Goal: Task Accomplishment & Management: Manage account settings

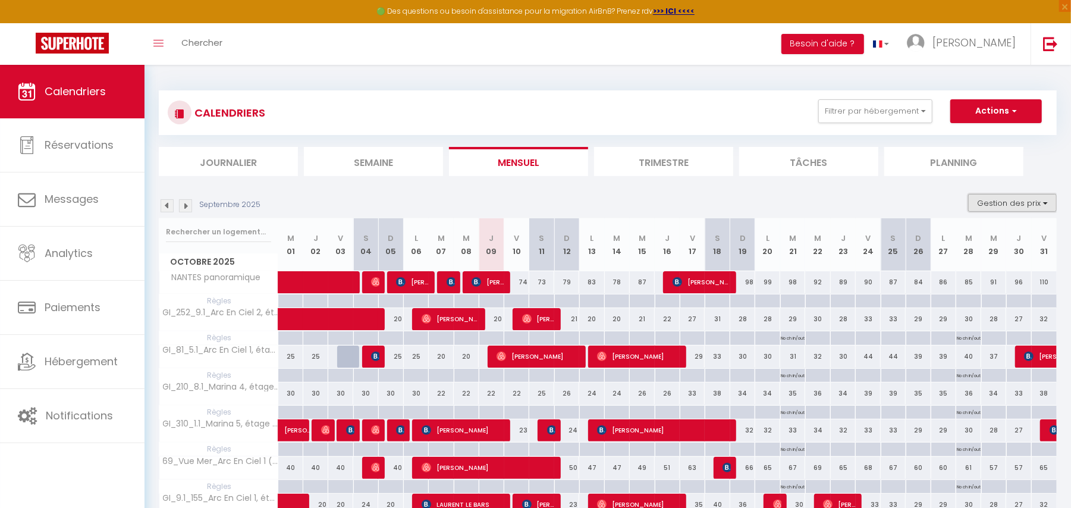
click at [999, 207] on button "Gestion des prix" at bounding box center [1012, 203] width 89 height 18
click at [185, 207] on img at bounding box center [185, 205] width 13 height 13
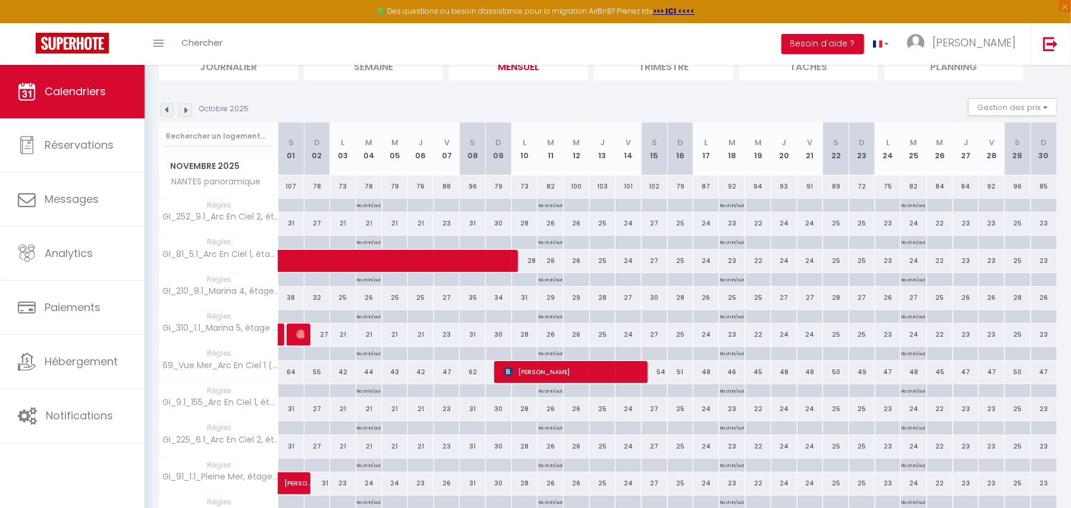
scroll to position [86, 0]
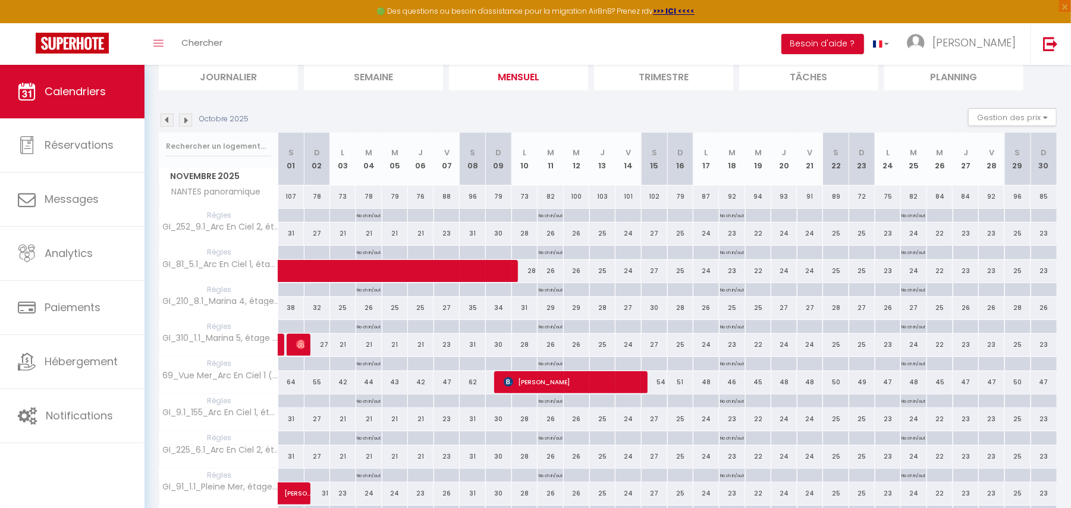
click at [366, 217] on p "No ch in/out" at bounding box center [369, 214] width 24 height 11
type input "[DATE] Novembre 2025"
type input "Mer 05 Novembre 2025"
select select "3"
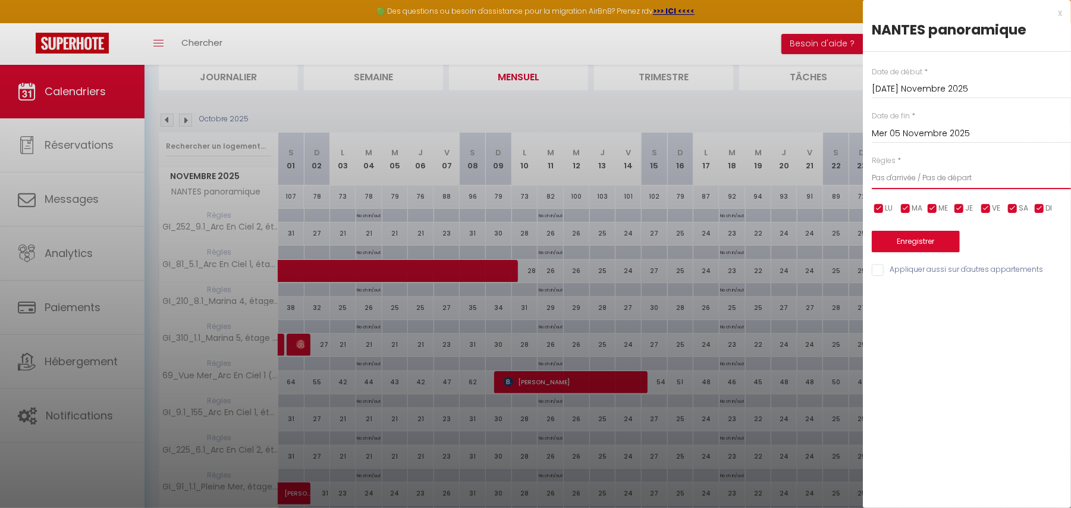
click at [983, 177] on select "Aucun No Checkin No Checkout Pas d'arrivée / Pas de départ" at bounding box center [971, 177] width 199 height 23
click at [872, 166] on select "Aucun No Checkin No Checkout Pas d'arrivée / Pas de départ" at bounding box center [971, 177] width 199 height 23
click at [883, 207] on input "checkbox" at bounding box center [879, 209] width 12 height 12
checkbox input "false"
click at [985, 210] on input "checkbox" at bounding box center [986, 209] width 12 height 12
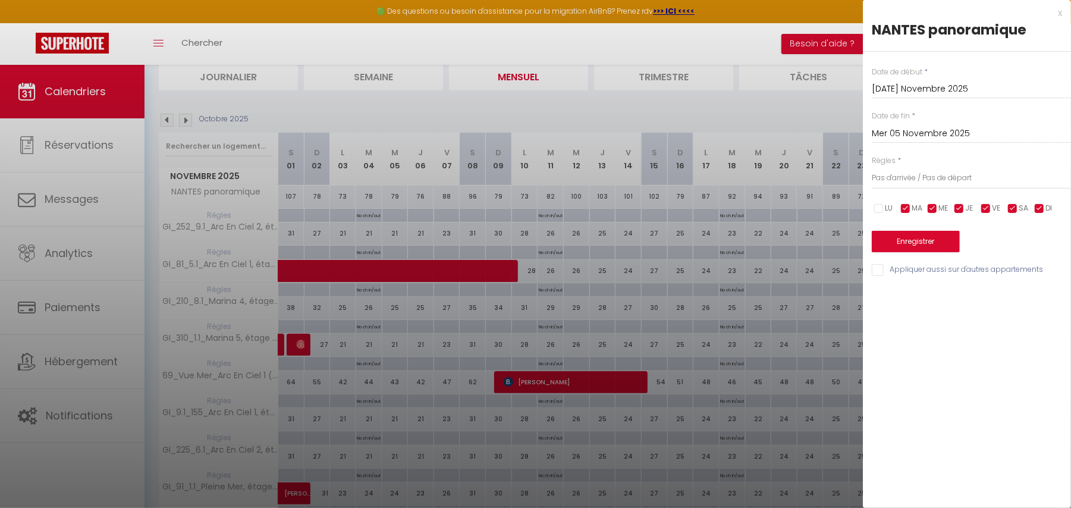
checkbox input "false"
click at [1009, 210] on input "checkbox" at bounding box center [1013, 209] width 12 height 12
checkbox input "false"
click at [1035, 209] on input "checkbox" at bounding box center [1039, 209] width 12 height 12
checkbox input "false"
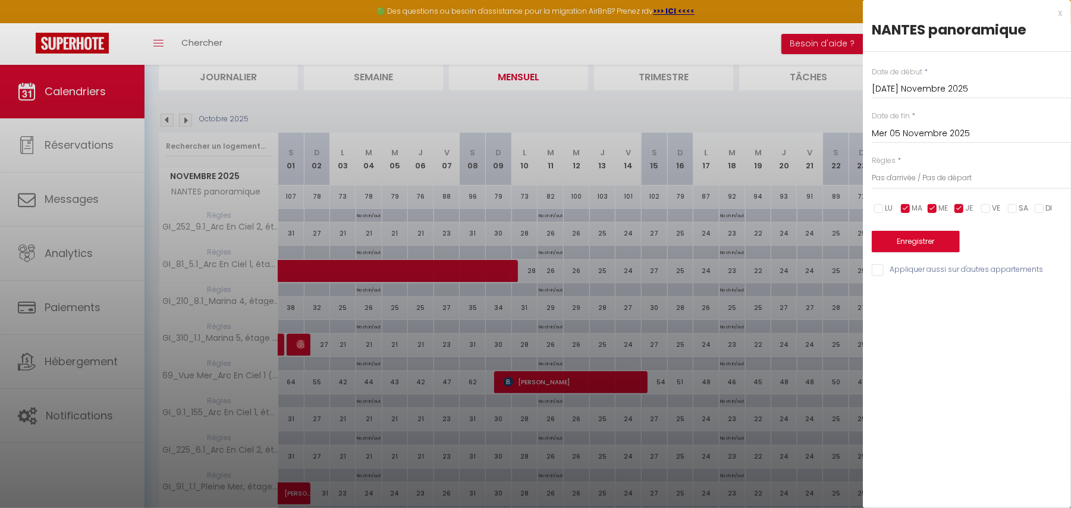
click at [580, 107] on div at bounding box center [535, 254] width 1071 height 508
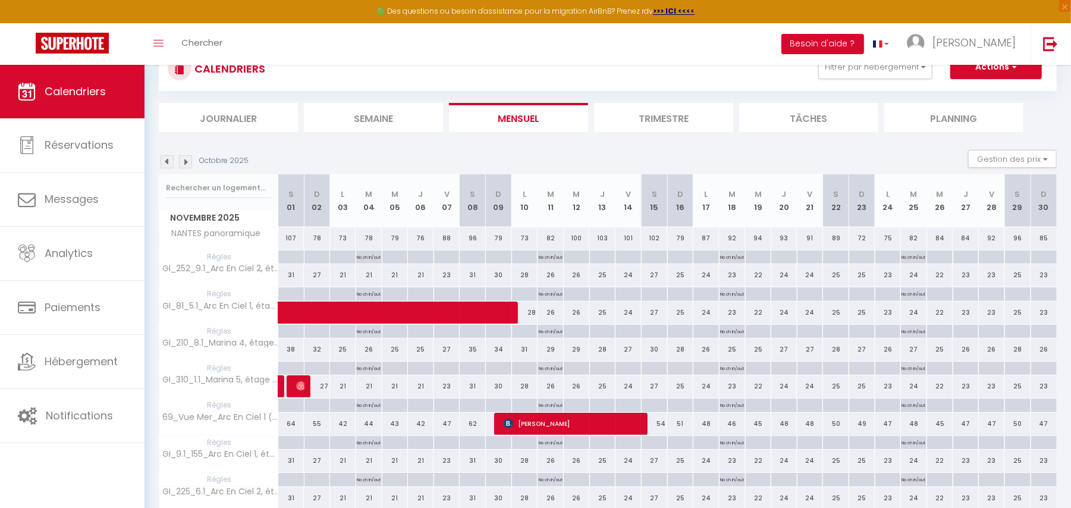
scroll to position [0, 0]
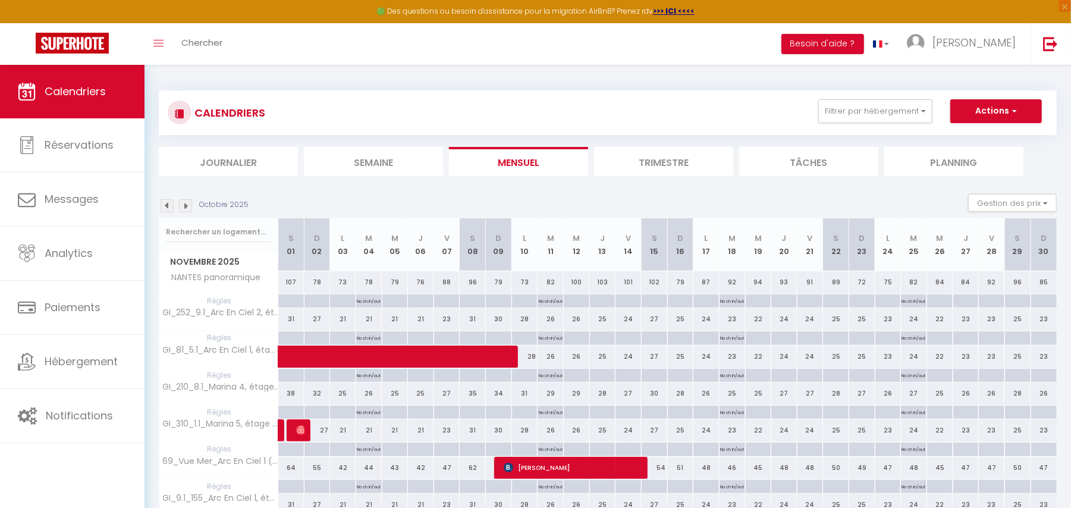
click at [169, 205] on img at bounding box center [167, 205] width 13 height 13
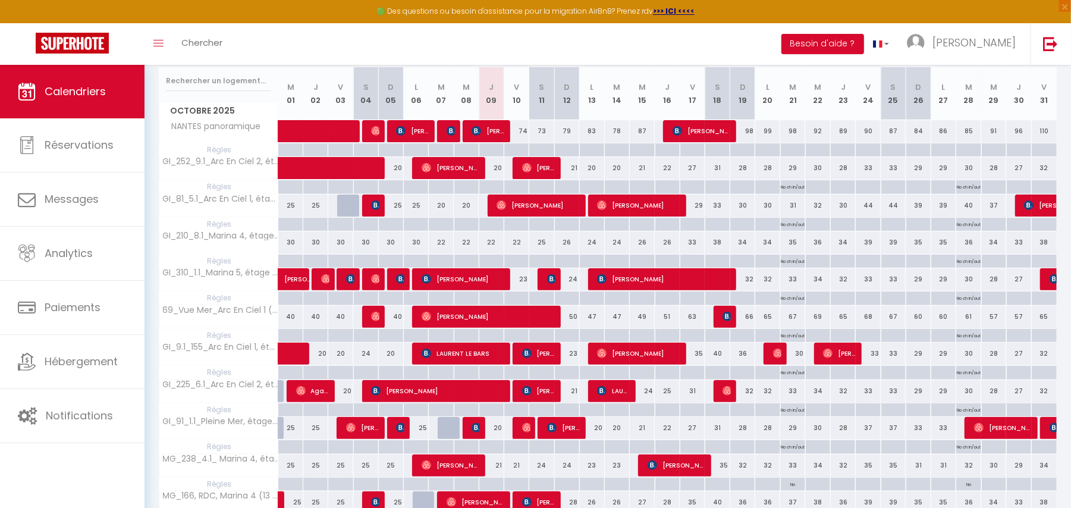
scroll to position [129, 0]
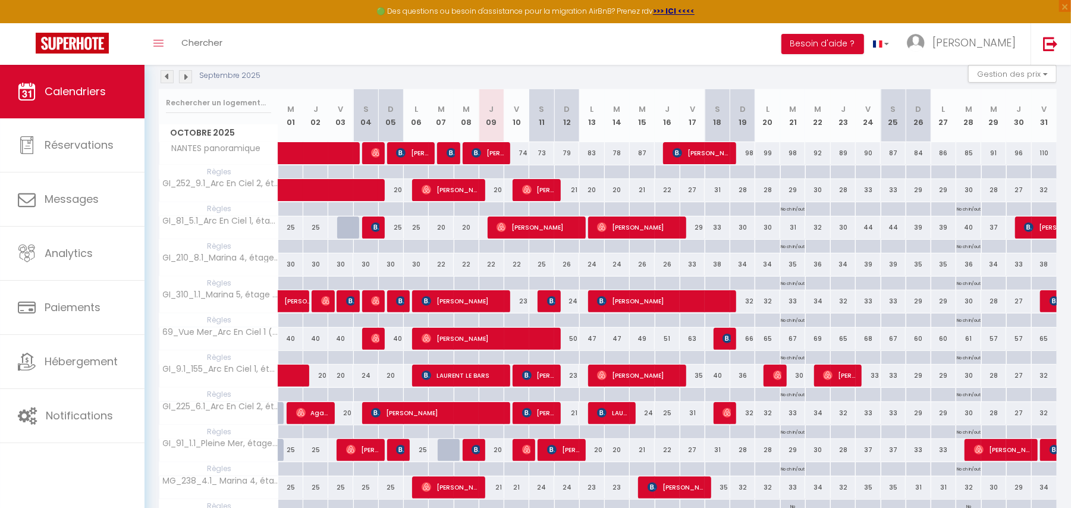
click at [185, 75] on img at bounding box center [185, 76] width 13 height 13
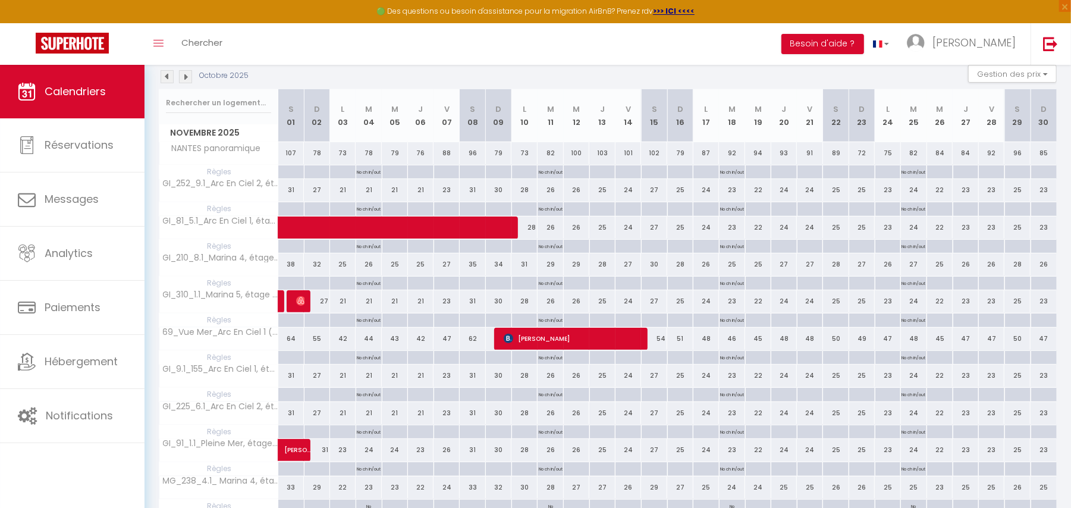
click at [386, 169] on div at bounding box center [395, 172] width 26 height 14
type input "Mer 05 Novembre 2025"
type input "Jeu 06 Novembre 2025"
select select
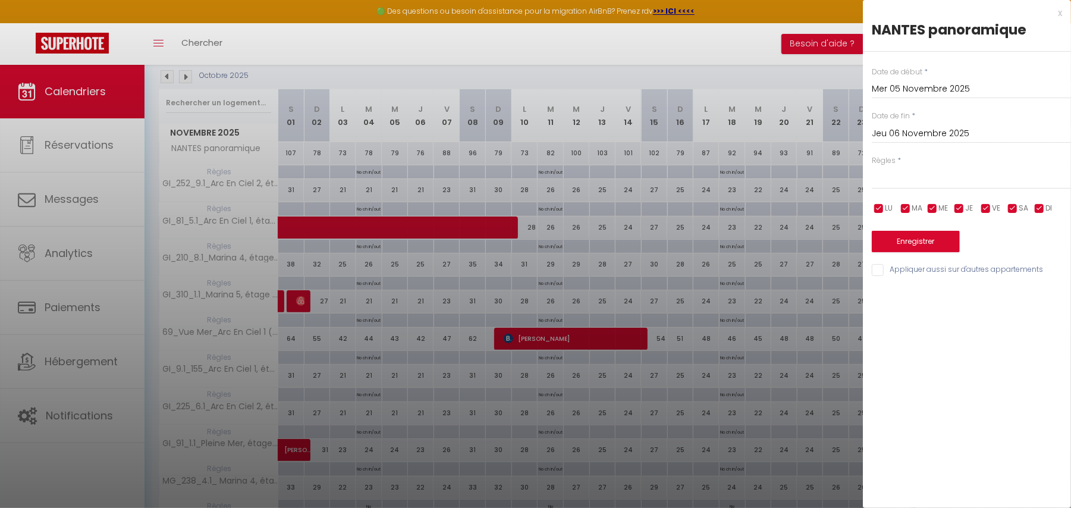
click at [874, 210] on input "checkbox" at bounding box center [879, 209] width 12 height 12
checkbox input "false"
select select
click at [1037, 205] on input "checkbox" at bounding box center [1039, 209] width 12 height 12
checkbox input "false"
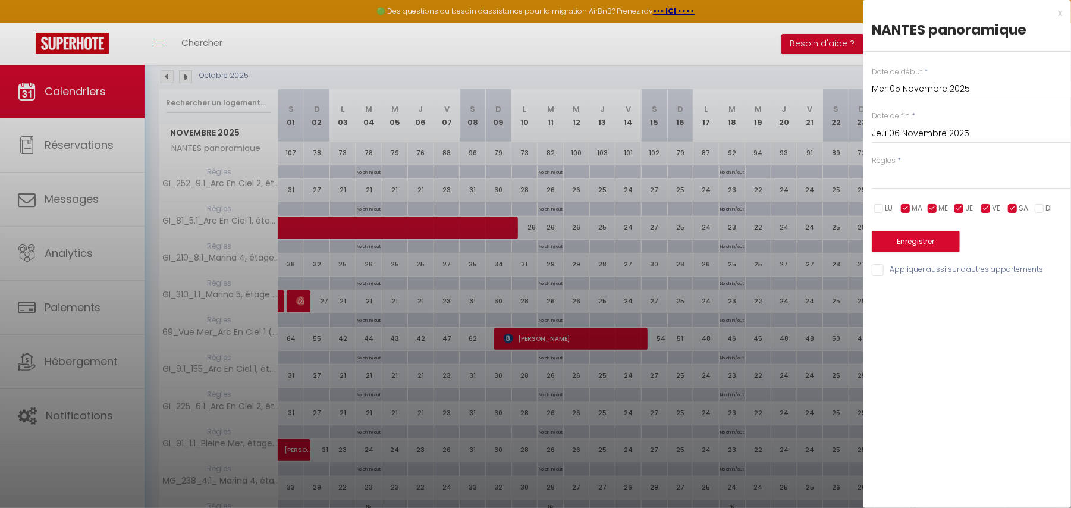
select select
click at [1012, 208] on input "checkbox" at bounding box center [1013, 209] width 12 height 12
checkbox input "false"
select select
click at [988, 209] on input "checkbox" at bounding box center [986, 209] width 12 height 12
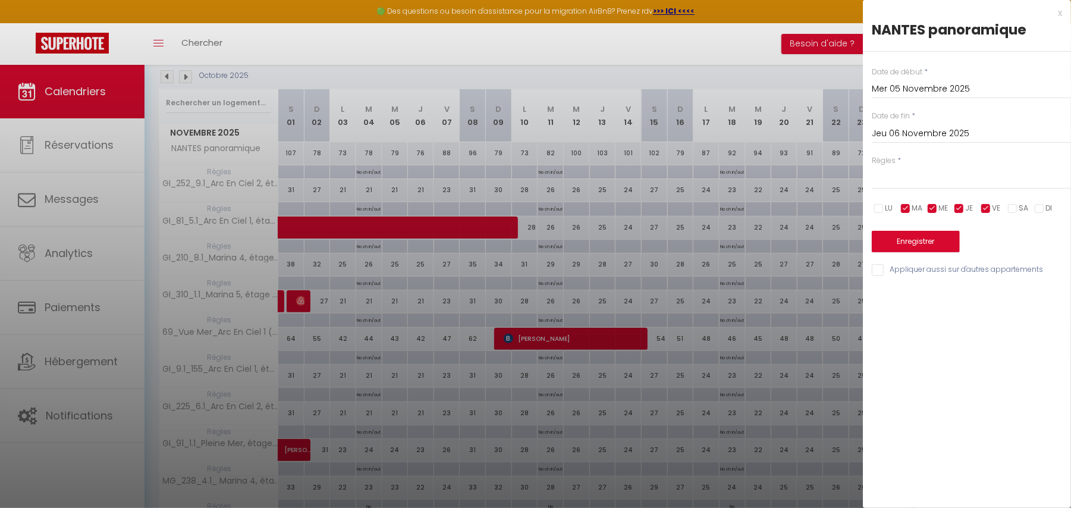
checkbox input "false"
select select
click at [945, 131] on input "Jeu 06 Novembre 2025" at bounding box center [971, 133] width 199 height 15
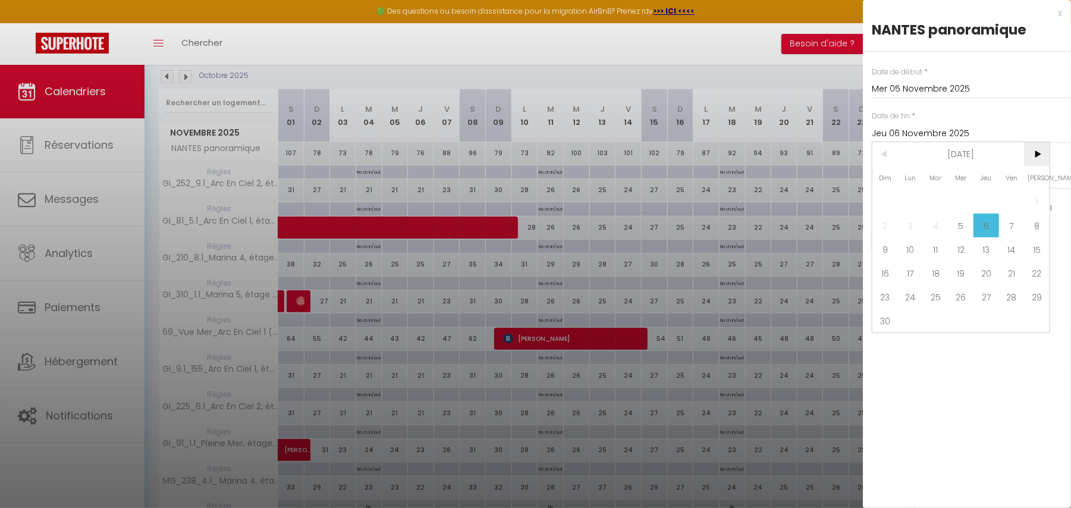
click at [1035, 153] on span ">" at bounding box center [1037, 154] width 26 height 24
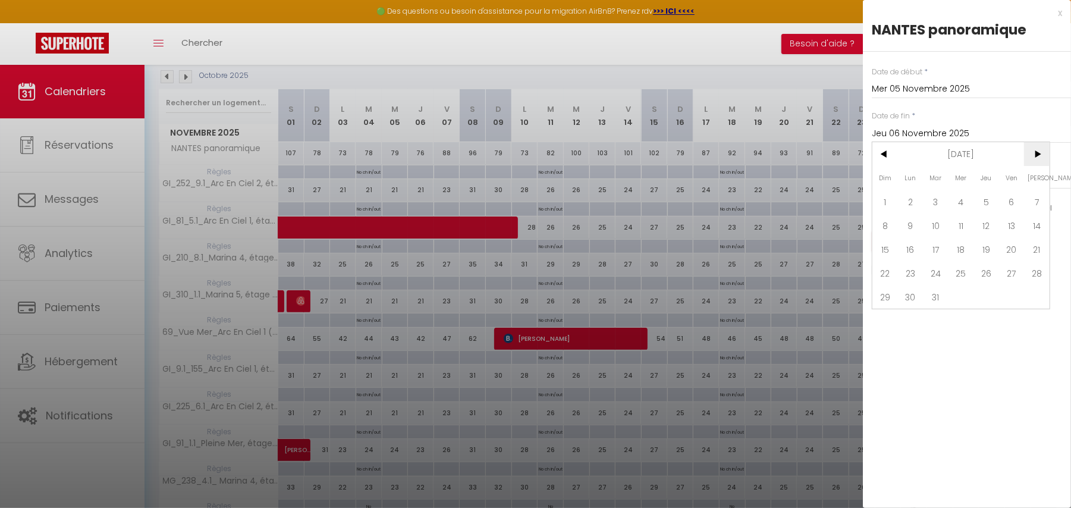
click at [1035, 153] on span ">" at bounding box center [1037, 154] width 26 height 24
click at [892, 155] on span "<" at bounding box center [885, 154] width 26 height 24
click at [889, 317] on span "31" at bounding box center [885, 321] width 26 height 24
type input "Dim 31 Mai 2026"
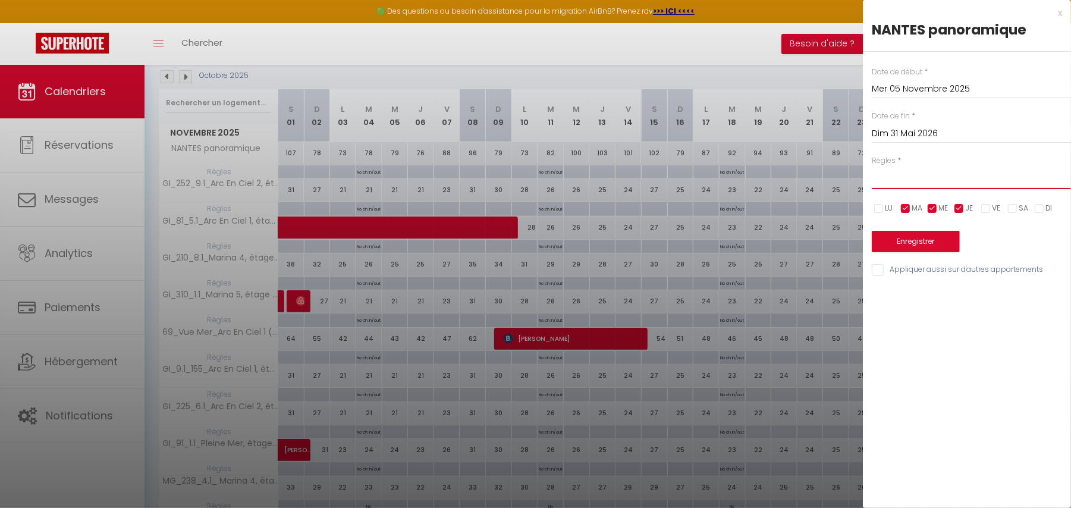
click at [926, 177] on select "Aucun No Checkin No Checkout Pas d'arrivée / Pas de départ" at bounding box center [971, 177] width 199 height 23
select select "3"
click at [872, 166] on select "Aucun No Checkin No Checkout Pas d'arrivée / Pas de départ" at bounding box center [971, 177] width 199 height 23
click at [876, 270] on input "Appliquer aussi sur d'autres appartements" at bounding box center [971, 270] width 199 height 12
checkbox input "true"
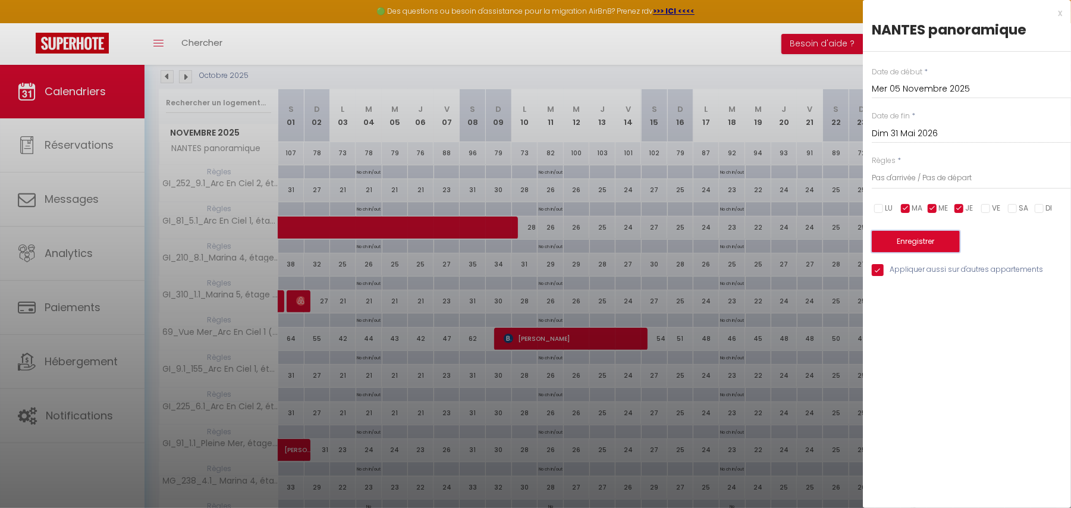
click at [907, 243] on button "Enregistrer" at bounding box center [916, 241] width 88 height 21
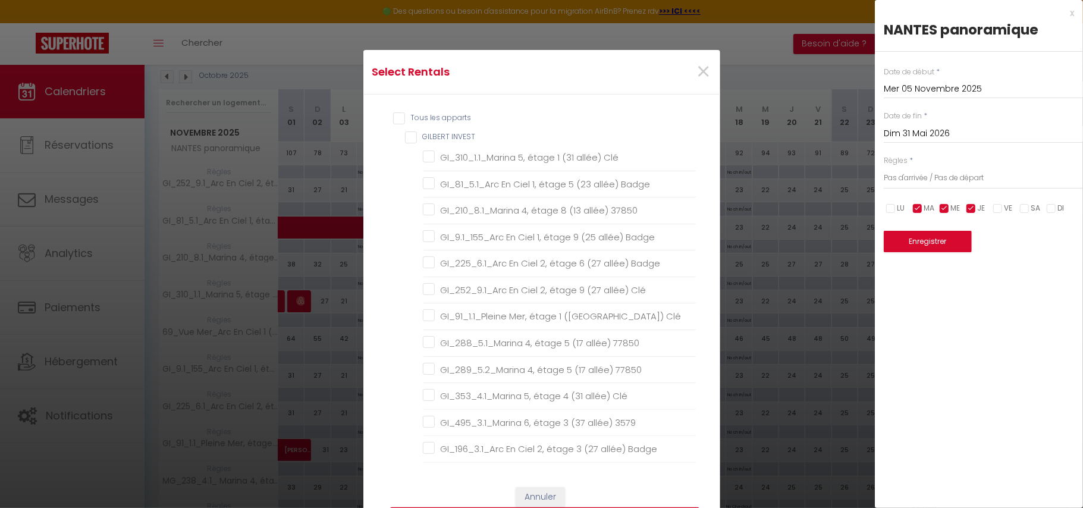
click at [393, 117] on input "Tous les apparts" at bounding box center [544, 118] width 303 height 12
checkbox input "true"
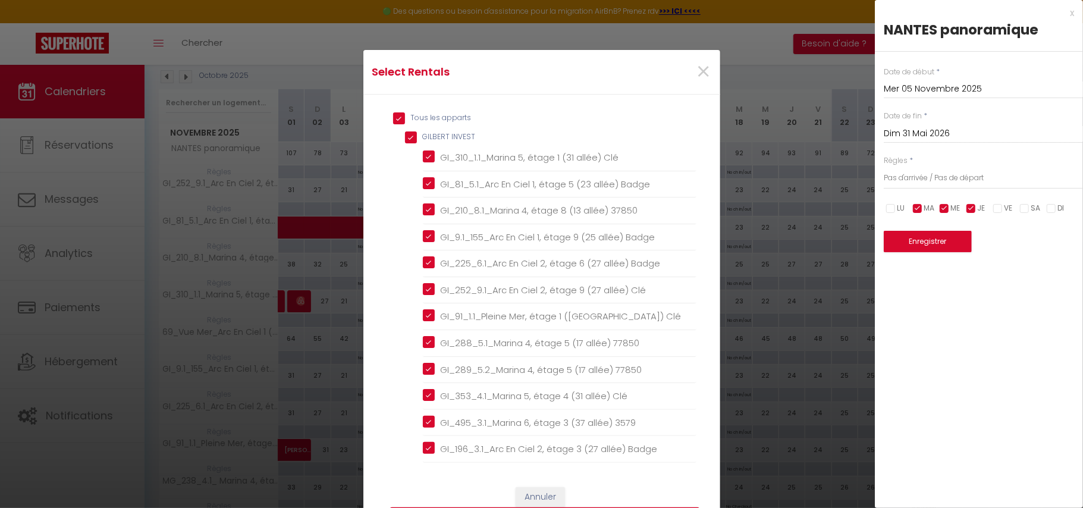
checkbox INVEST "true"
checkbox Clé "true"
checkbox Badge "true"
checkbox 37850 "true"
checkbox Badge "true"
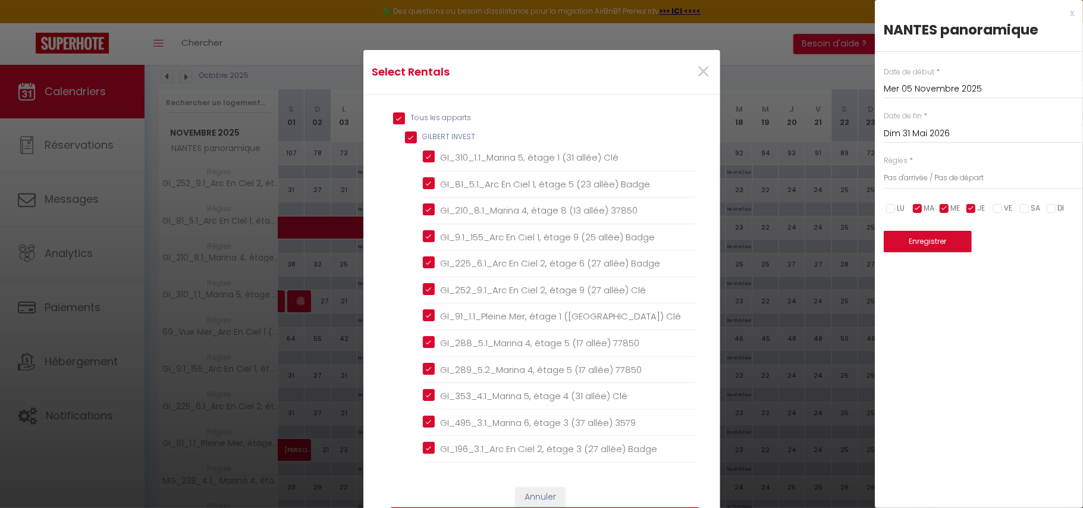
checkbox Badge "true"
checkbox Clé "true"
checkbox 77850 "true"
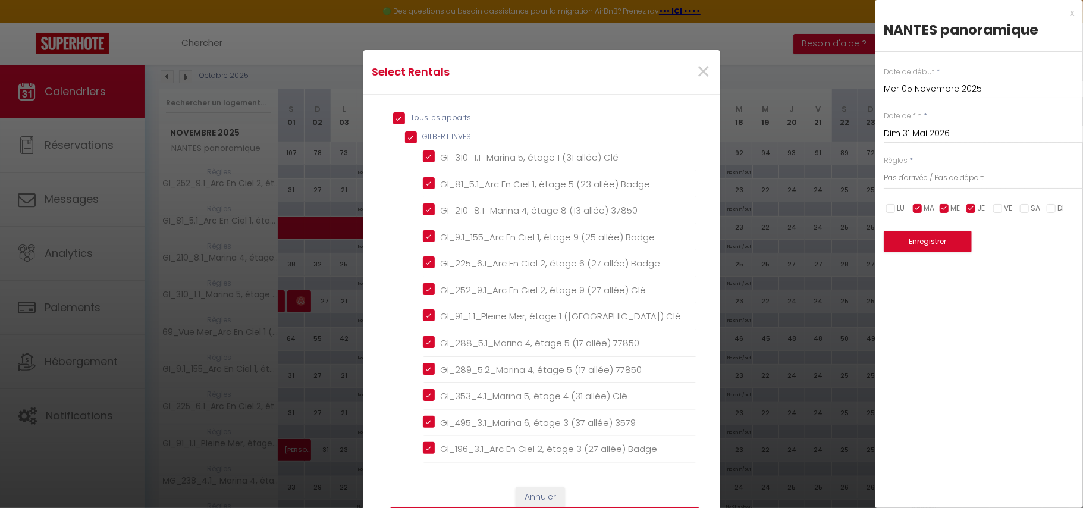
checkbox Clé "true"
checkbox 3579 "true"
checkbox Badge "true"
checkbox MORGAN "true"
checkbox \(23\) "true"
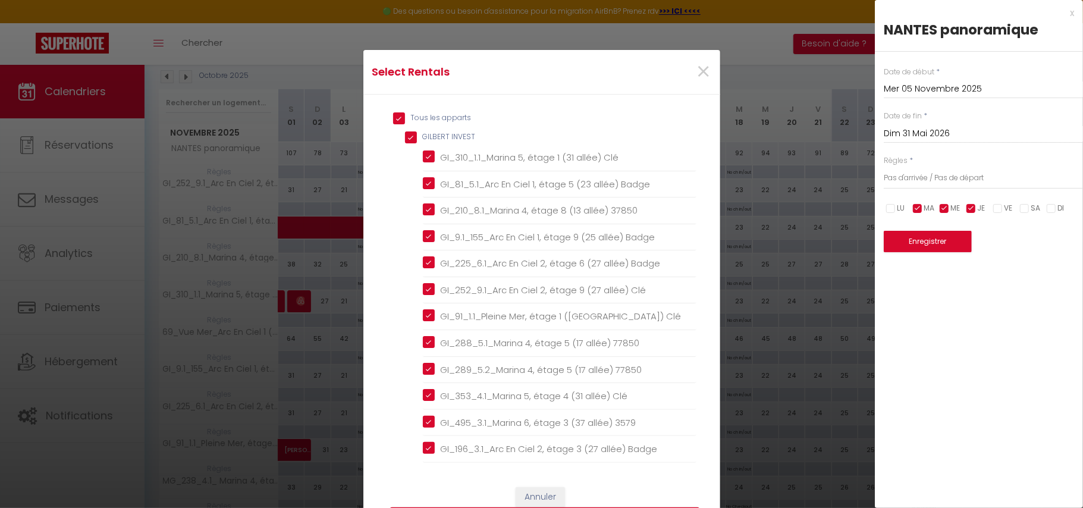
checkbox 57850 "true"
checkbox 37850 "true"
checkbox 77850 "true"
checkbox 3579 "true"
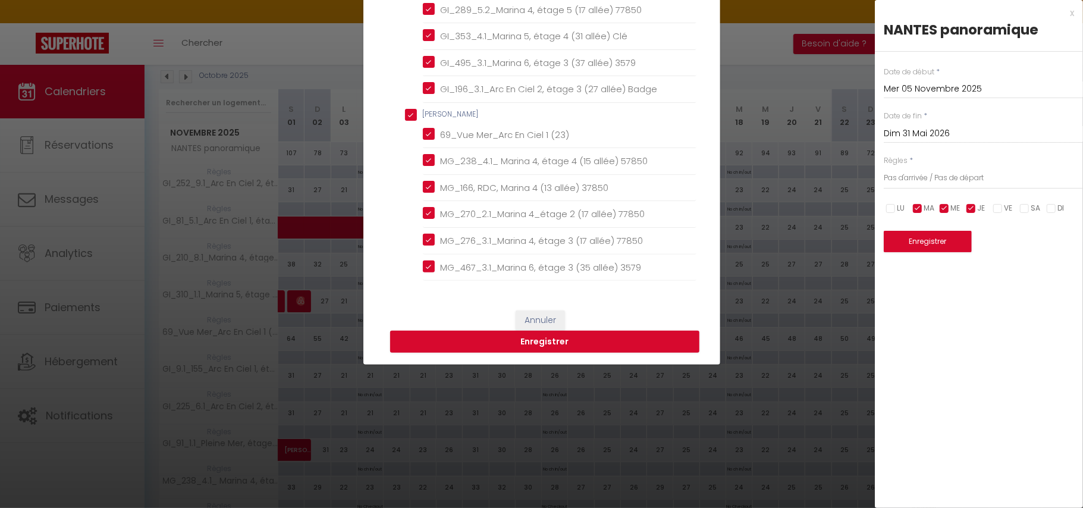
scroll to position [176, 0]
click at [584, 347] on button "Enregistrer" at bounding box center [544, 342] width 309 height 23
type input "[DATE] Novembre 2025"
type input "[PERSON_NAME] 30 Mai 2026"
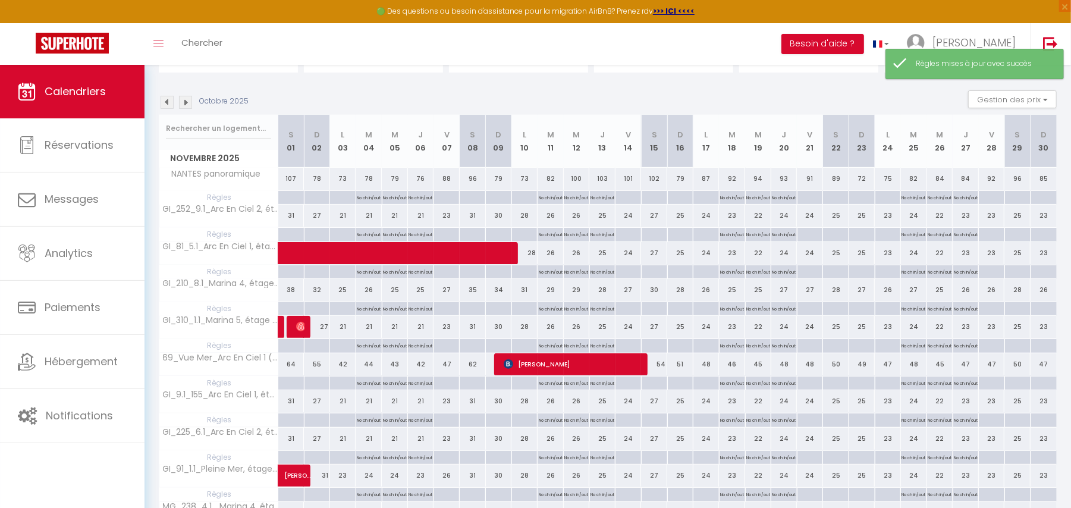
scroll to position [46, 0]
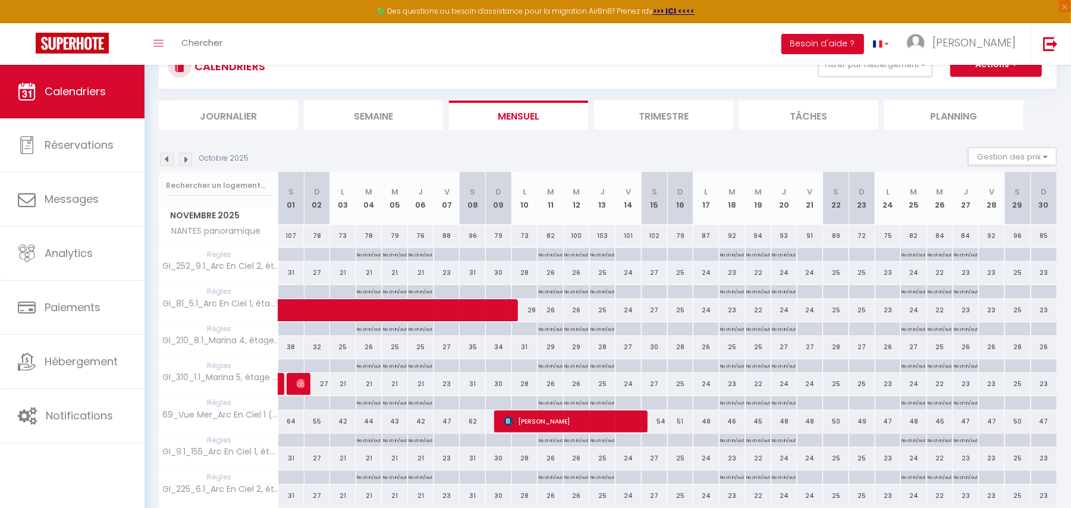
click at [422, 255] on p "No ch in/out" at bounding box center [421, 253] width 24 height 11
type input "Jeu 06 Novembre 2025"
type input "Ven 07 Novembre 2025"
select select "3"
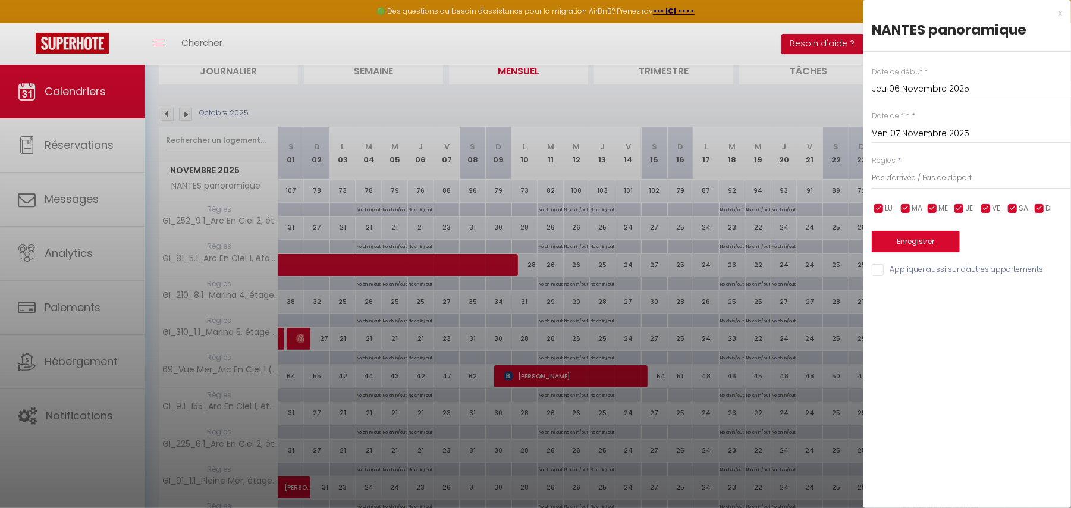
scroll to position [93, 0]
click at [451, 111] on div at bounding box center [535, 254] width 1071 height 508
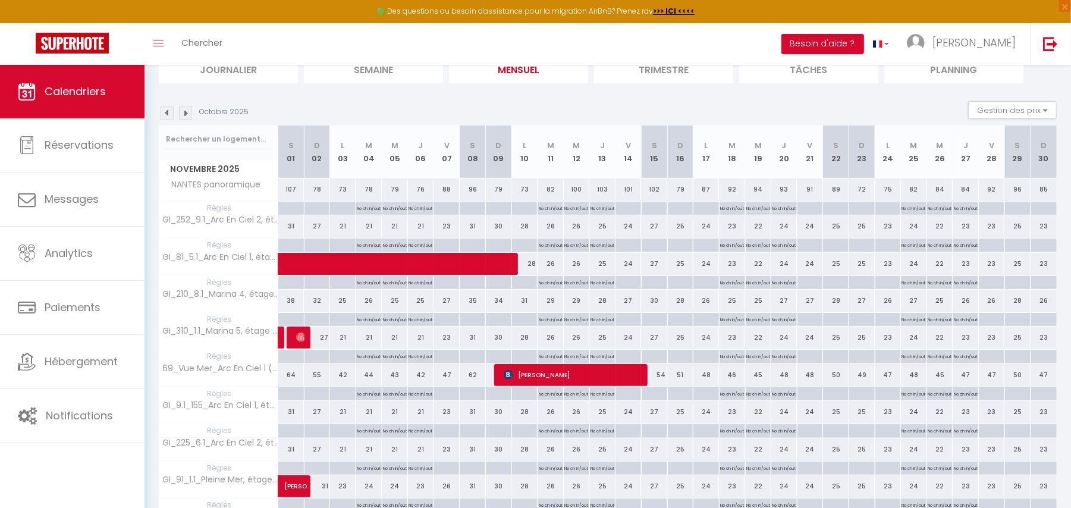
click at [162, 115] on img at bounding box center [167, 112] width 13 height 13
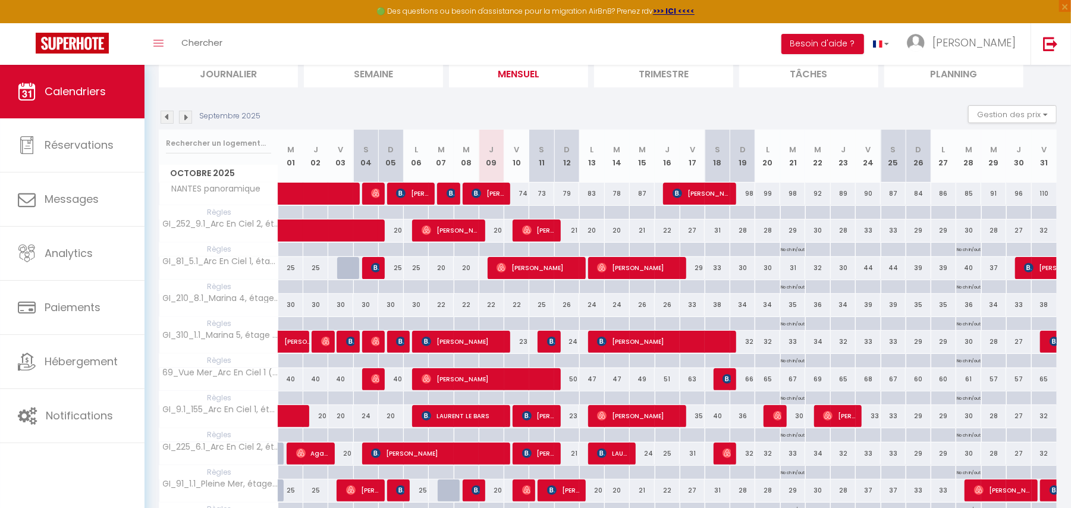
scroll to position [56, 0]
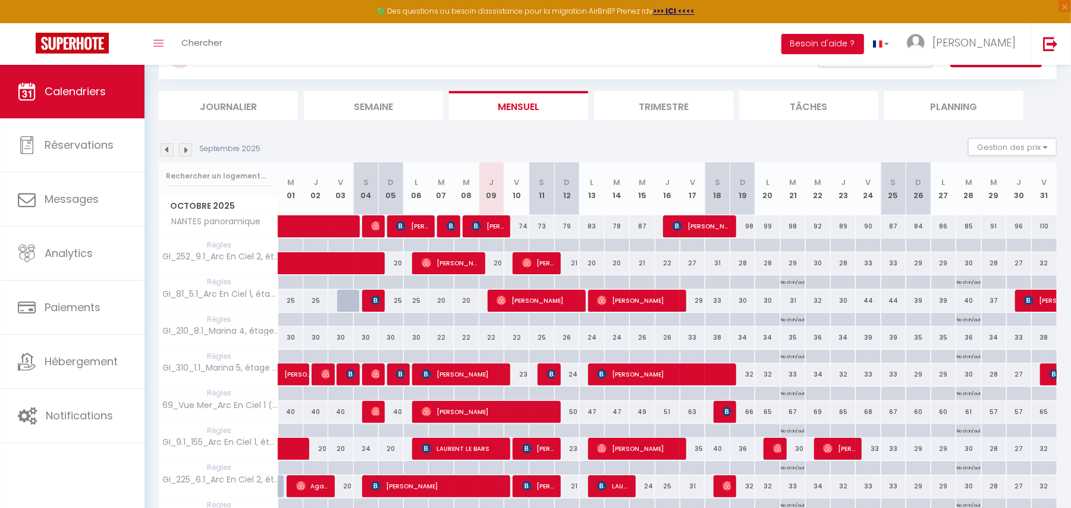
click at [183, 149] on img at bounding box center [185, 149] width 13 height 13
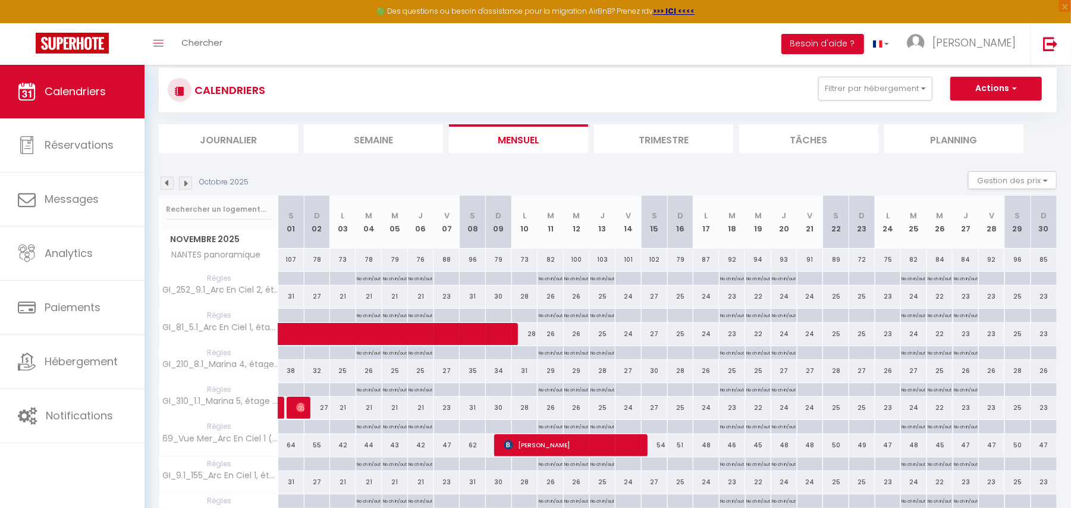
scroll to position [0, 0]
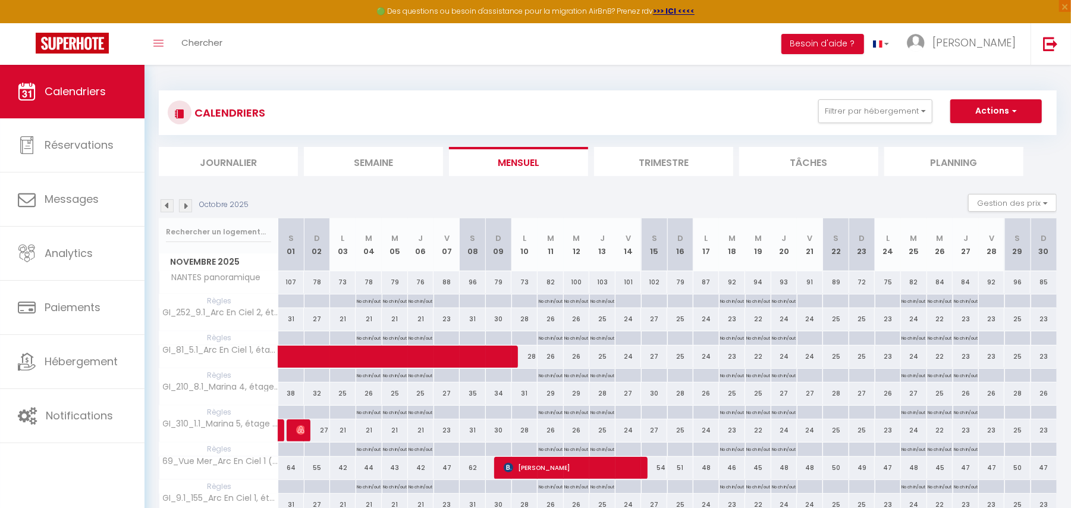
click at [369, 300] on p "No ch in/out" at bounding box center [369, 299] width 24 height 11
type input "[DATE] Novembre 2025"
type input "Mer 05 Novembre 2025"
select select "3"
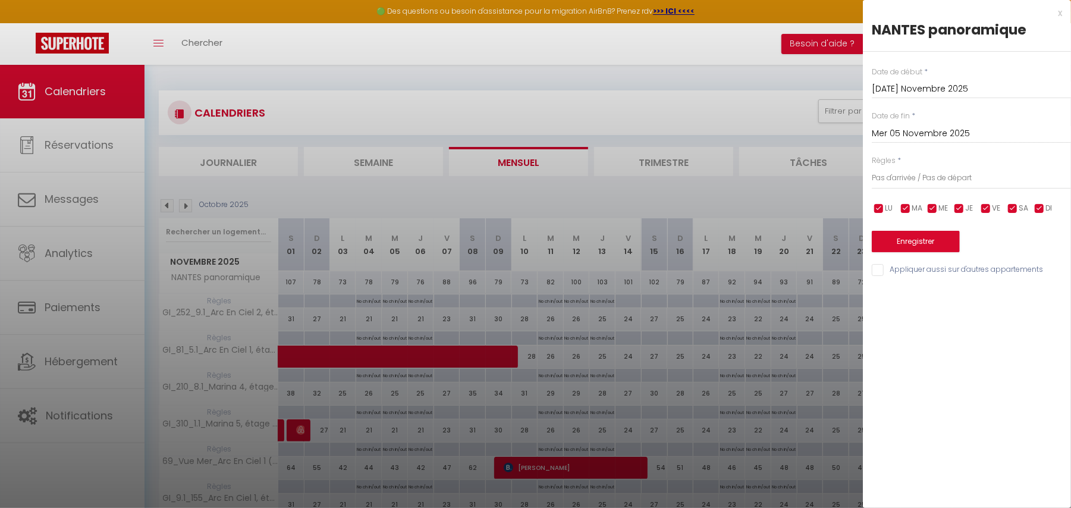
click at [983, 132] on input "Mer 05 Novembre 2025" at bounding box center [971, 133] width 199 height 15
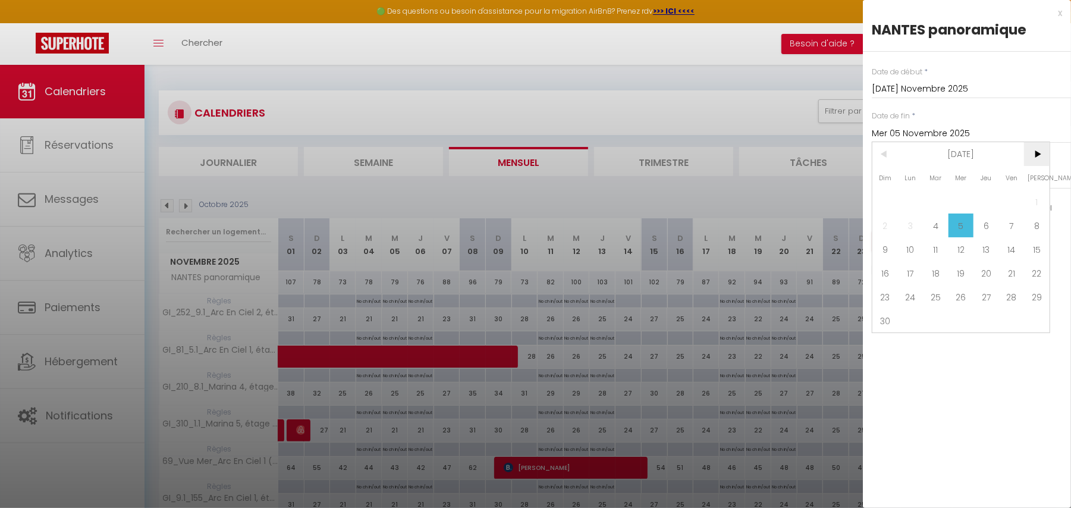
click at [1033, 152] on span ">" at bounding box center [1037, 154] width 26 height 24
click at [961, 291] on span "31" at bounding box center [961, 297] width 26 height 24
type input "Mer 31 Décembre 2025"
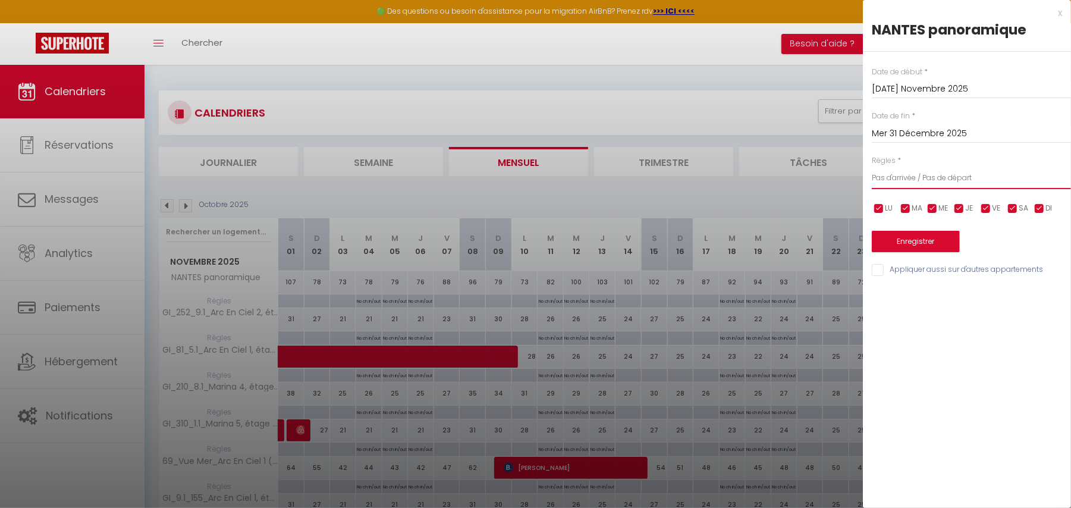
click at [971, 177] on select "Aucun No Checkin No Checkout Pas d'arrivée / Pas de départ" at bounding box center [971, 177] width 199 height 23
select select "0"
click at [872, 166] on select "Aucun No Checkin No Checkout Pas d'arrivée / Pas de départ" at bounding box center [971, 177] width 199 height 23
click at [912, 236] on button "Enregistrer" at bounding box center [916, 241] width 88 height 21
type input "Lun 03 Novembre 2025"
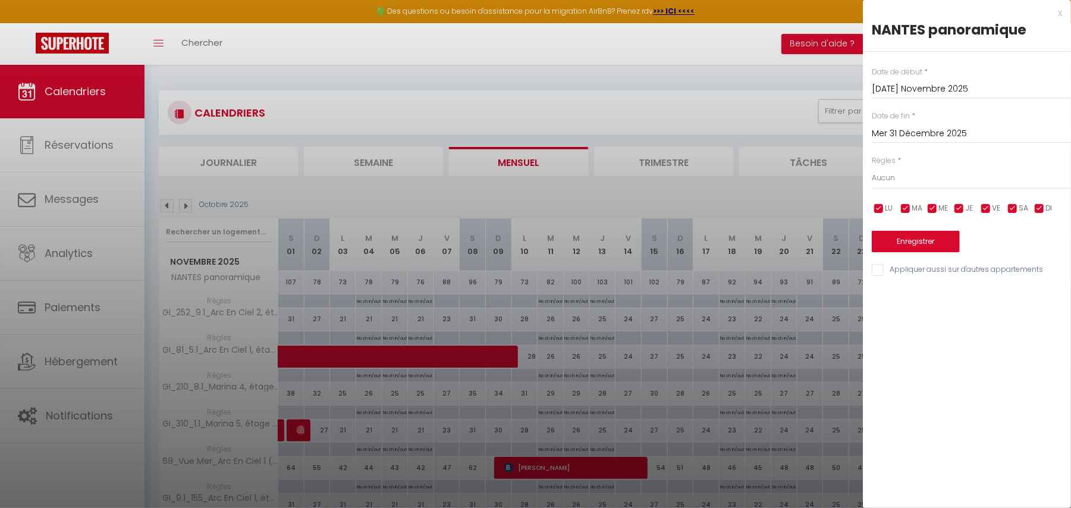
type input "[DATE] Décembre 2025"
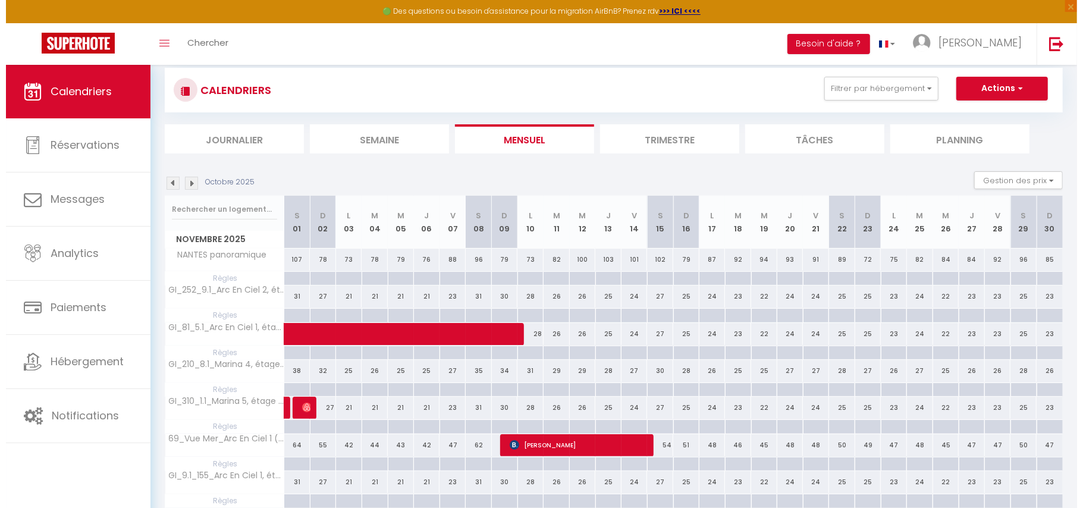
scroll to position [17, 0]
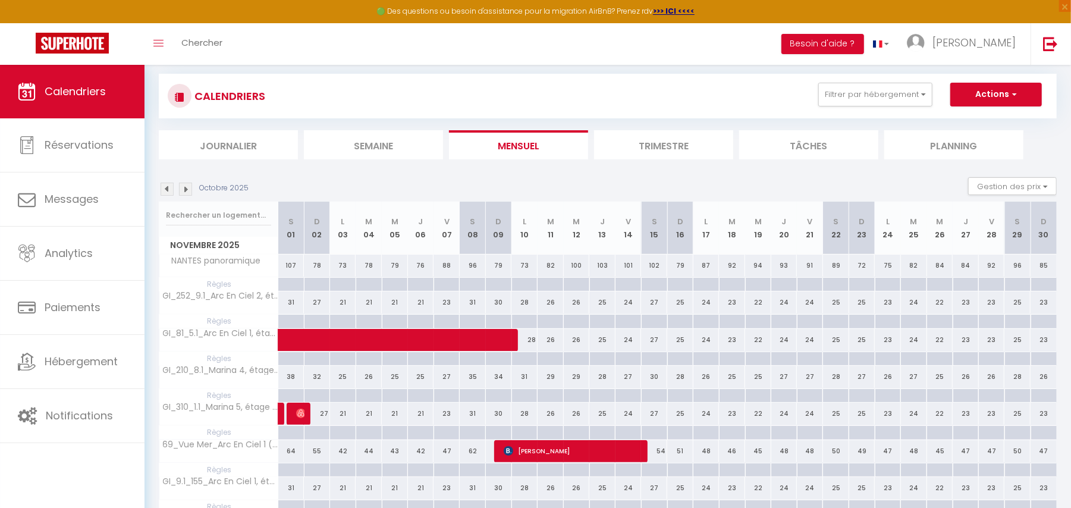
click at [371, 321] on div at bounding box center [369, 322] width 26 height 14
type input "[DATE] Novembre 2025"
type input "Mer 05 Novembre 2025"
select select
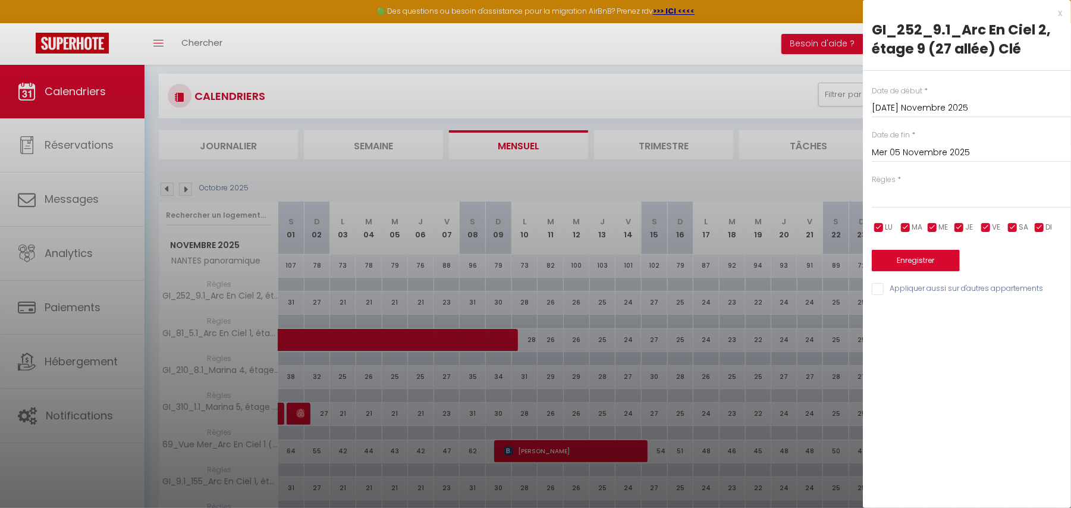
click at [976, 157] on input "Mer 05 Novembre 2025" at bounding box center [971, 152] width 199 height 15
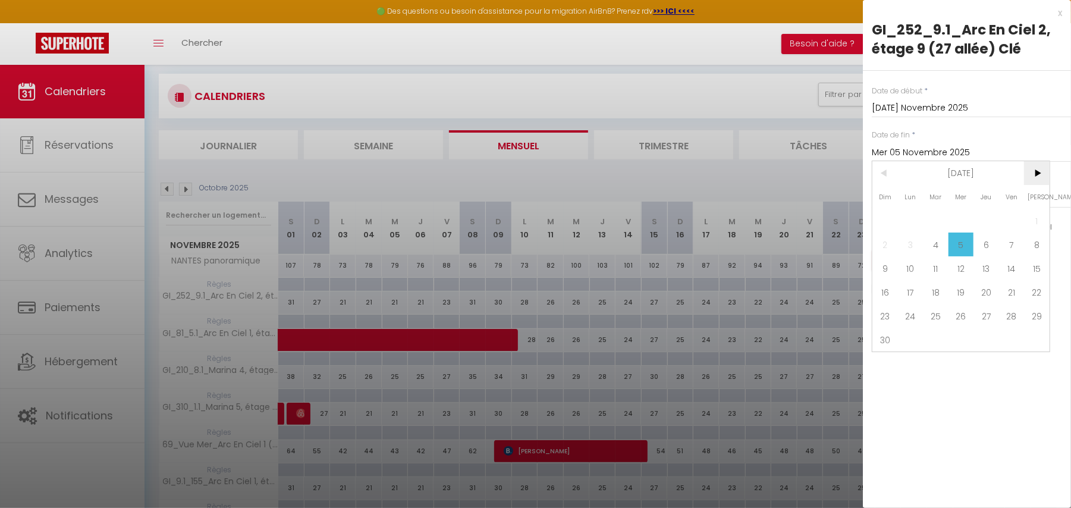
click at [1035, 169] on span ">" at bounding box center [1037, 173] width 26 height 24
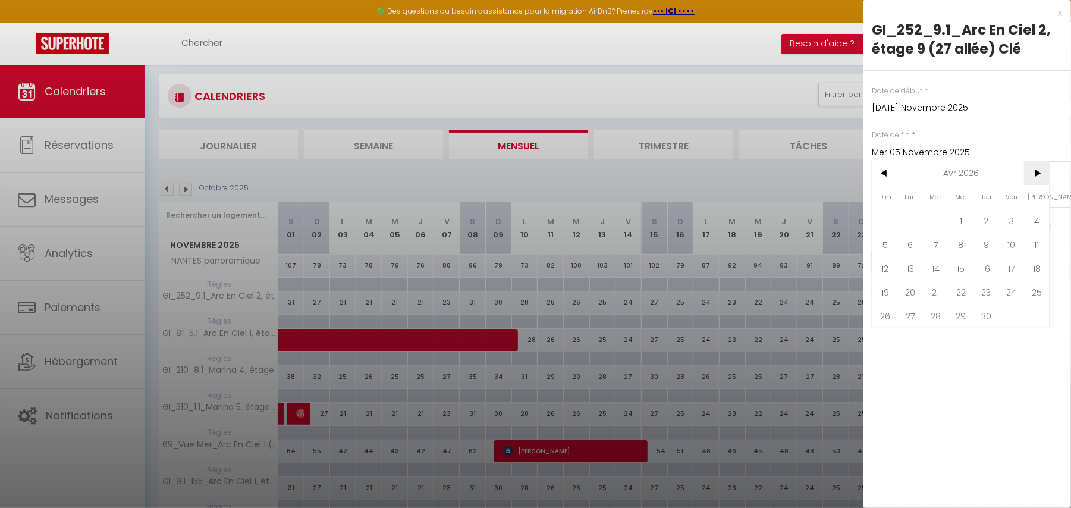
click at [1035, 169] on span ">" at bounding box center [1037, 173] width 26 height 24
click at [1014, 314] on span "31" at bounding box center [1012, 316] width 26 height 24
type input "Ven 31 Juillet 2026"
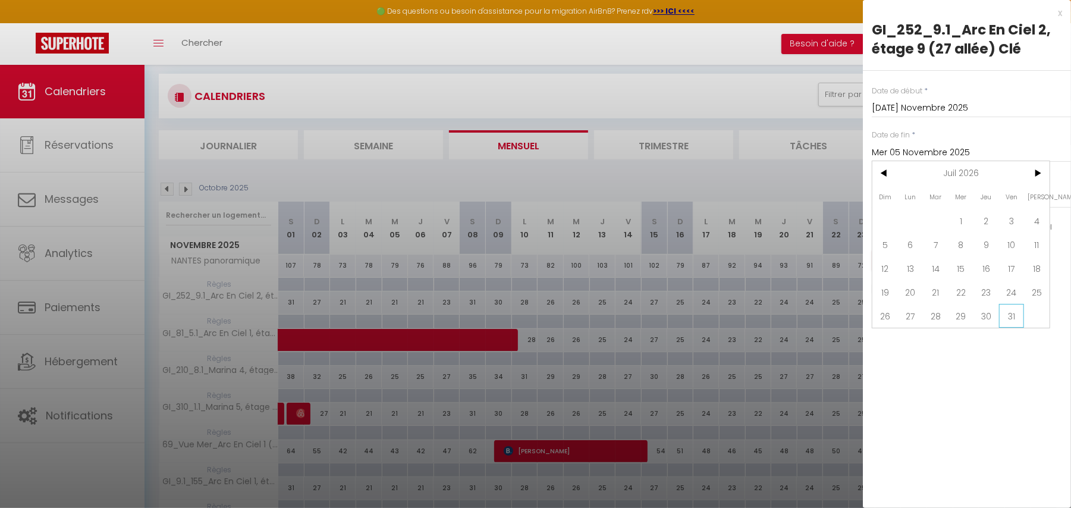
select select
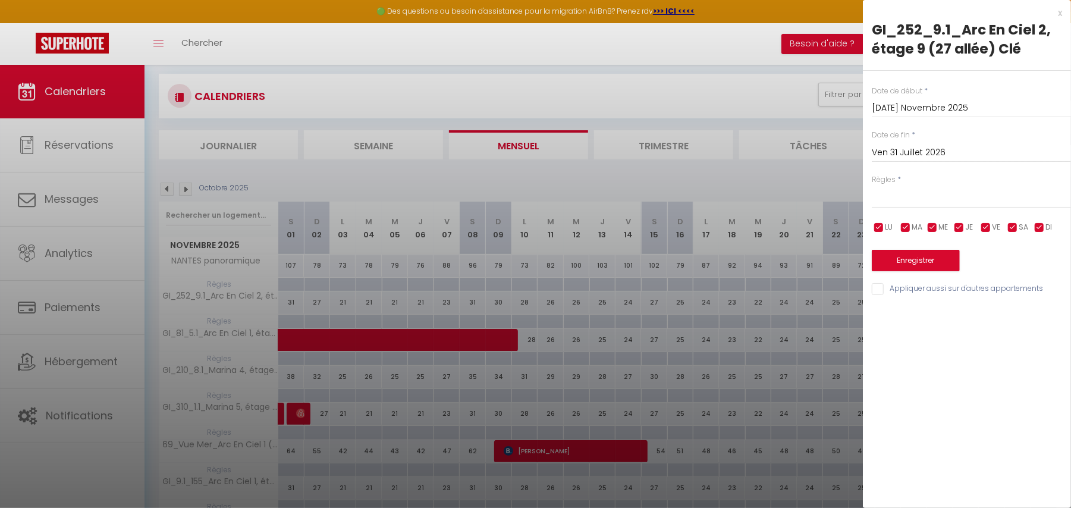
click at [880, 228] on input "checkbox" at bounding box center [879, 228] width 12 height 12
checkbox input "false"
select select
click at [989, 227] on input "checkbox" at bounding box center [986, 228] width 12 height 12
checkbox input "false"
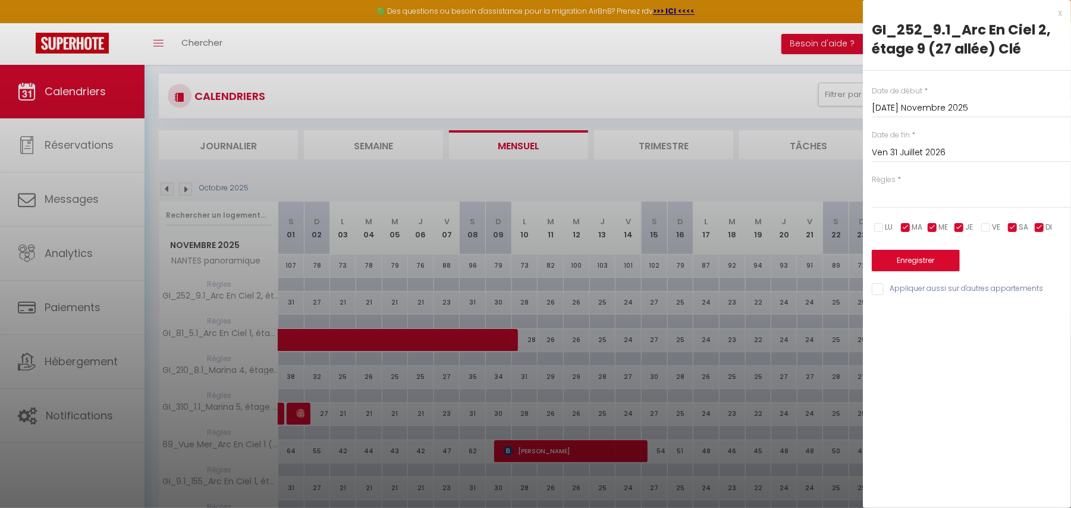
select select
click at [1011, 224] on input "checkbox" at bounding box center [1013, 228] width 12 height 12
checkbox input "false"
select select
click at [1042, 227] on input "checkbox" at bounding box center [1039, 228] width 12 height 12
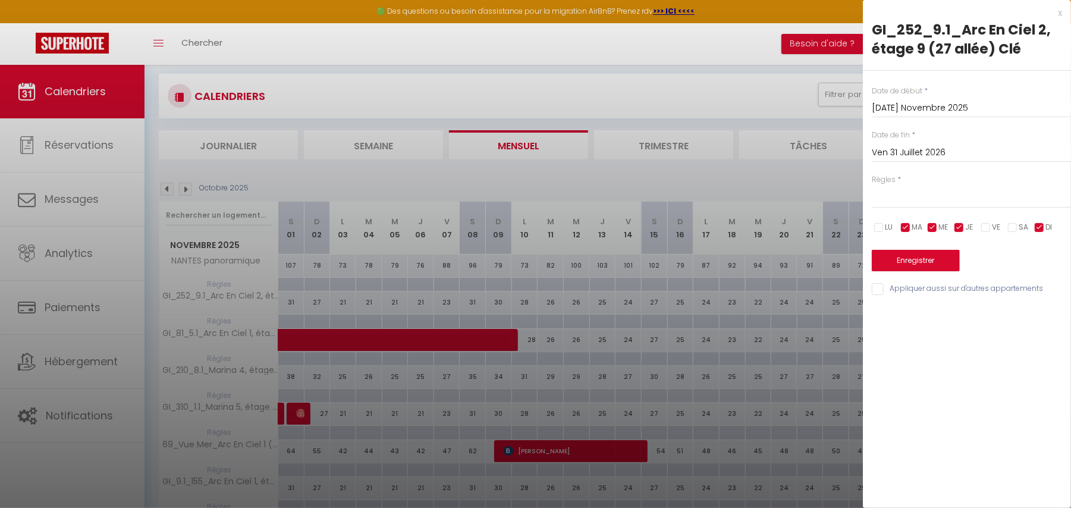
checkbox input "false"
select select
click at [1006, 207] on select "Aucun No Checkin No Checkout Pas d'arrivée / Pas de départ" at bounding box center [971, 196] width 199 height 23
click at [609, 297] on div at bounding box center [535, 254] width 1071 height 508
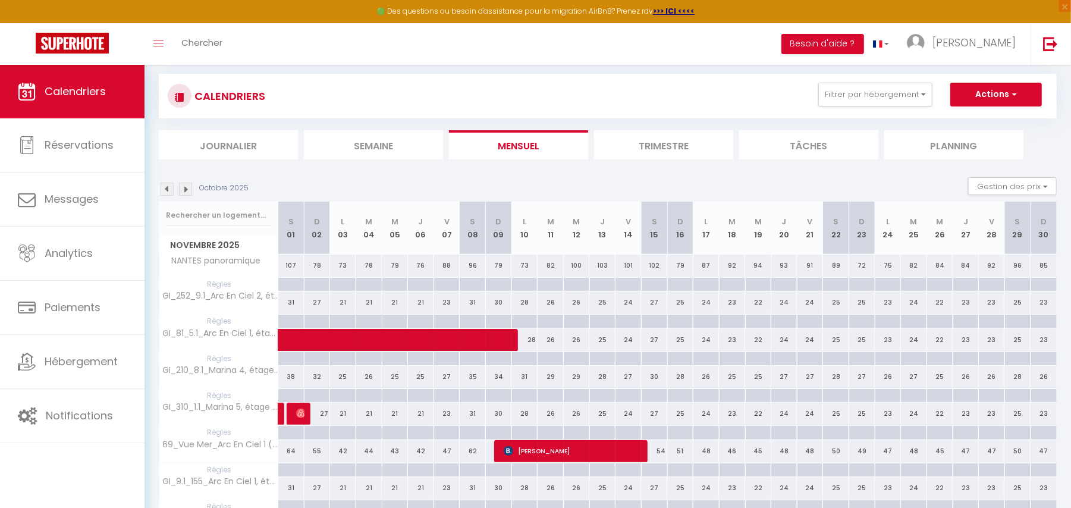
drag, startPoint x: 675, startPoint y: 265, endPoint x: 164, endPoint y: 185, distance: 517.4
click at [164, 185] on img at bounding box center [167, 189] width 13 height 13
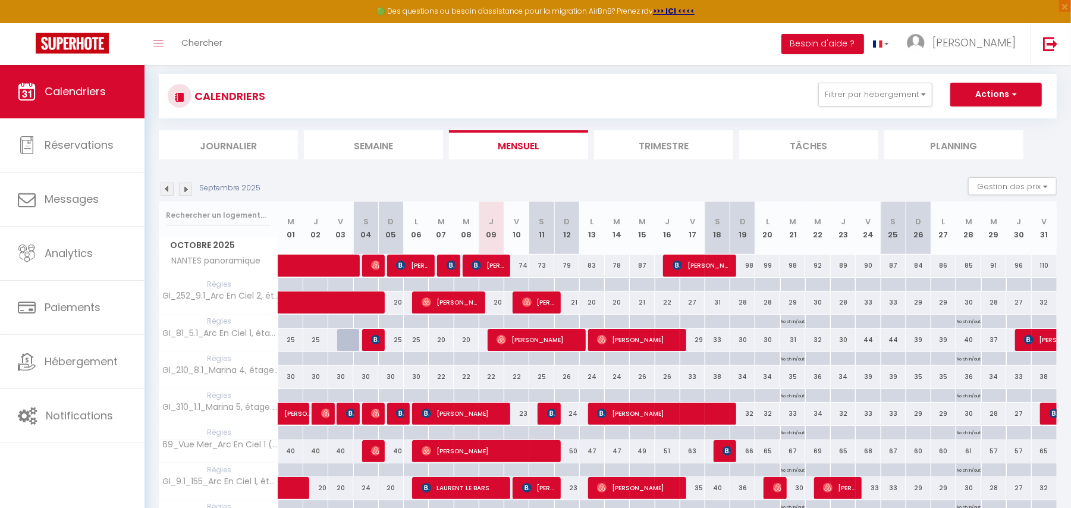
click at [186, 191] on img at bounding box center [185, 189] width 13 height 13
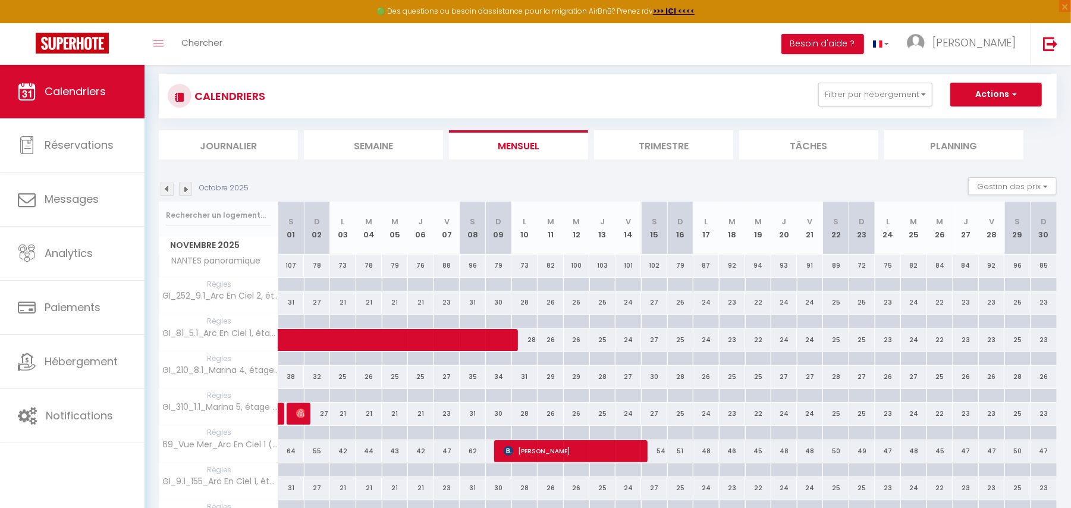
click at [686, 284] on div at bounding box center [680, 285] width 26 height 14
type input "Dim 16 Novembre 2025"
type input "Lun 17 Novembre 2025"
select select
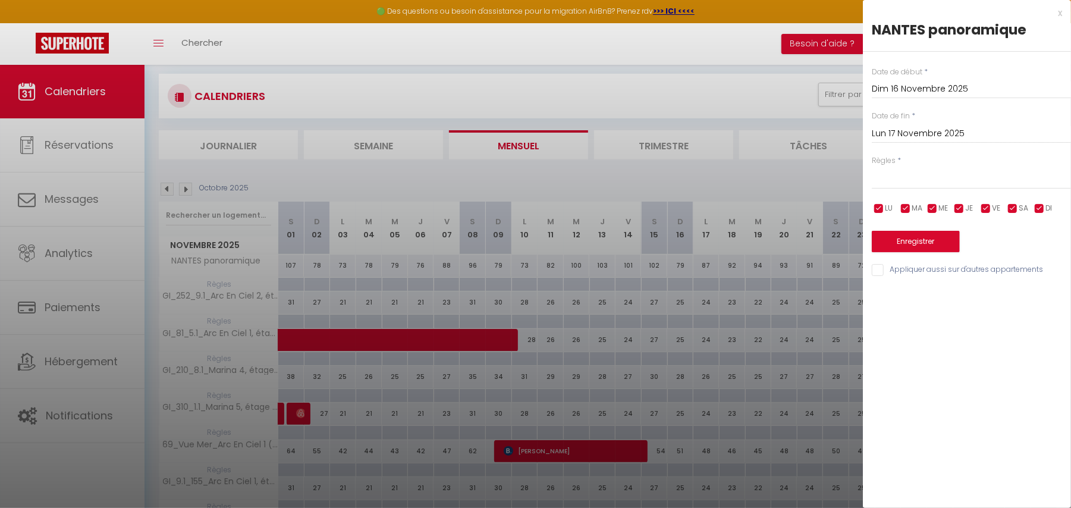
click at [879, 208] on input "checkbox" at bounding box center [879, 209] width 12 height 12
checkbox input "false"
select select
click at [987, 207] on input "checkbox" at bounding box center [986, 209] width 12 height 12
checkbox input "false"
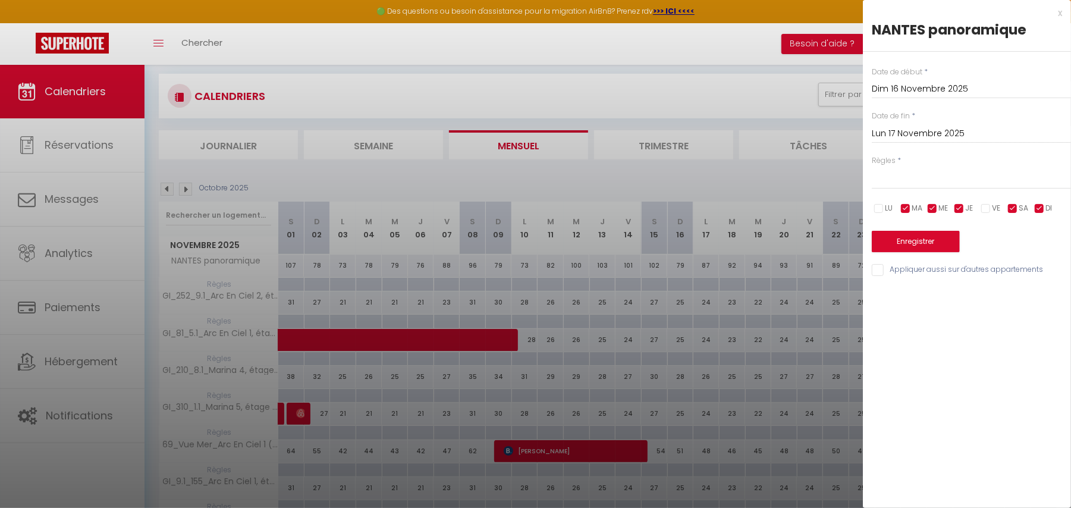
select select
click at [1011, 207] on input "checkbox" at bounding box center [1013, 209] width 12 height 12
checkbox input "false"
click at [1045, 207] on span "DI" at bounding box center [1048, 208] width 7 height 11
select select
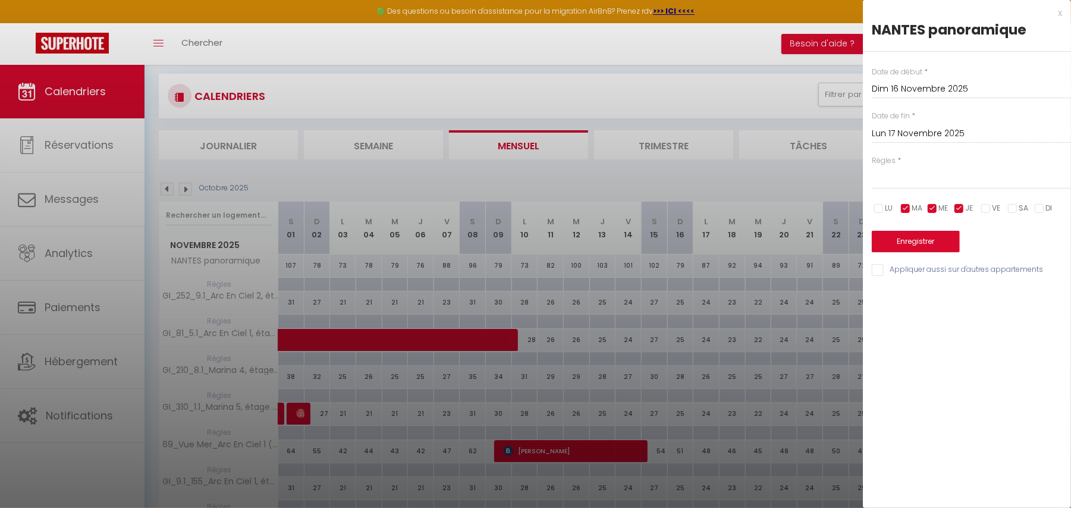
checkbox input "false"
click at [473, 263] on div at bounding box center [535, 254] width 1071 height 508
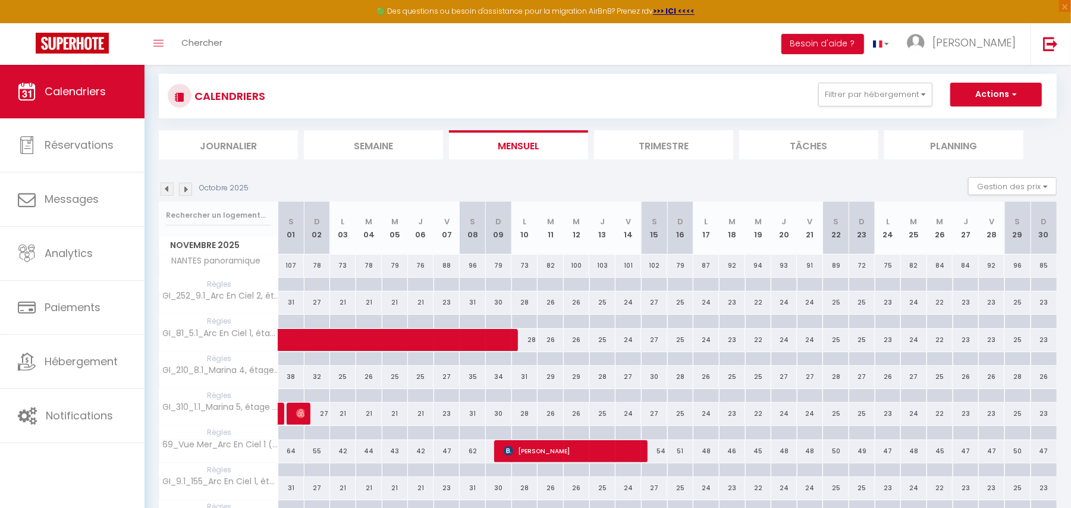
click at [346, 295] on div "21" at bounding box center [343, 302] width 26 height 22
type input "21"
type input "Lun 03 Novembre 2025"
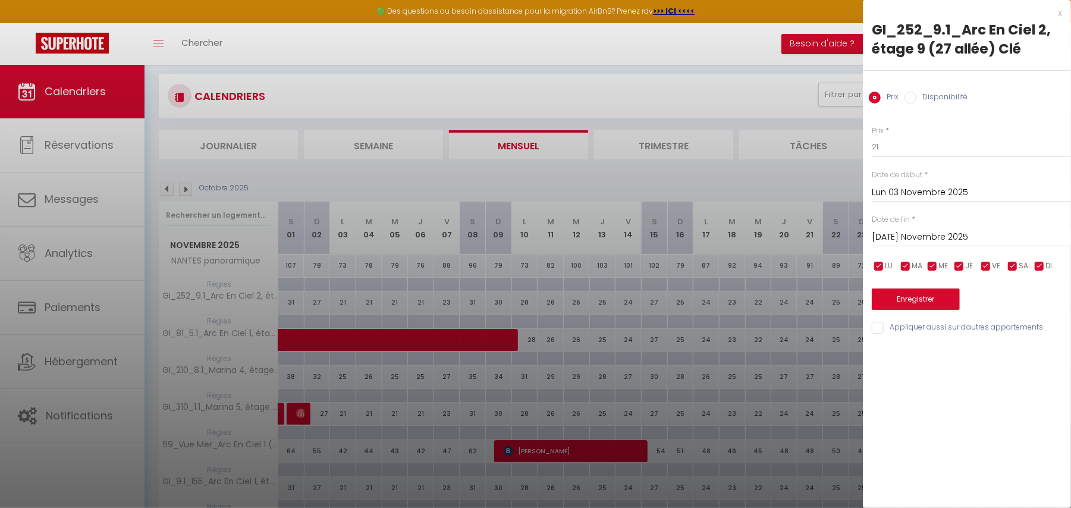
click at [940, 237] on input "[DATE] Novembre 2025" at bounding box center [971, 236] width 199 height 15
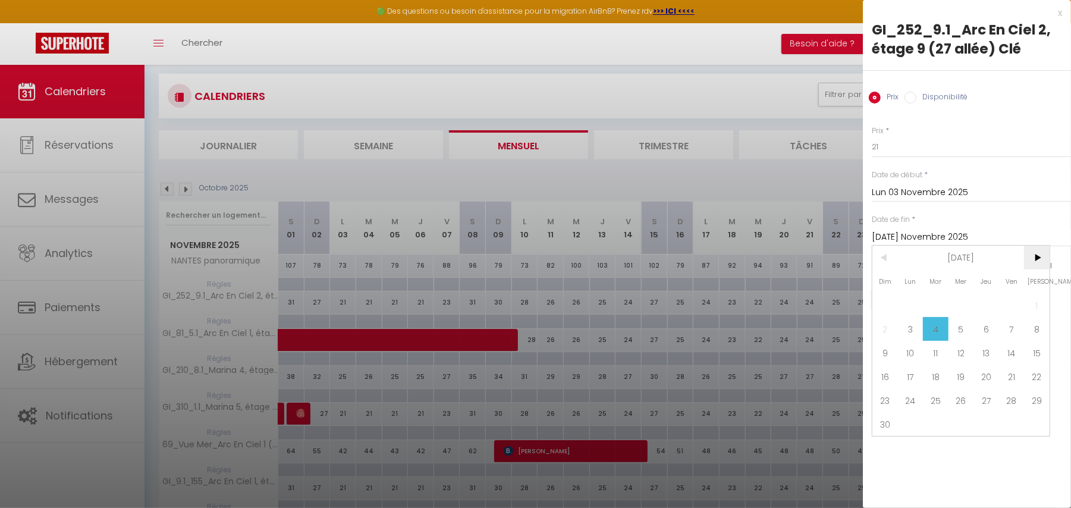
click at [1037, 254] on span ">" at bounding box center [1037, 258] width 26 height 24
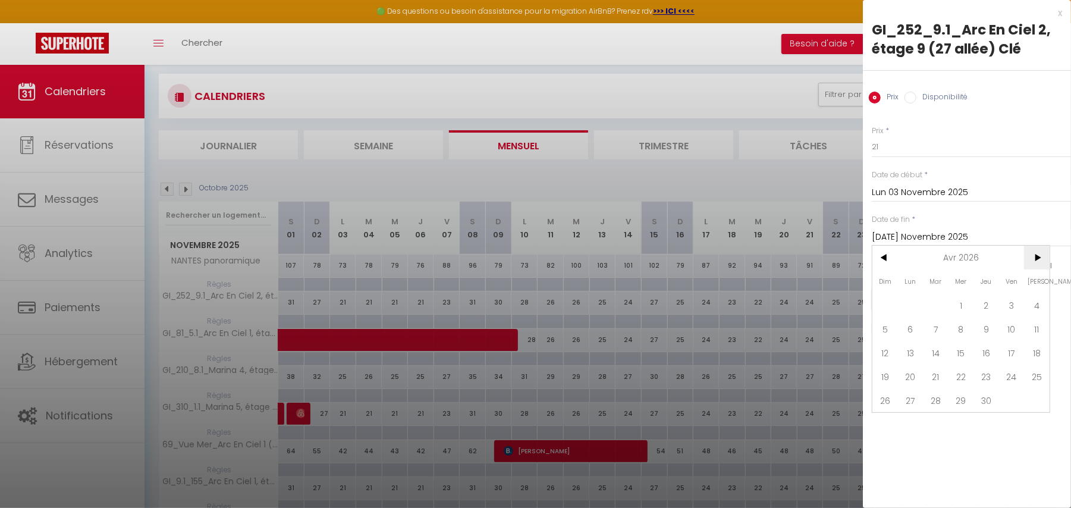
click at [1037, 254] on span ">" at bounding box center [1037, 258] width 26 height 24
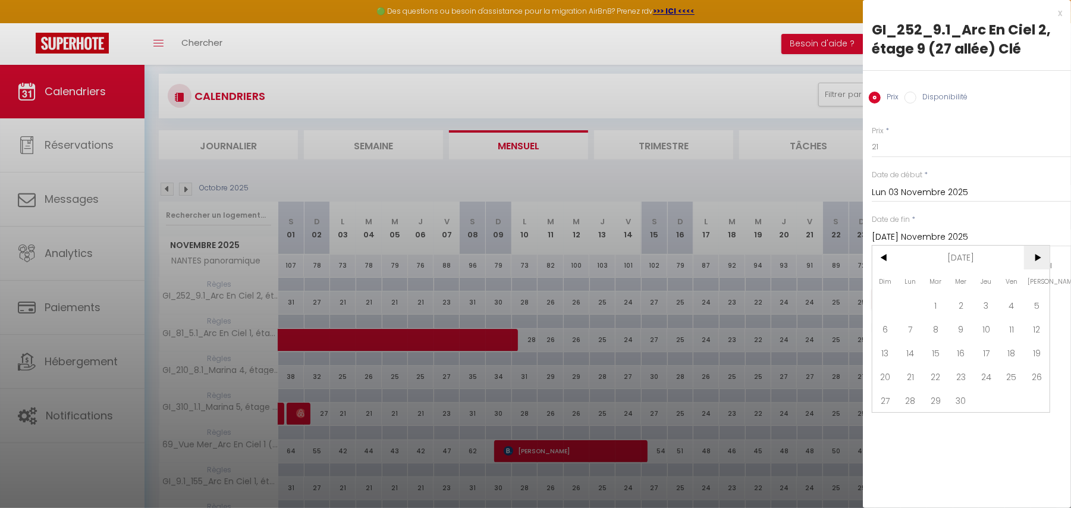
click at [1037, 254] on span ">" at bounding box center [1037, 258] width 26 height 24
click at [881, 260] on span "<" at bounding box center [885, 258] width 26 height 24
drag, startPoint x: 1033, startPoint y: 407, endPoint x: 1037, endPoint y: 403, distance: 6.3
click at [1037, 403] on span "31" at bounding box center [1037, 400] width 26 height 24
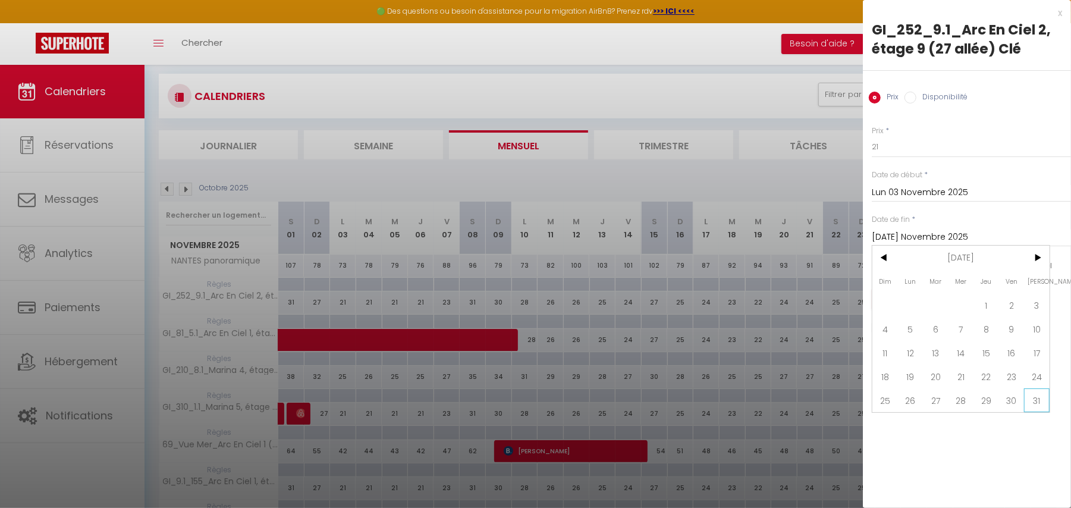
type input "[PERSON_NAME] 31 Octobre 2026"
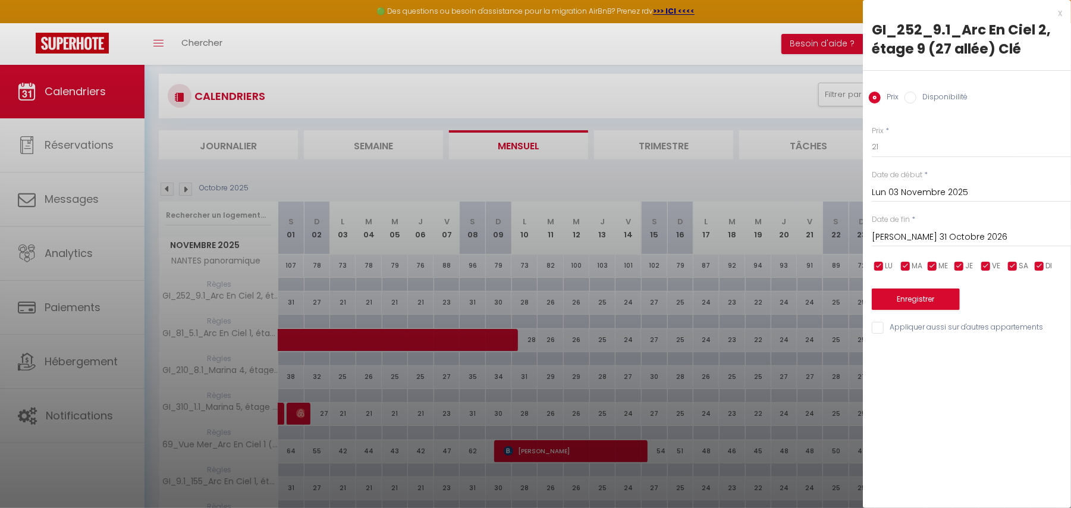
click at [878, 262] on input "checkbox" at bounding box center [879, 266] width 12 height 12
checkbox input "false"
click at [992, 268] on span "VE" at bounding box center [996, 265] width 8 height 11
checkbox input "false"
click at [1010, 265] on input "checkbox" at bounding box center [1013, 266] width 12 height 12
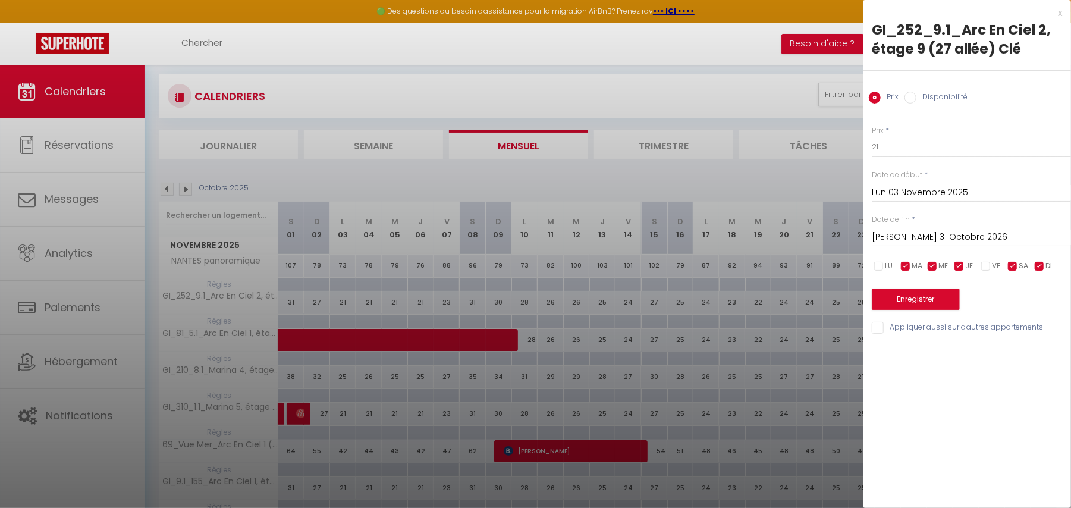
checkbox input "false"
click at [1038, 264] on input "checkbox" at bounding box center [1039, 266] width 12 height 12
checkbox input "false"
click at [1059, 17] on div "x" at bounding box center [962, 13] width 199 height 14
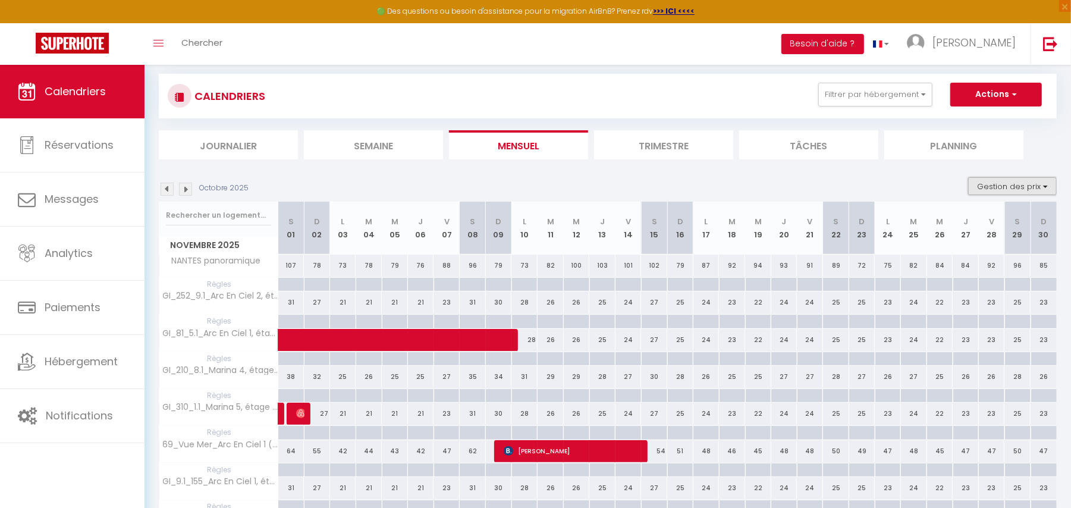
click at [1001, 185] on button "Gestion des prix" at bounding box center [1012, 186] width 89 height 18
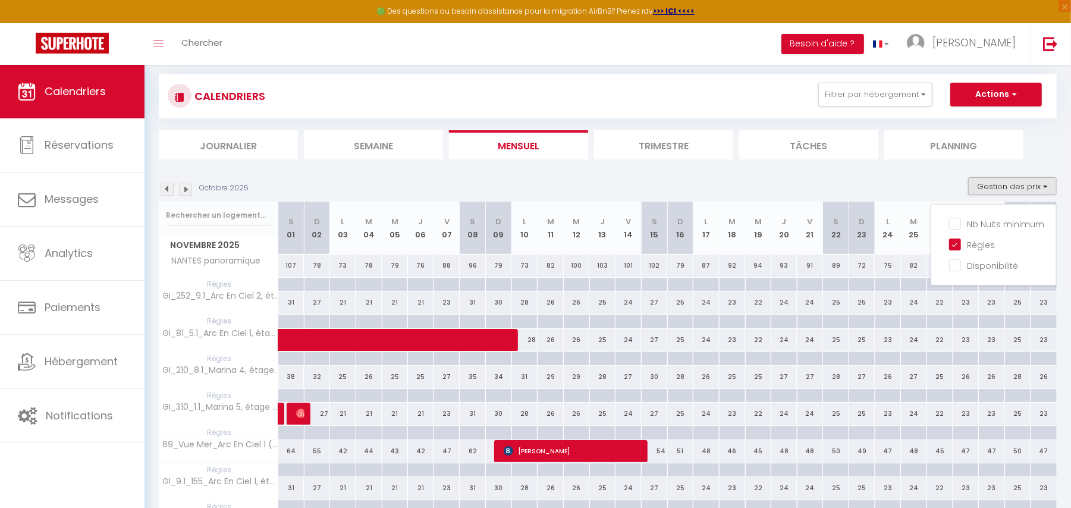
click at [367, 287] on div at bounding box center [369, 285] width 26 height 14
type input "[DATE] Novembre 2025"
type input "Mer 05 Novembre 2025"
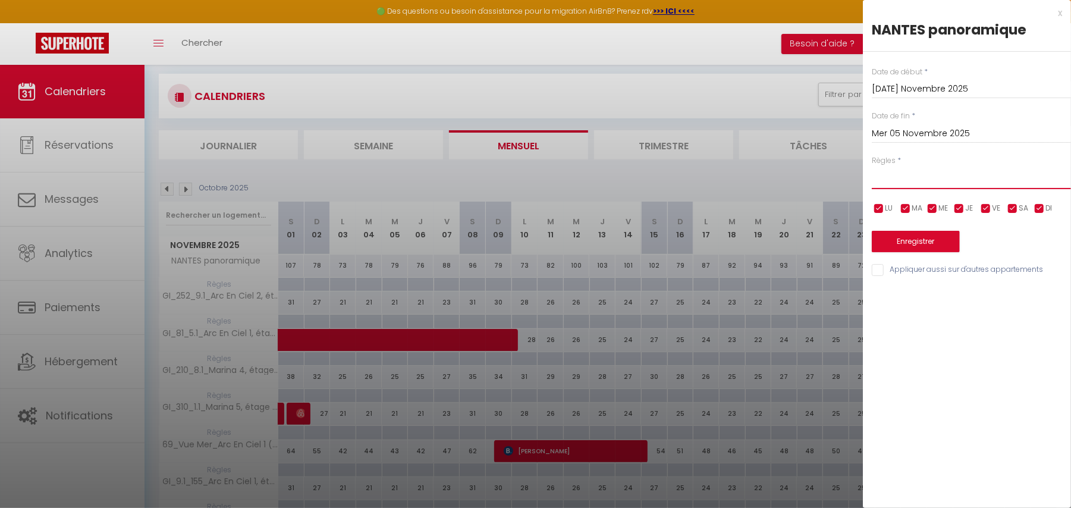
click at [888, 186] on select "Aucun No Checkin No Checkout Pas d'arrivée / Pas de départ" at bounding box center [971, 177] width 199 height 23
select select "3"
click at [872, 166] on select "Aucun No Checkin No Checkout Pas d'arrivée / Pas de départ" at bounding box center [971, 177] width 199 height 23
click at [881, 212] on input "checkbox" at bounding box center [879, 209] width 12 height 12
checkbox input "false"
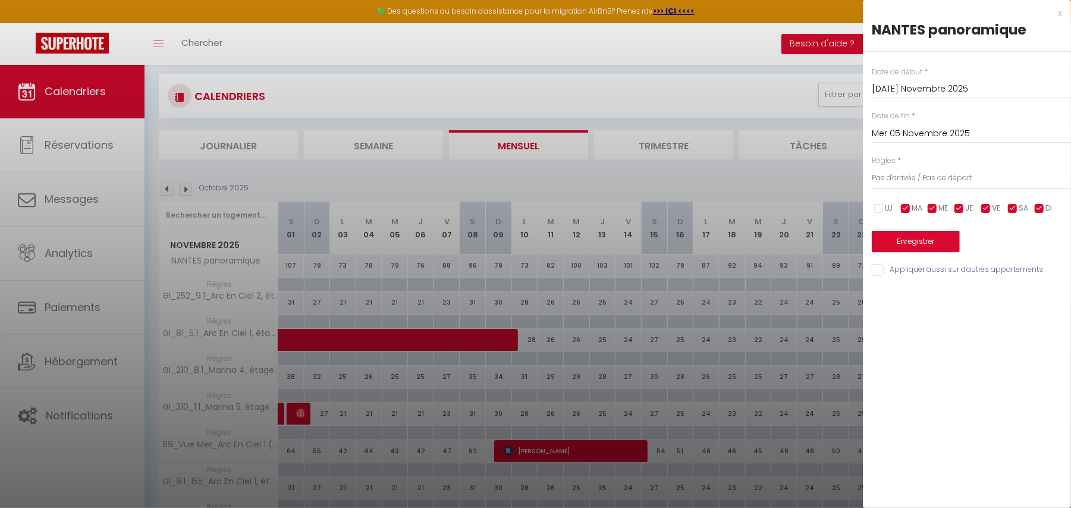
click at [983, 207] on input "checkbox" at bounding box center [986, 209] width 12 height 12
checkbox input "false"
click at [1011, 207] on input "checkbox" at bounding box center [1013, 209] width 12 height 12
checkbox input "false"
click at [1045, 209] on span "DI" at bounding box center [1048, 208] width 7 height 11
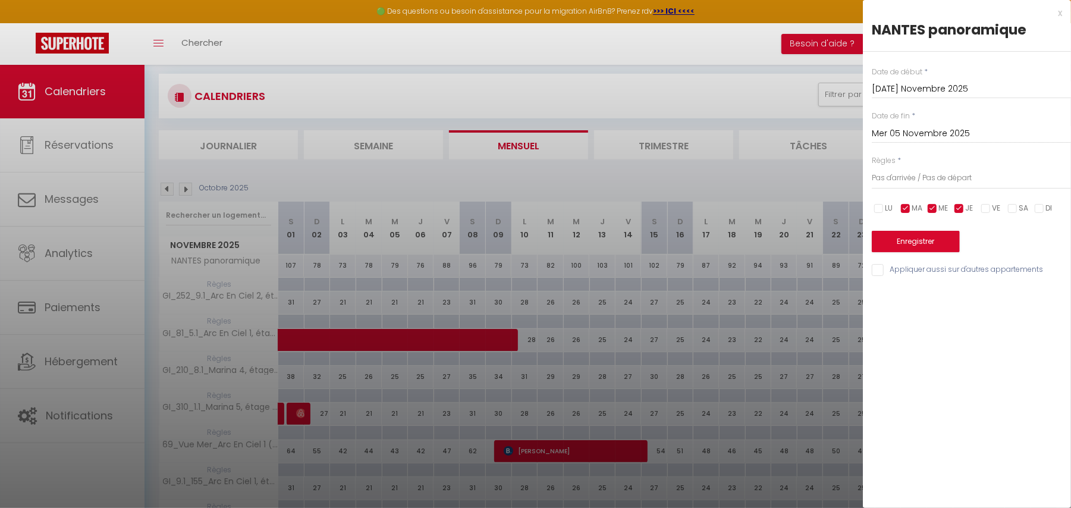
checkbox input "false"
click at [959, 127] on input "Mer 05 Novembre 2025" at bounding box center [971, 133] width 199 height 15
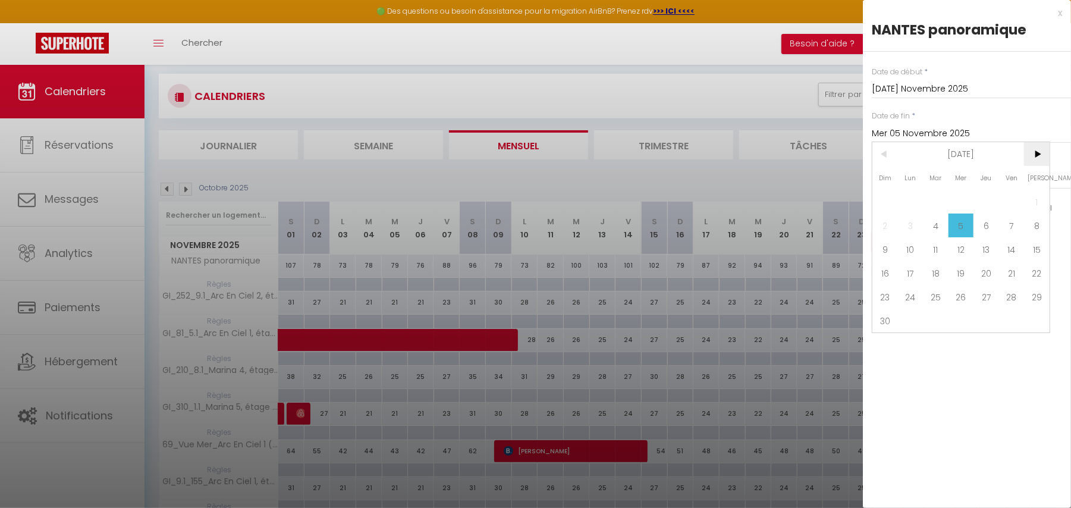
click at [1036, 153] on span ">" at bounding box center [1037, 154] width 26 height 24
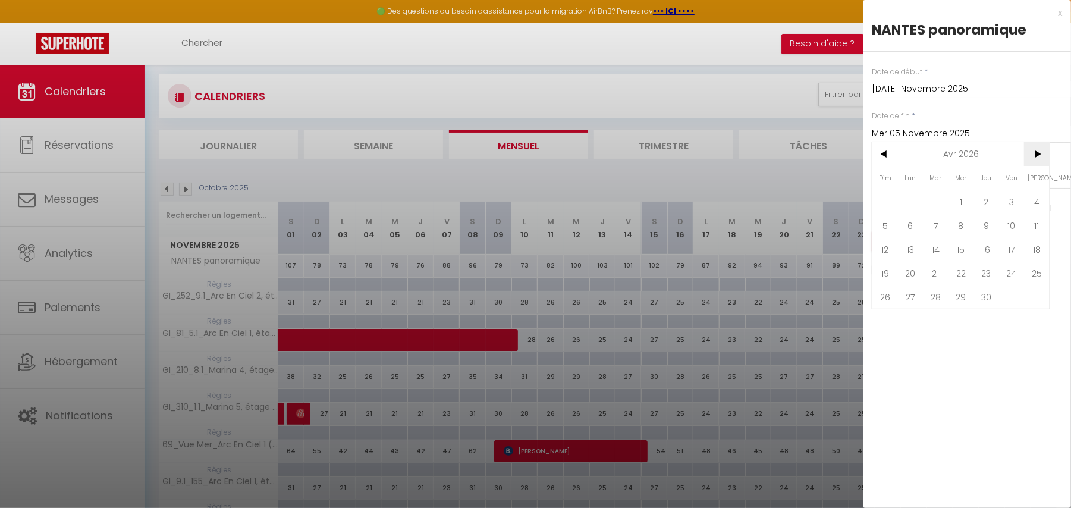
click at [1036, 153] on span ">" at bounding box center [1037, 154] width 26 height 24
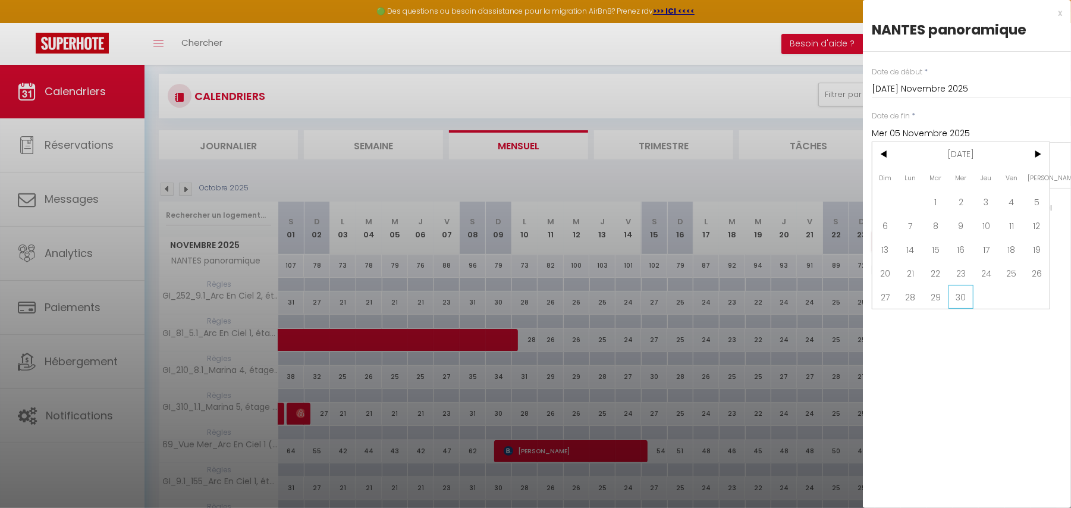
click at [968, 295] on span "30" at bounding box center [961, 297] width 26 height 24
type input "Mer 30 Septembre 2026"
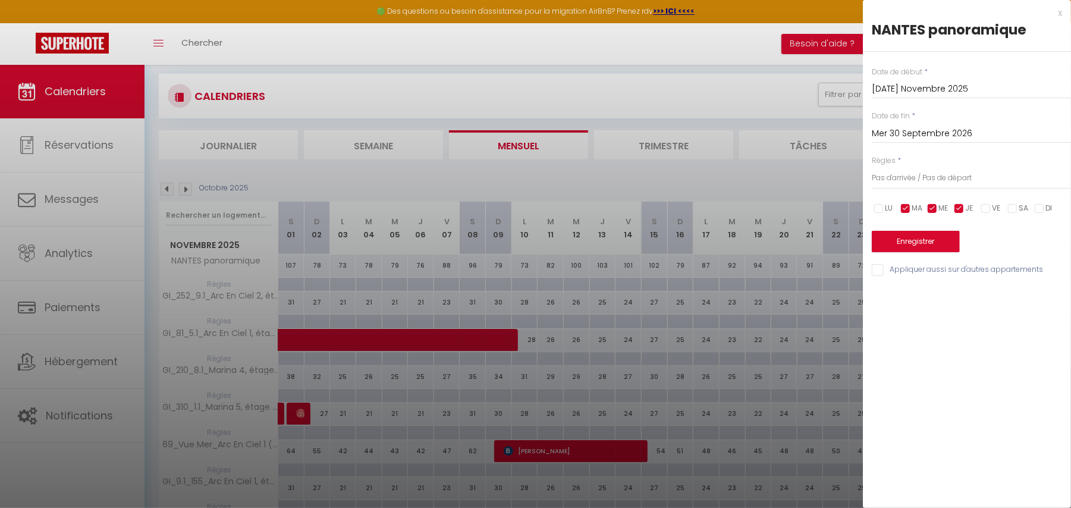
click at [897, 272] on input "Appliquer aussi sur d'autres appartements" at bounding box center [971, 270] width 199 height 12
checkbox input "true"
click at [926, 243] on button "Enregistrer" at bounding box center [916, 241] width 88 height 21
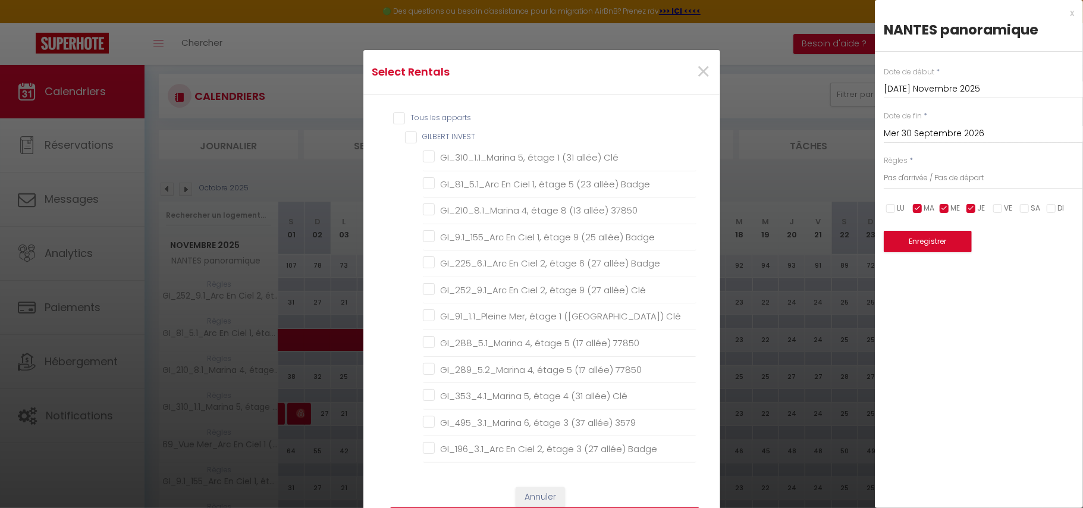
click at [393, 119] on input "Tous les apparts" at bounding box center [544, 118] width 303 height 12
checkbox input "true"
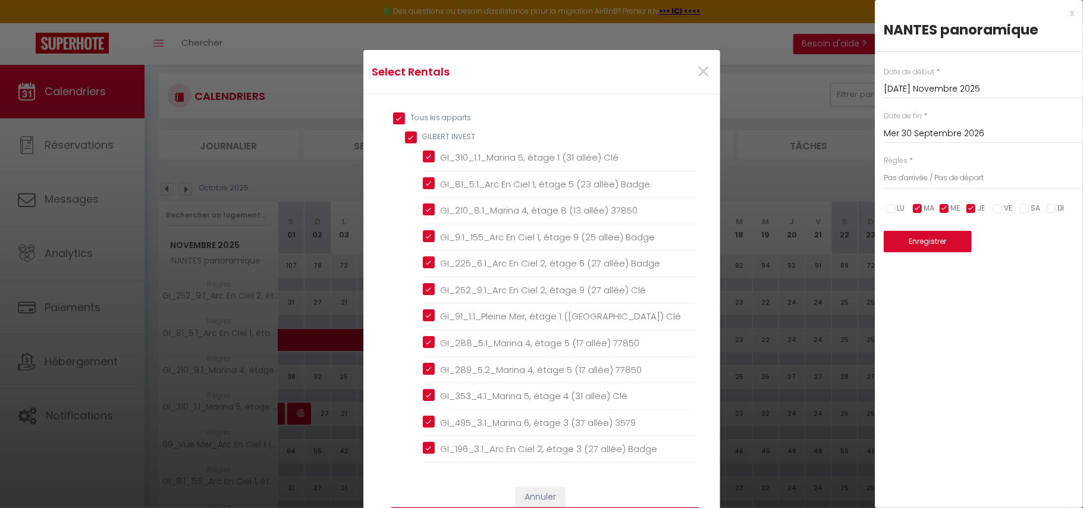
checkbox INVEST "true"
checkbox Clé "true"
checkbox Badge "true"
checkbox 37850 "true"
checkbox Badge "true"
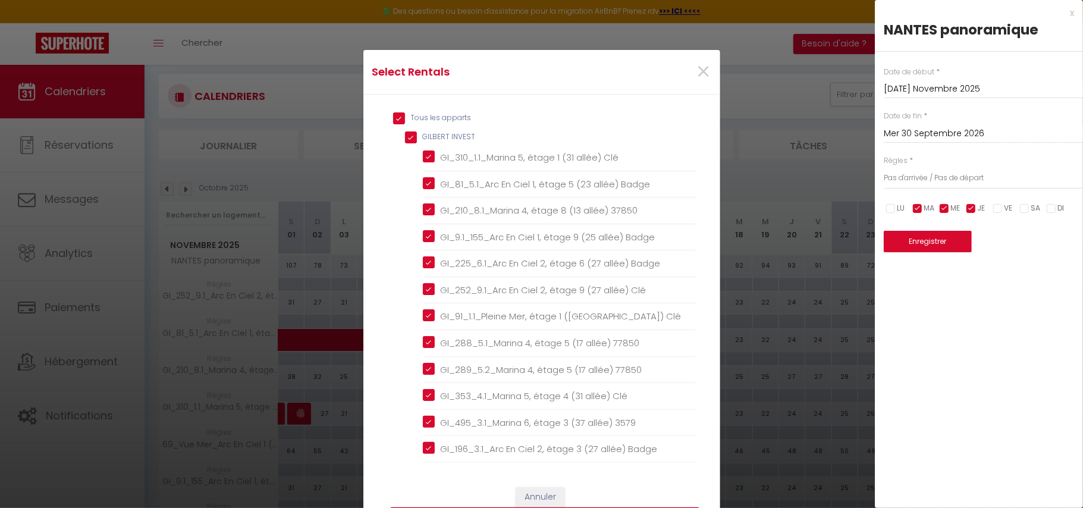
checkbox Badge "true"
checkbox Clé "true"
checkbox 77850 "true"
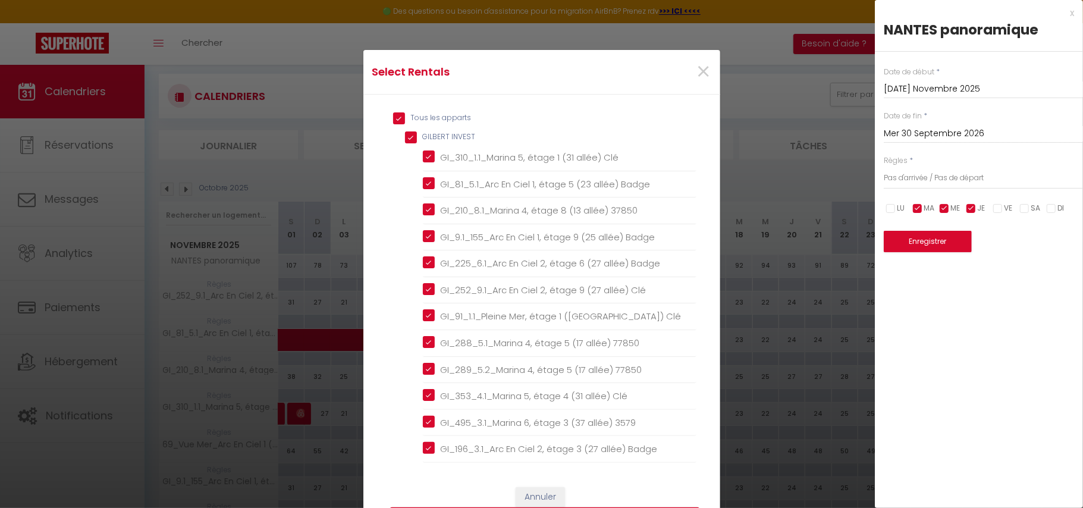
checkbox Clé "true"
checkbox 3579 "true"
checkbox Badge "true"
checkbox MORGAN "true"
checkbox \(23\) "true"
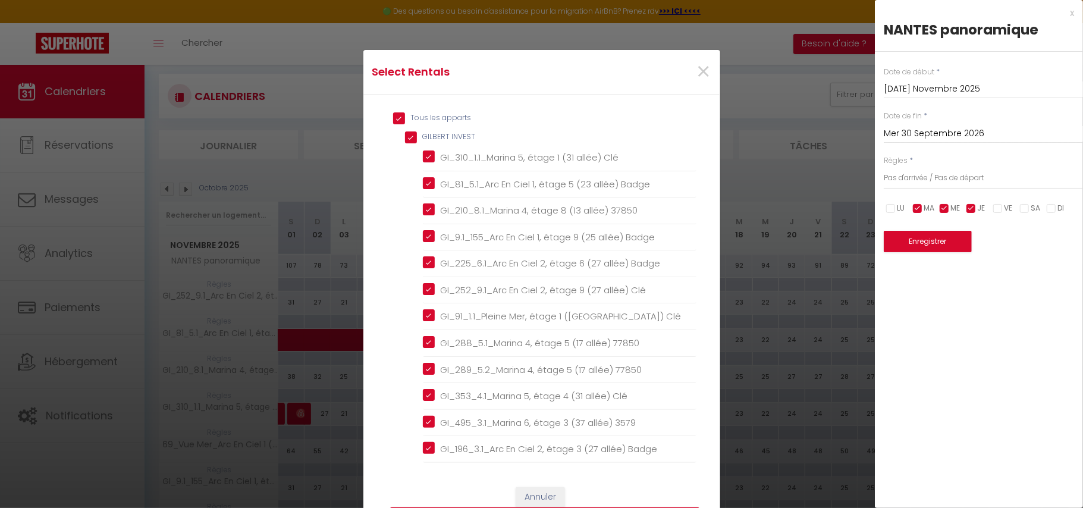
checkbox 57850 "true"
checkbox 37850 "true"
checkbox 77850 "true"
checkbox 3579 "true"
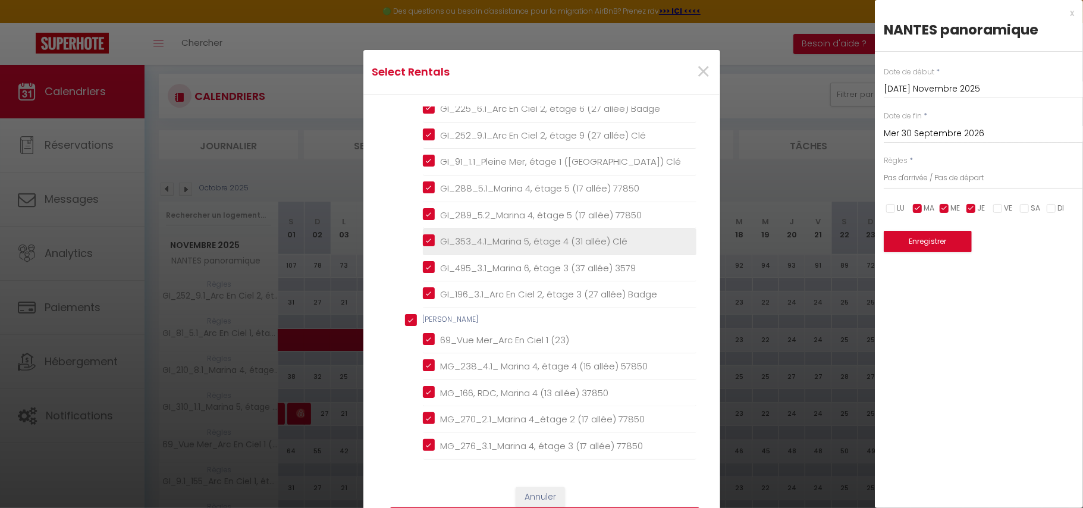
scroll to position [138, 0]
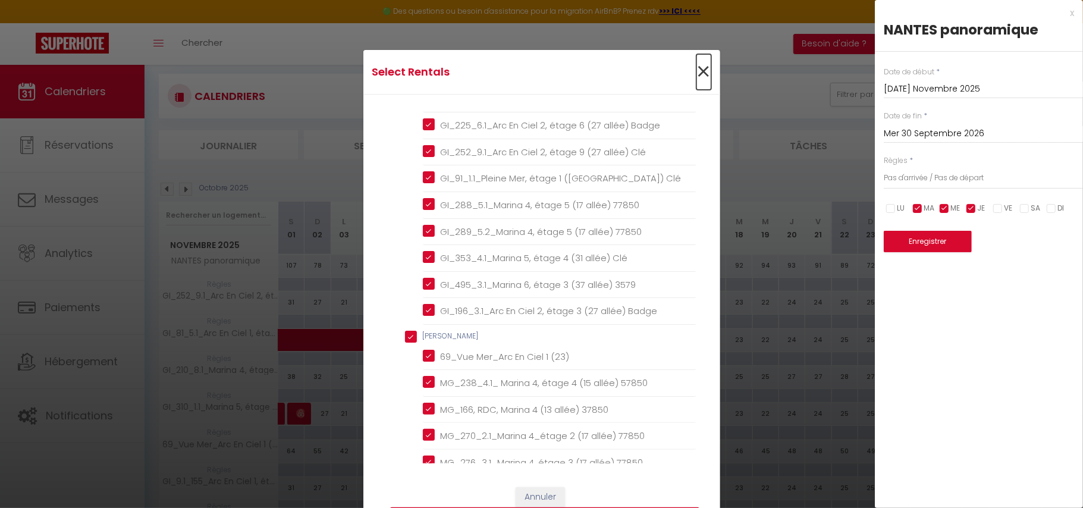
click at [699, 69] on span "×" at bounding box center [703, 72] width 15 height 36
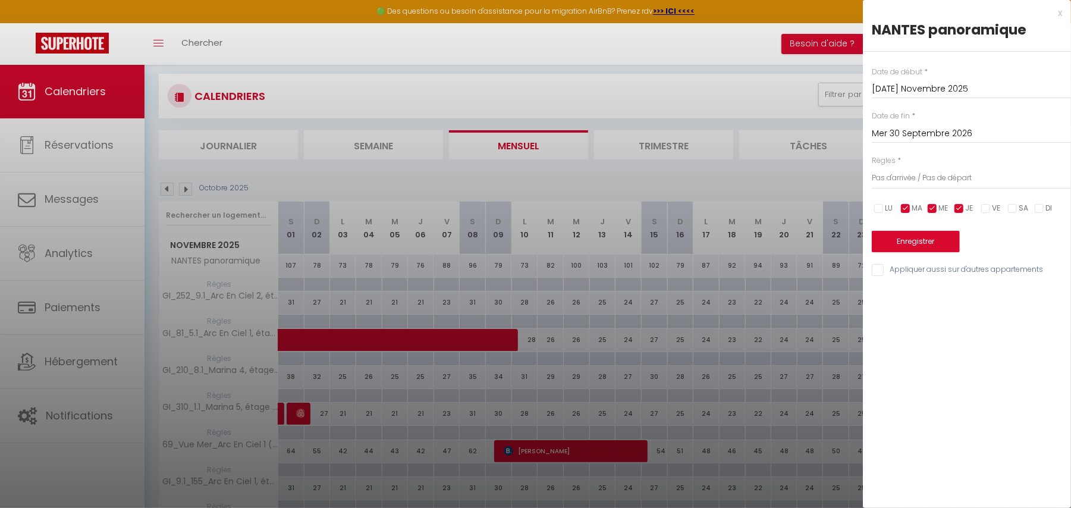
click at [357, 319] on div at bounding box center [535, 254] width 1071 height 508
type input "undefined aN undefined NaN"
select select
checkbox input "true"
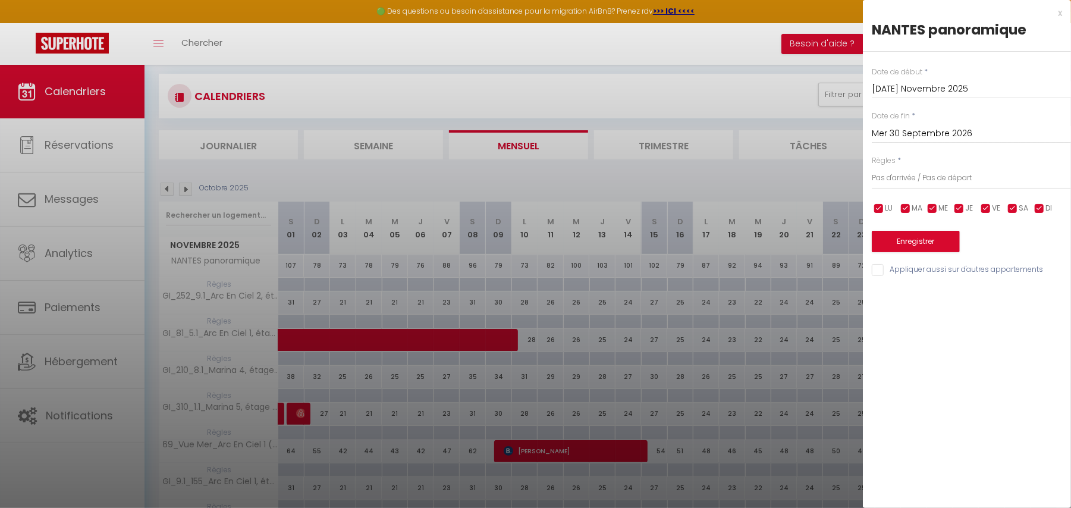
checkbox input "true"
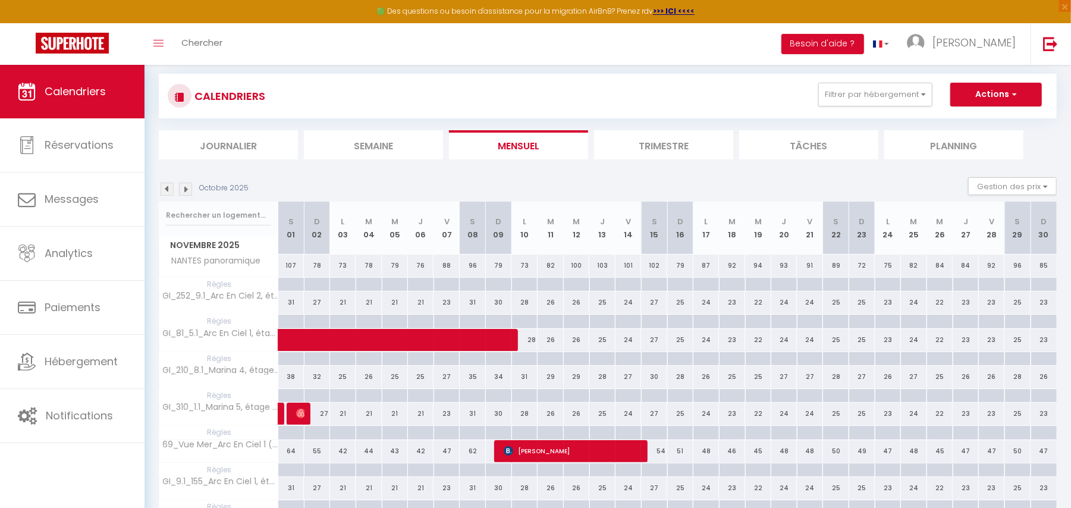
click at [363, 319] on div at bounding box center [369, 322] width 26 height 14
type input "[DATE] Novembre 2025"
type input "Mer 05 Novembre 2025"
select select
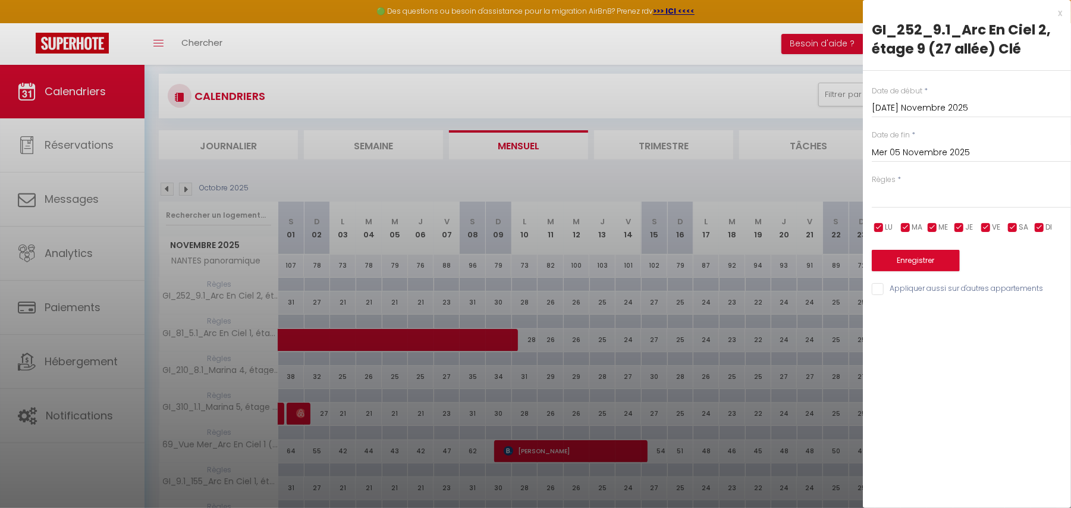
click at [952, 146] on input "Mer 05 Novembre 2025" at bounding box center [971, 152] width 199 height 15
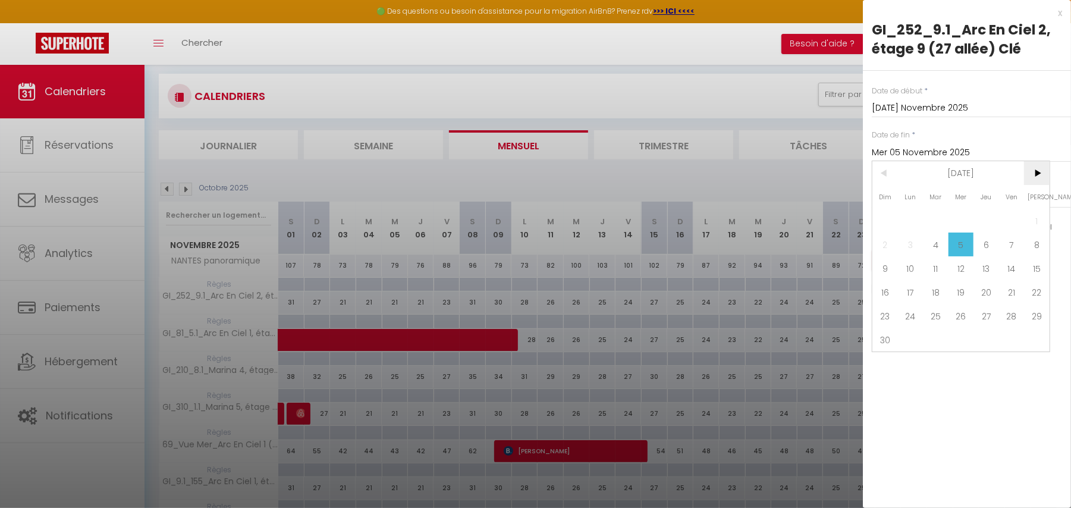
click at [1033, 169] on span ">" at bounding box center [1037, 173] width 26 height 24
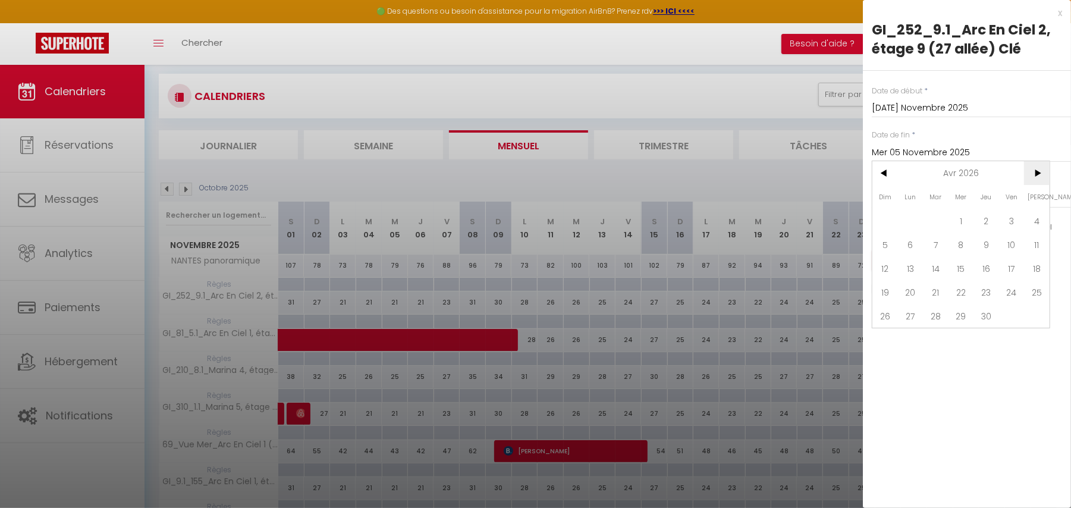
click at [1033, 169] on span ">" at bounding box center [1037, 173] width 26 height 24
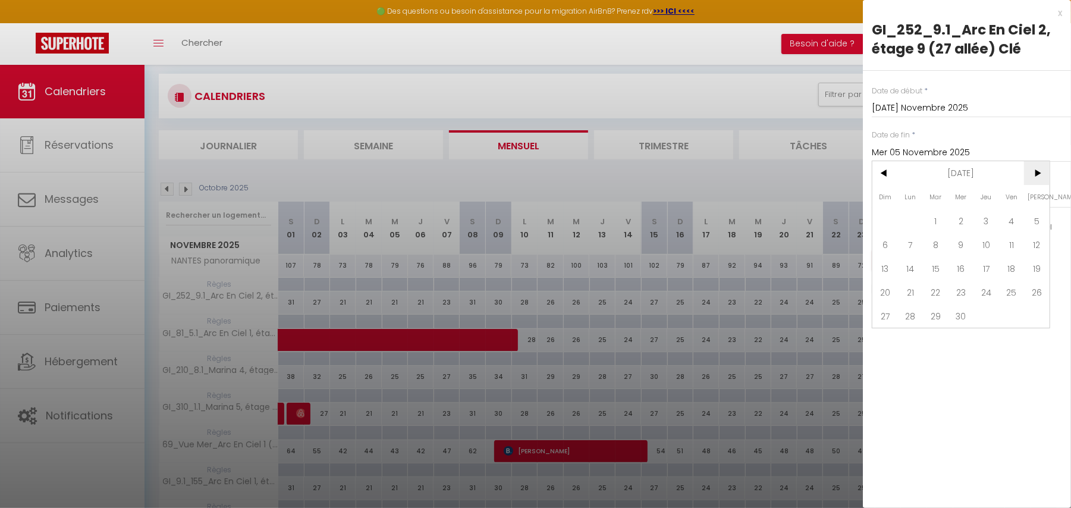
click at [1033, 169] on span ">" at bounding box center [1037, 173] width 26 height 24
click at [986, 322] on span "31" at bounding box center [986, 316] width 26 height 24
type input "Jeu 31 Décembre 2026"
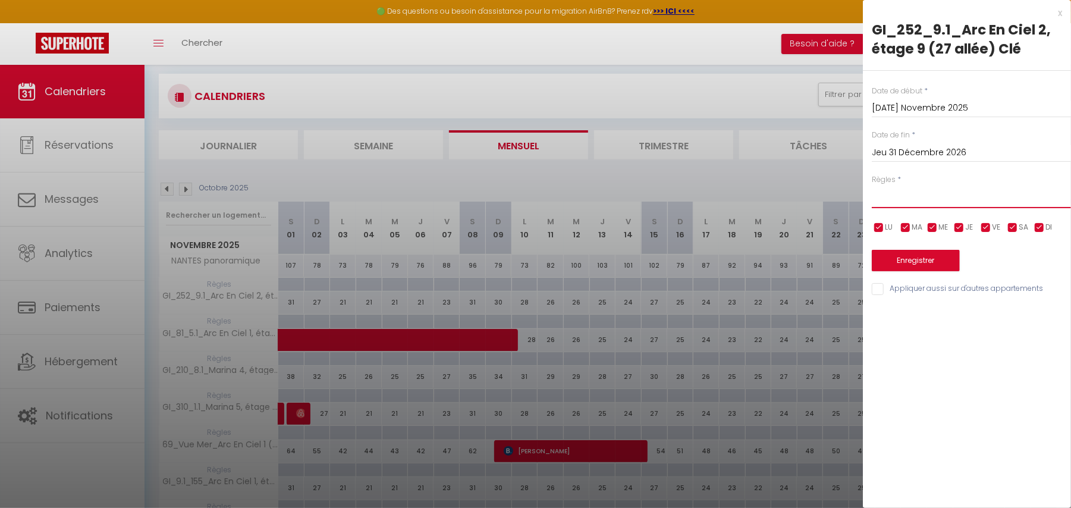
click at [908, 200] on select "Aucun No Checkin No Checkout Pas d'arrivée / Pas de départ" at bounding box center [971, 196] width 199 height 23
select select "3"
click at [872, 185] on select "Aucun No Checkin No Checkout Pas d'arrivée / Pas de départ" at bounding box center [971, 196] width 199 height 23
click at [886, 291] on input "Appliquer aussi sur d'autres appartements" at bounding box center [971, 289] width 199 height 12
checkbox input "true"
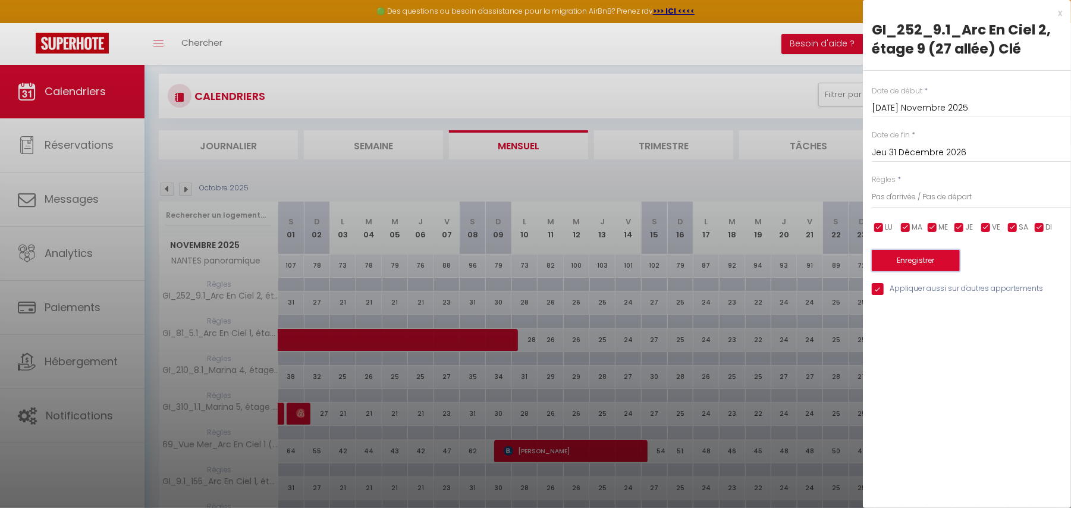
click at [929, 254] on button "Enregistrer" at bounding box center [916, 260] width 88 height 21
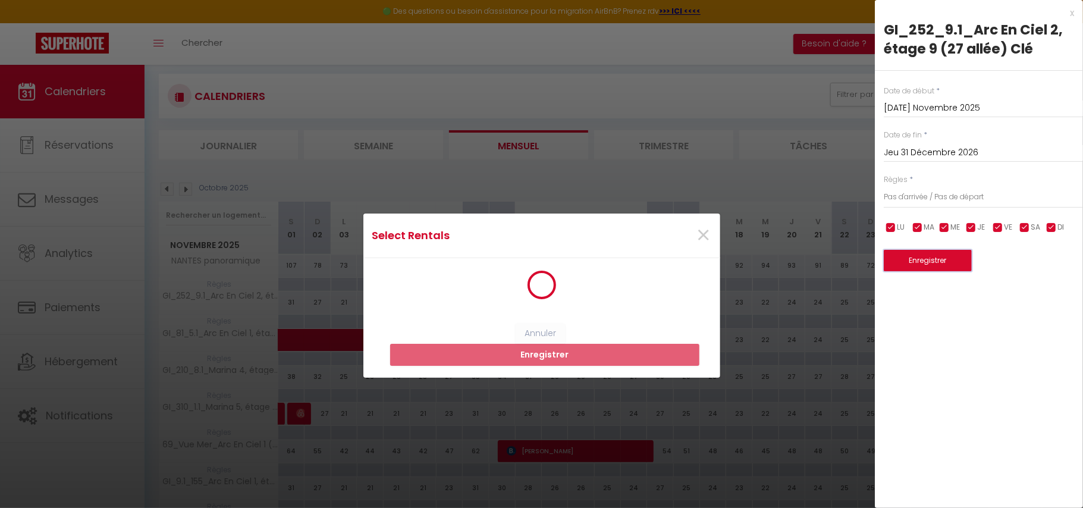
scroll to position [187, 0]
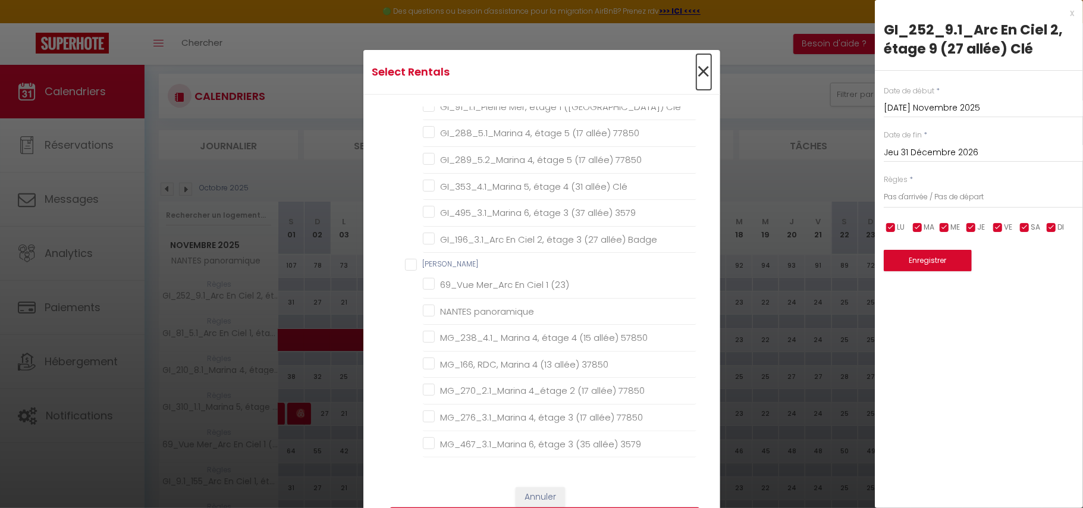
click at [697, 73] on span "×" at bounding box center [703, 72] width 15 height 36
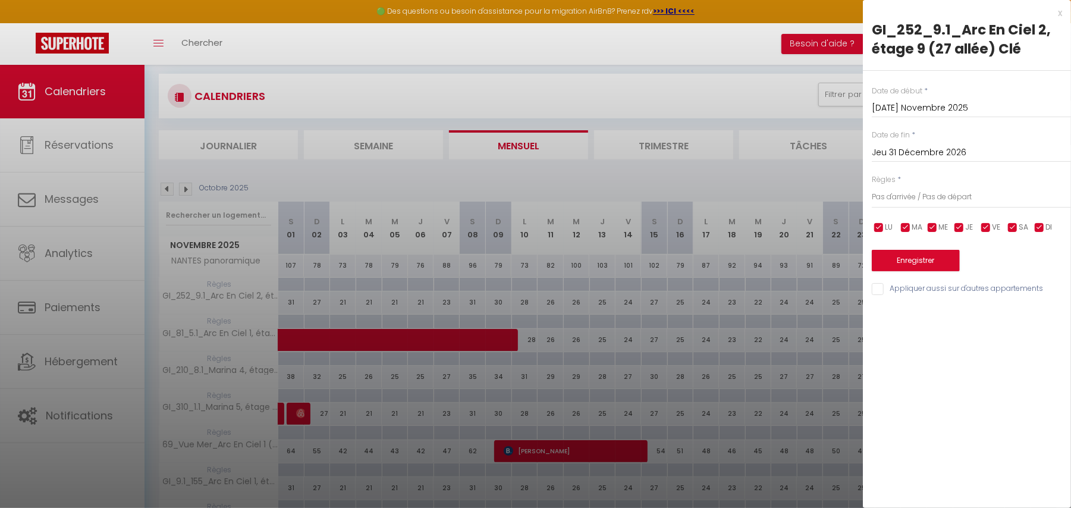
click at [880, 225] on input "checkbox" at bounding box center [879, 228] width 12 height 12
checkbox input "false"
click at [981, 228] on input "checkbox" at bounding box center [986, 228] width 12 height 12
checkbox input "false"
click at [1010, 227] on input "checkbox" at bounding box center [1013, 228] width 12 height 12
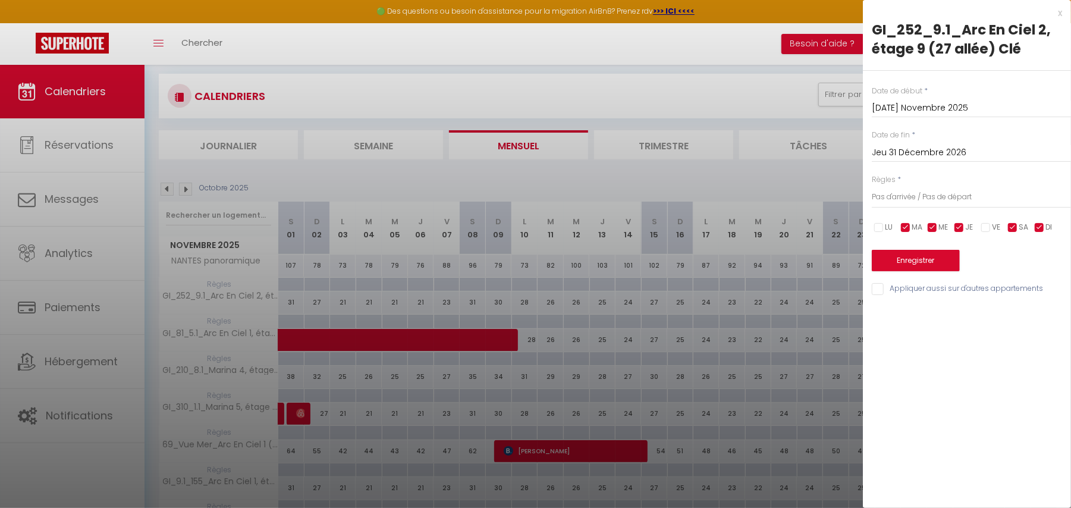
checkbox input "false"
click at [1038, 228] on input "checkbox" at bounding box center [1039, 228] width 12 height 12
checkbox input "false"
click at [895, 291] on input "Appliquer aussi sur d'autres appartements" at bounding box center [971, 289] width 199 height 12
checkbox input "true"
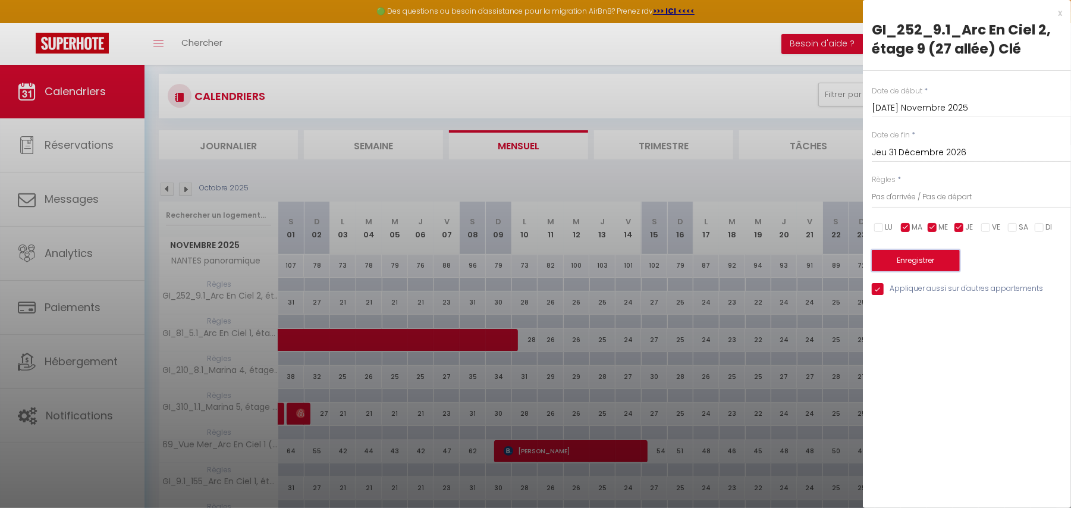
click at [913, 255] on button "Enregistrer" at bounding box center [916, 260] width 88 height 21
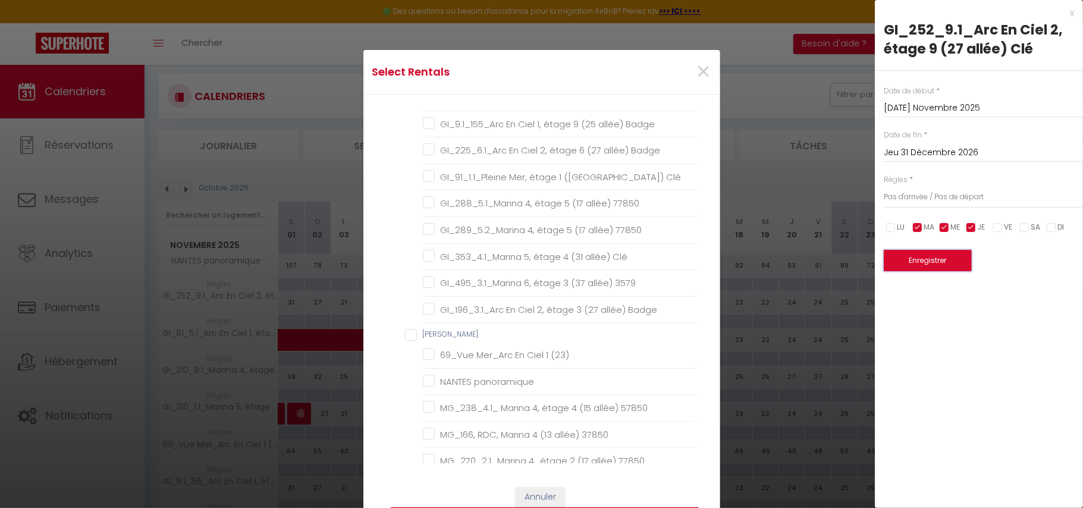
scroll to position [0, 0]
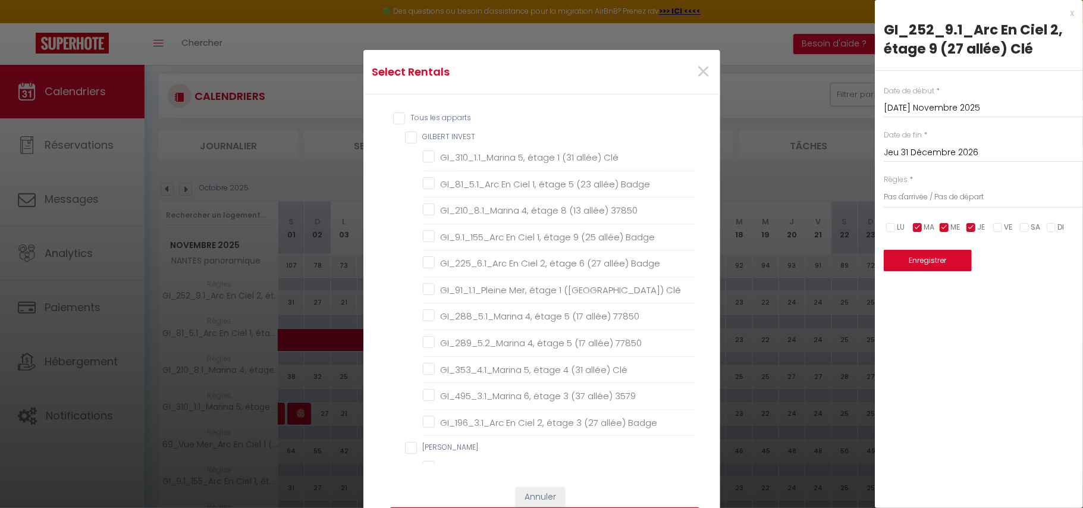
click at [394, 117] on input "Tous les apparts" at bounding box center [544, 118] width 303 height 12
checkbox input "true"
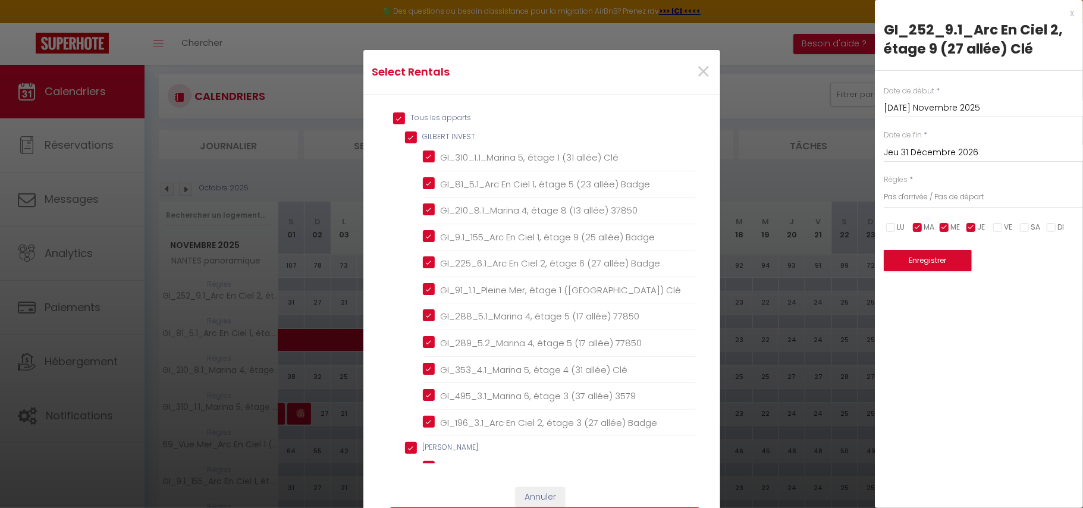
checkbox INVEST "true"
checkbox Clé "true"
checkbox Badge "true"
checkbox 37850 "true"
checkbox Badge "true"
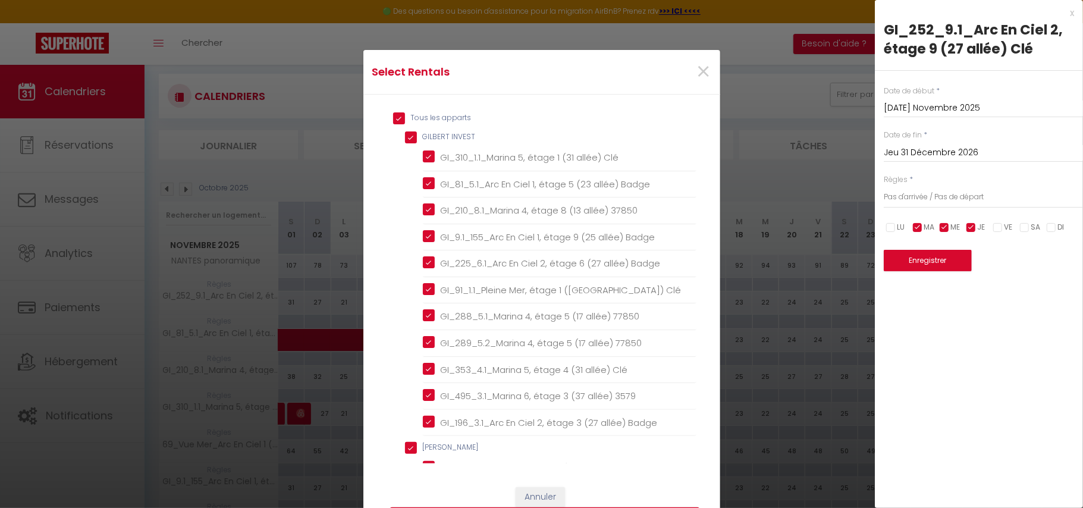
checkbox Badge "true"
checkbox Clé "true"
checkbox 77850 "true"
checkbox Clé "true"
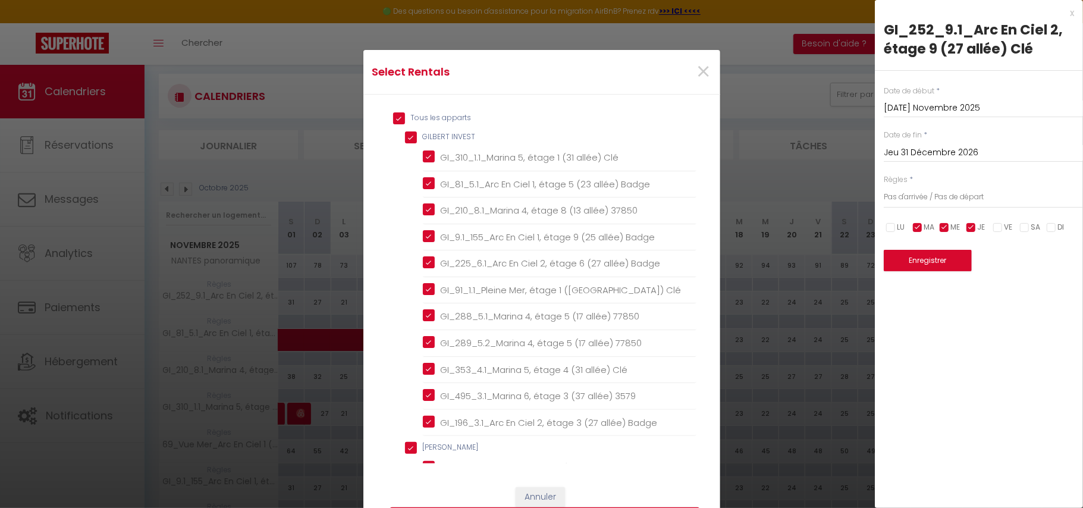
checkbox 3579 "true"
checkbox Badge "true"
checkbox MORGAN "true"
checkbox \(23\) "true"
checkbox panoramique "true"
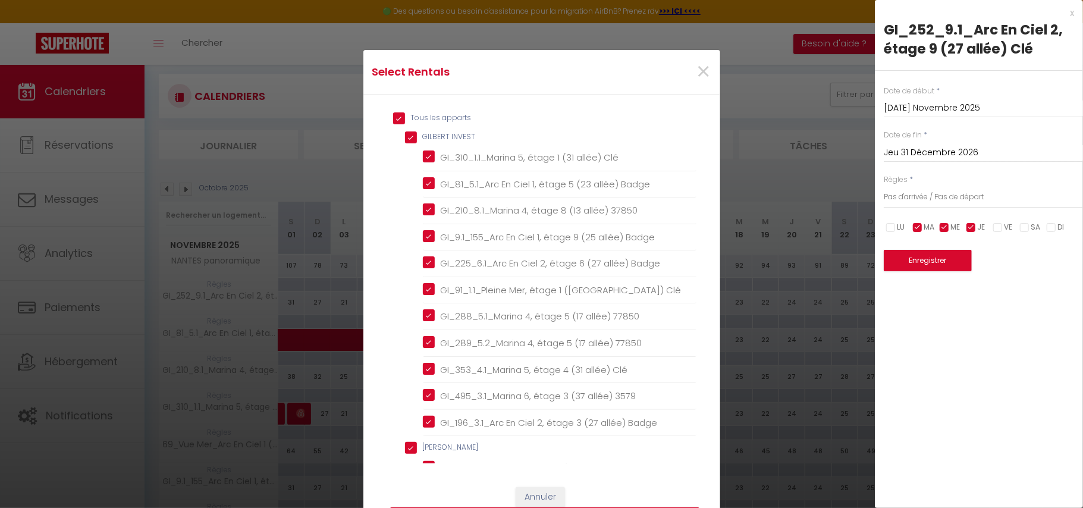
checkbox 57850 "true"
checkbox 37850 "true"
checkbox 77850 "true"
checkbox 3579 "true"
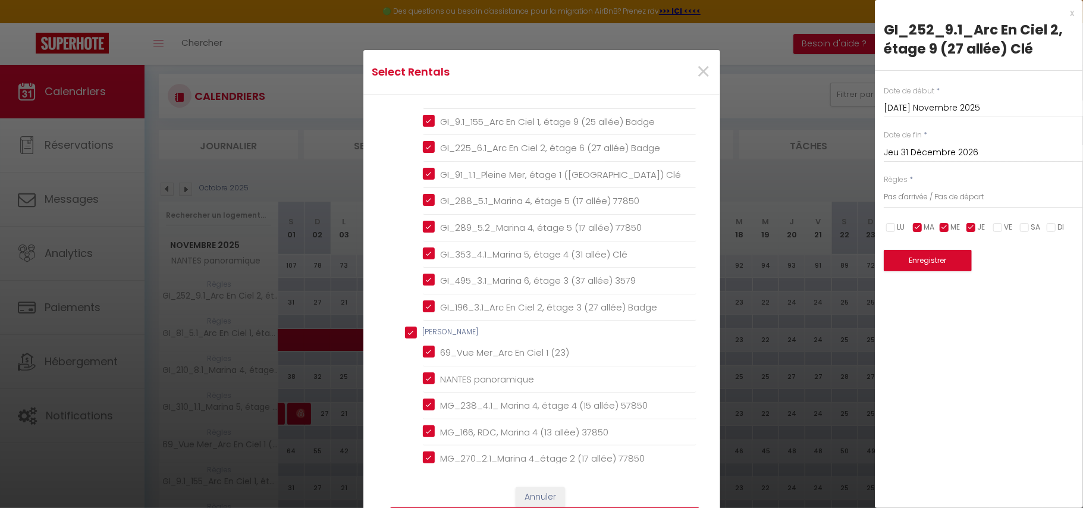
scroll to position [150, 0]
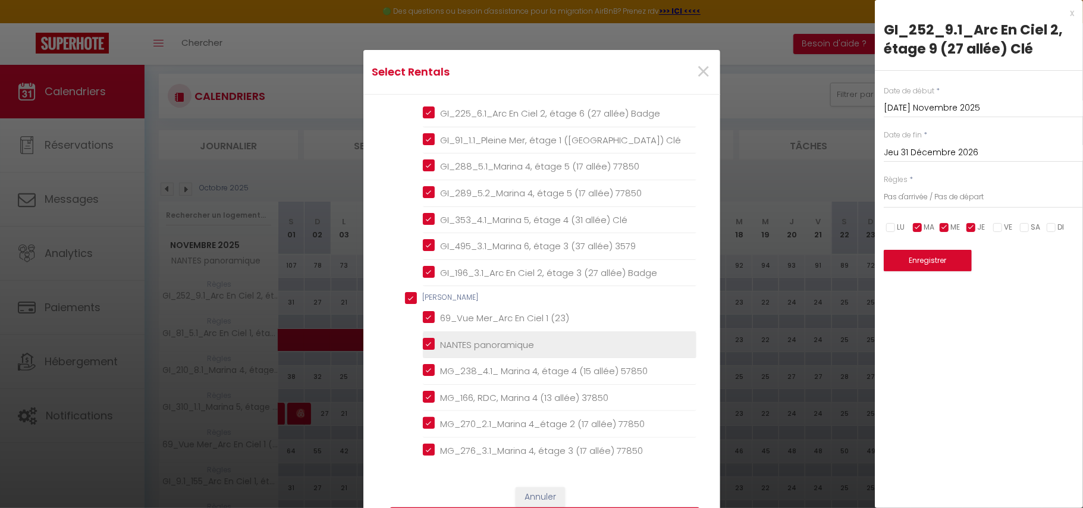
click at [423, 345] on panoramique "NANTES panoramique" at bounding box center [559, 345] width 273 height 12
checkbox panoramique "false"
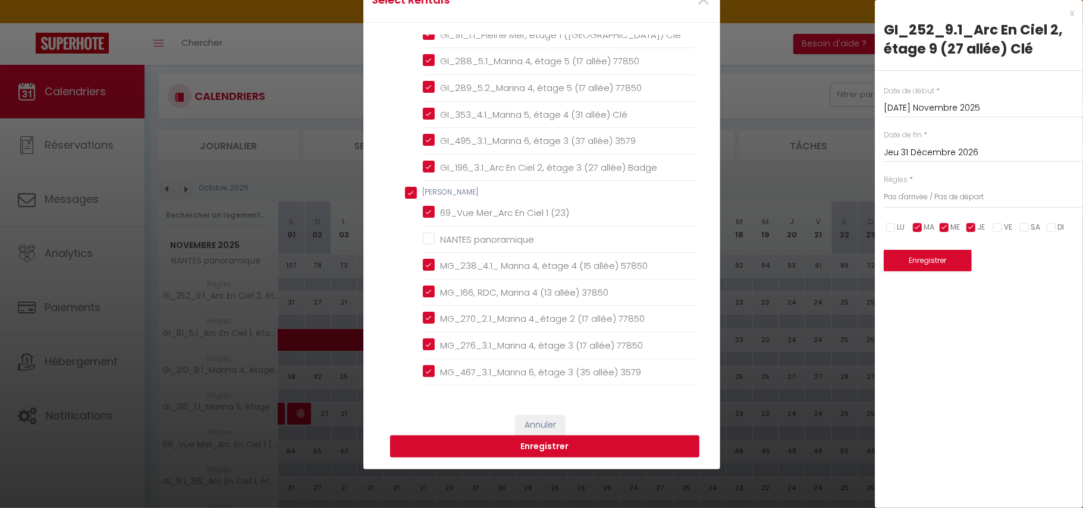
scroll to position [99, 0]
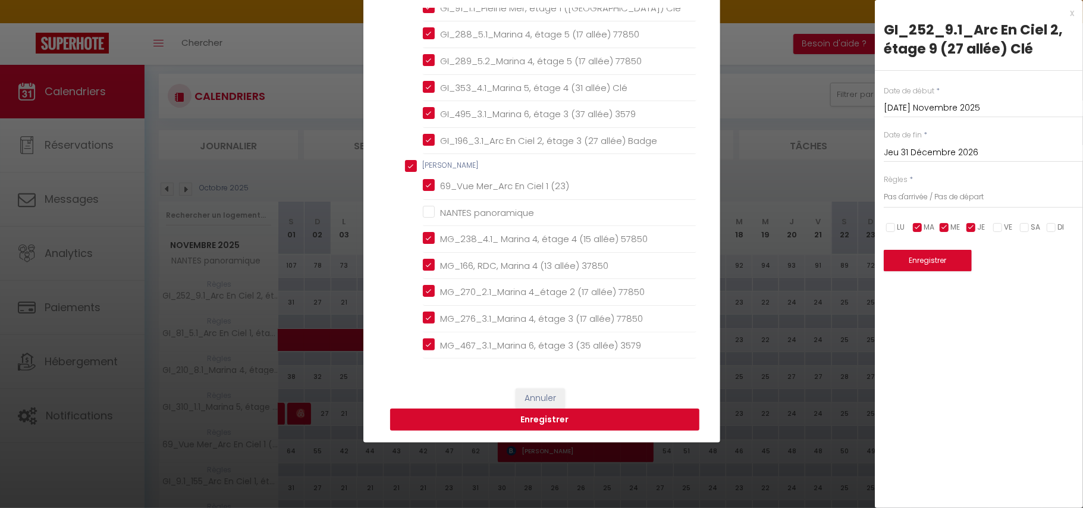
click at [586, 425] on button "Enregistrer" at bounding box center [544, 419] width 309 height 23
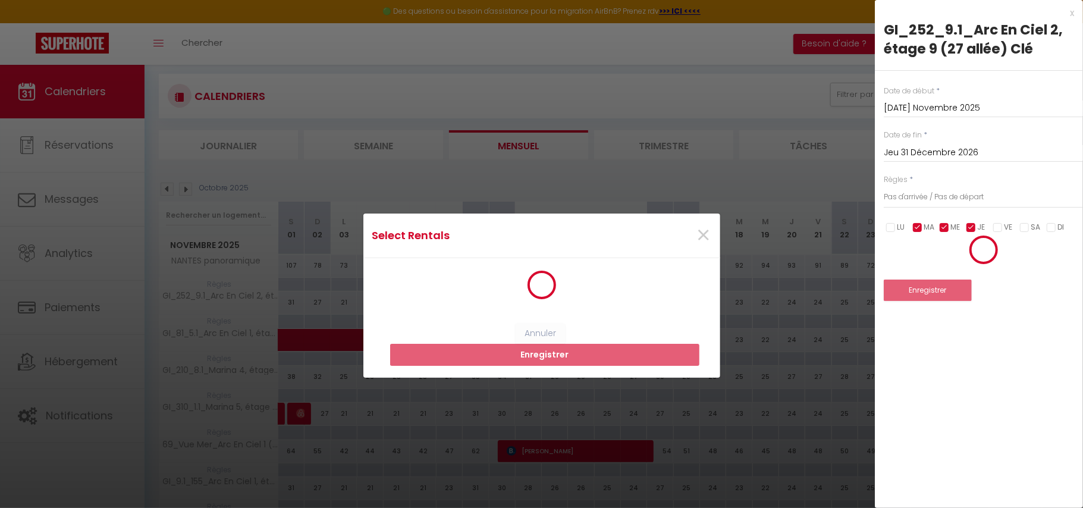
type input "Lun 03 Novembre 2025"
type input "Mer 30 Décembre 2026"
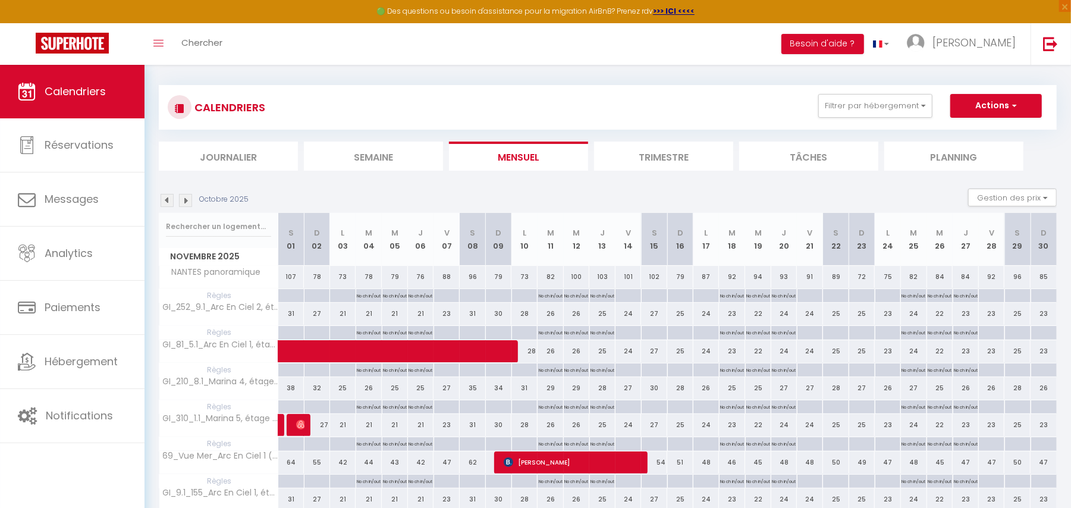
scroll to position [0, 0]
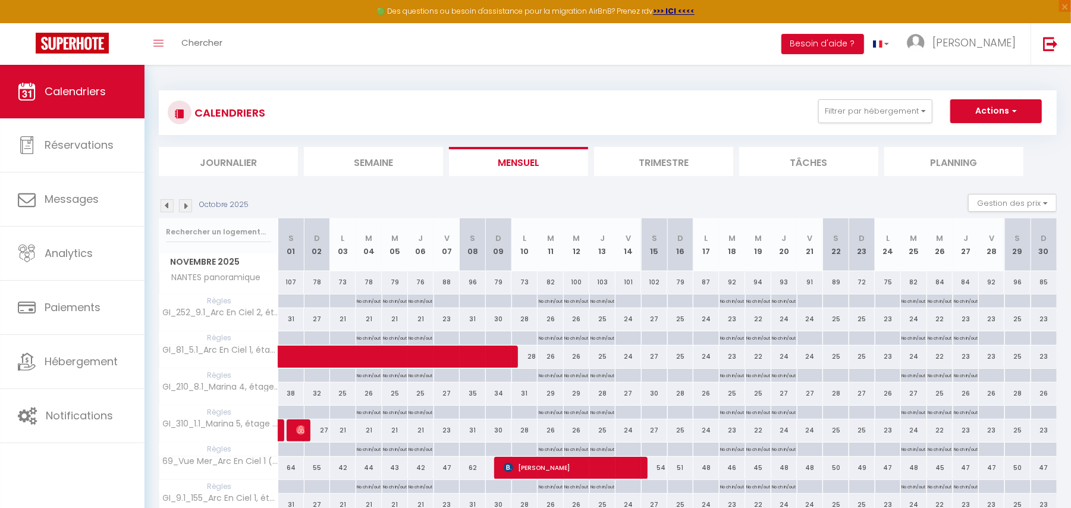
click at [184, 206] on img at bounding box center [185, 205] width 13 height 13
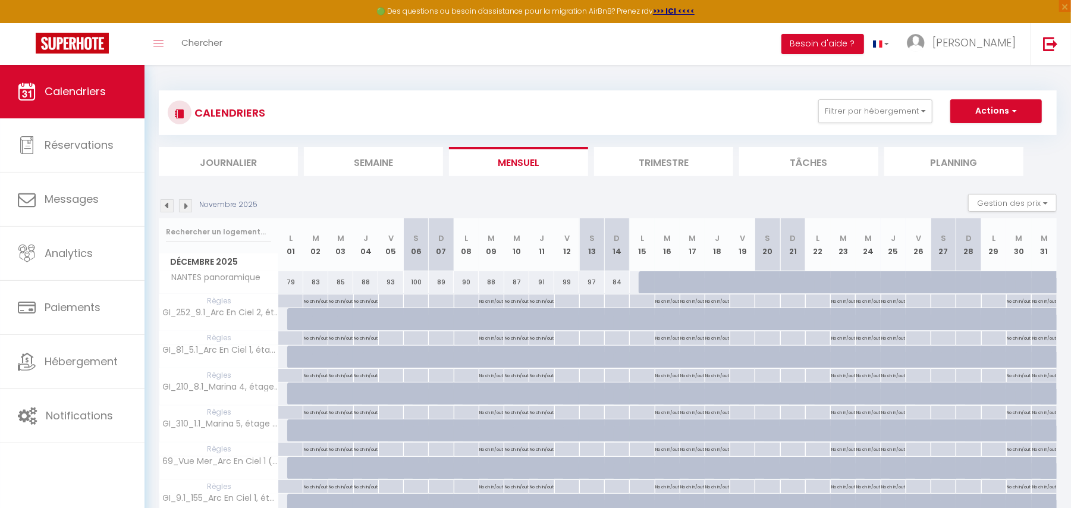
click at [166, 205] on img at bounding box center [167, 205] width 13 height 13
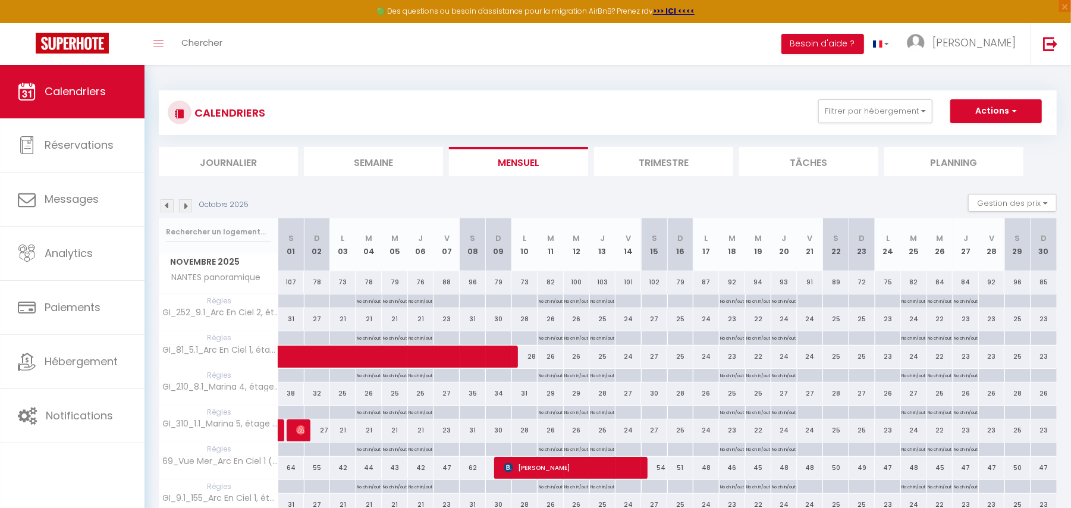
click at [188, 205] on img at bounding box center [185, 205] width 13 height 13
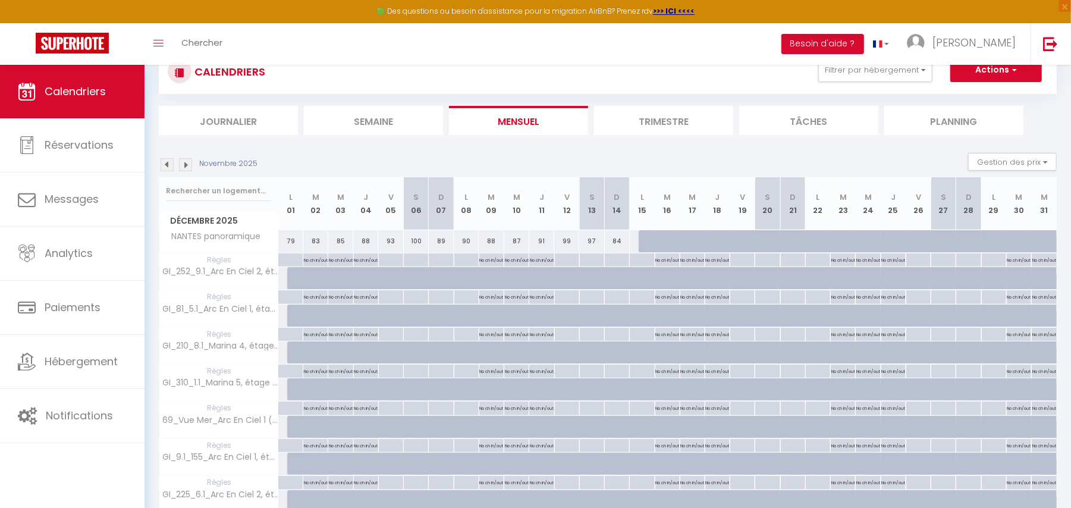
scroll to position [42, 0]
click at [165, 162] on img at bounding box center [167, 164] width 13 height 13
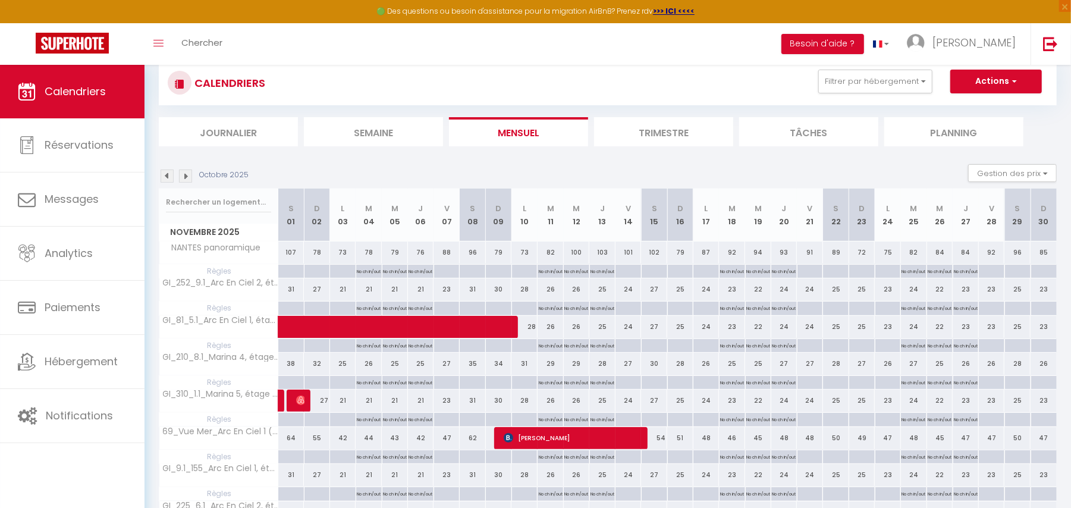
scroll to position [27, 0]
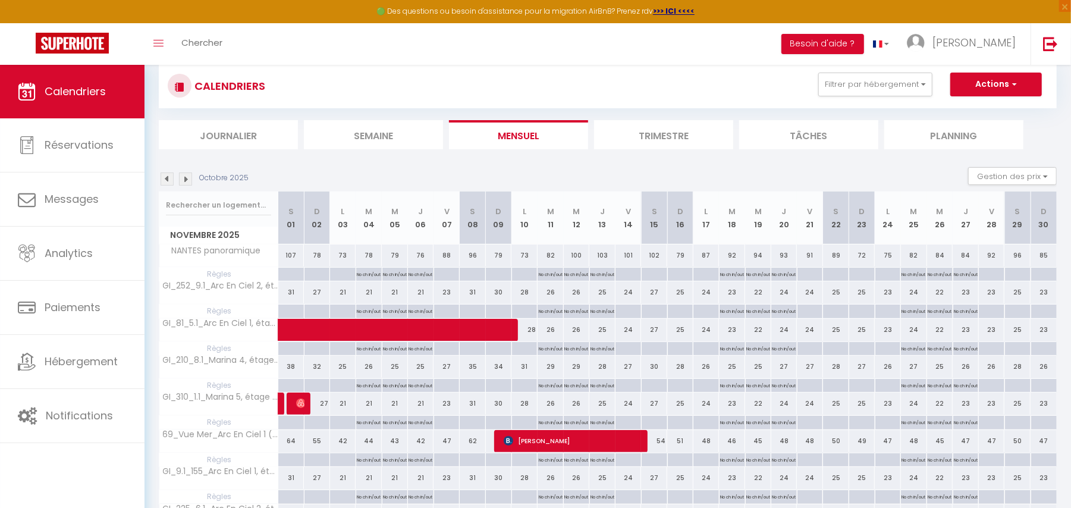
click at [185, 180] on img at bounding box center [185, 178] width 13 height 13
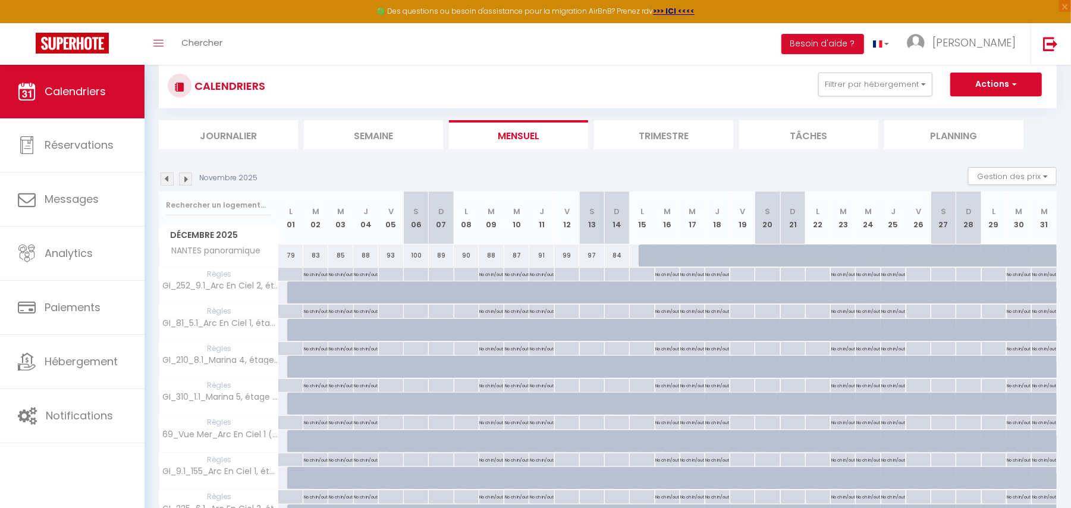
click at [291, 293] on div at bounding box center [299, 292] width 25 height 23
type input "23"
type input "Lun 01 Décembre 2025"
type input "[DATE] Décembre 2025"
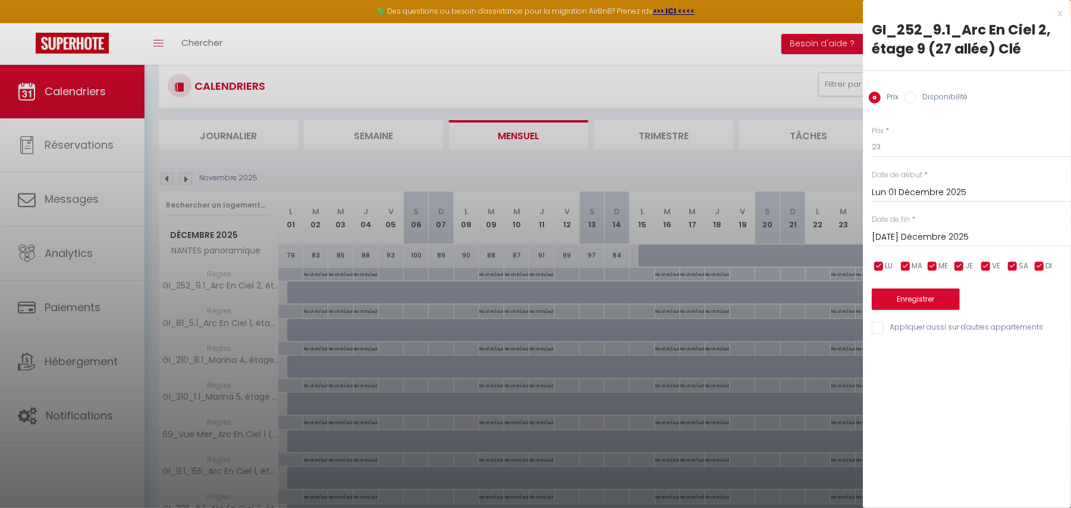
click at [913, 99] on input "Disponibilité" at bounding box center [910, 98] width 12 height 12
radio input "true"
radio input "false"
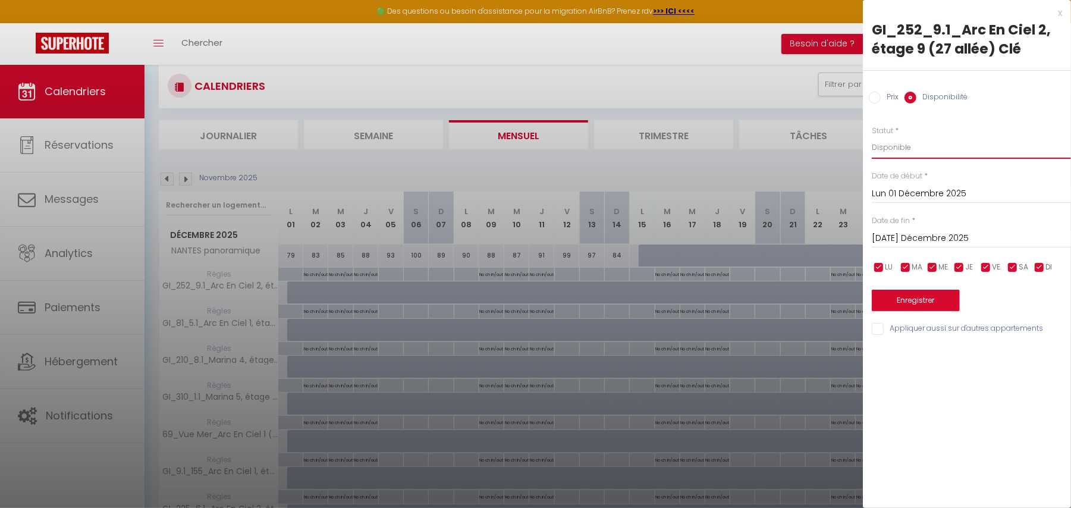
click at [916, 153] on select "Disponible Indisponible" at bounding box center [971, 147] width 199 height 23
click at [872, 136] on select "Disponible Indisponible" at bounding box center [971, 147] width 199 height 23
click at [899, 196] on input "Lun 01 Décembre 2025" at bounding box center [971, 193] width 199 height 15
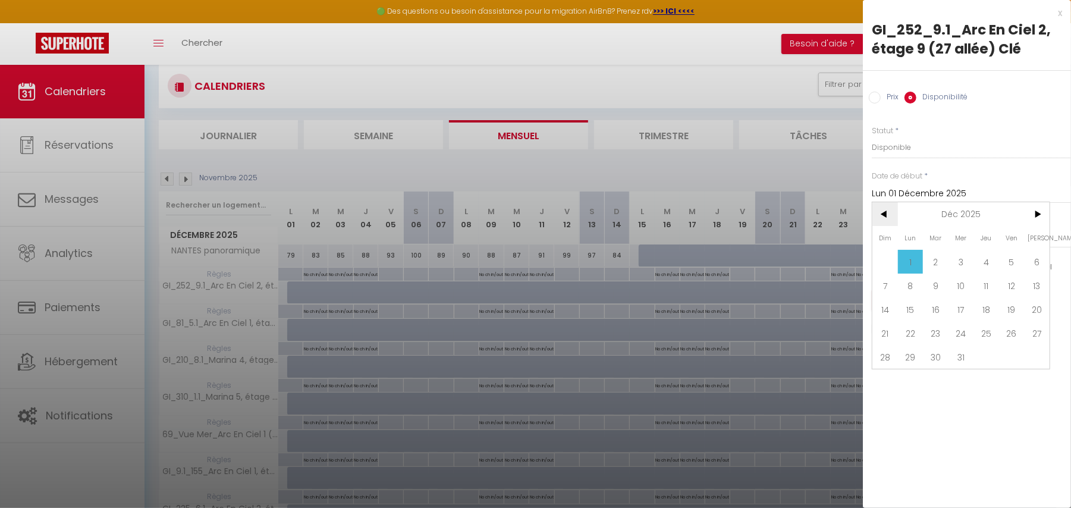
click at [883, 210] on span "<" at bounding box center [885, 214] width 26 height 24
click at [753, 169] on div at bounding box center [535, 254] width 1071 height 508
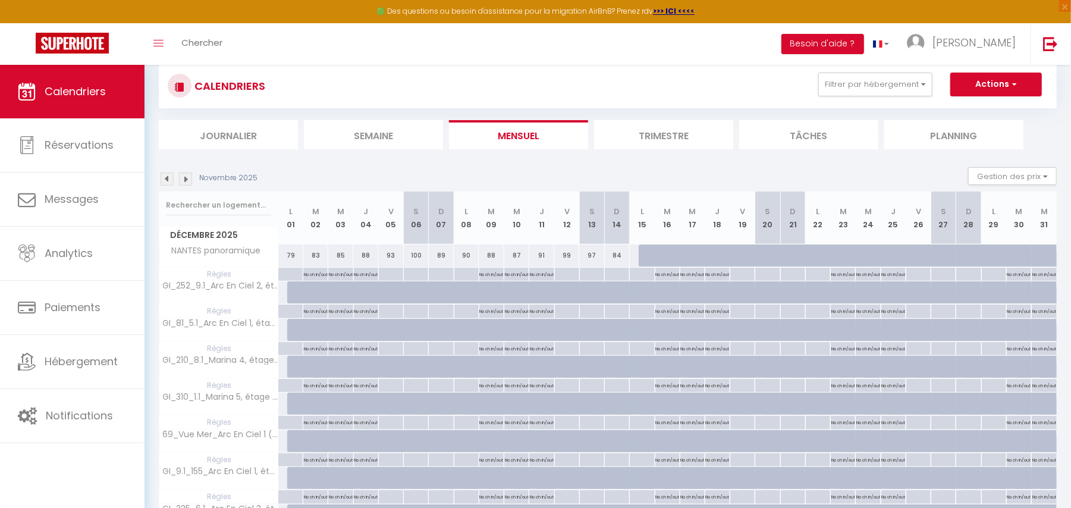
click at [167, 184] on img at bounding box center [167, 178] width 13 height 13
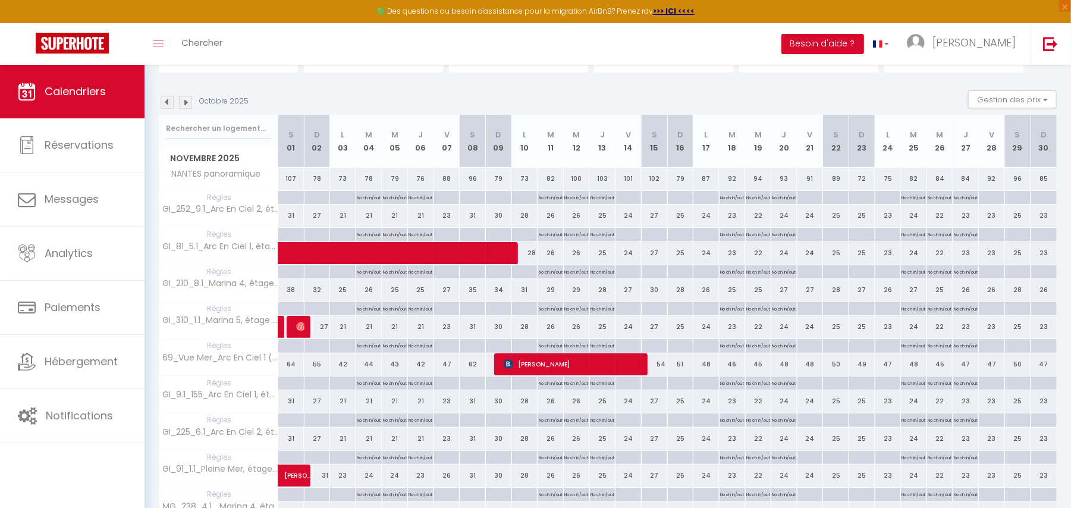
scroll to position [114, 0]
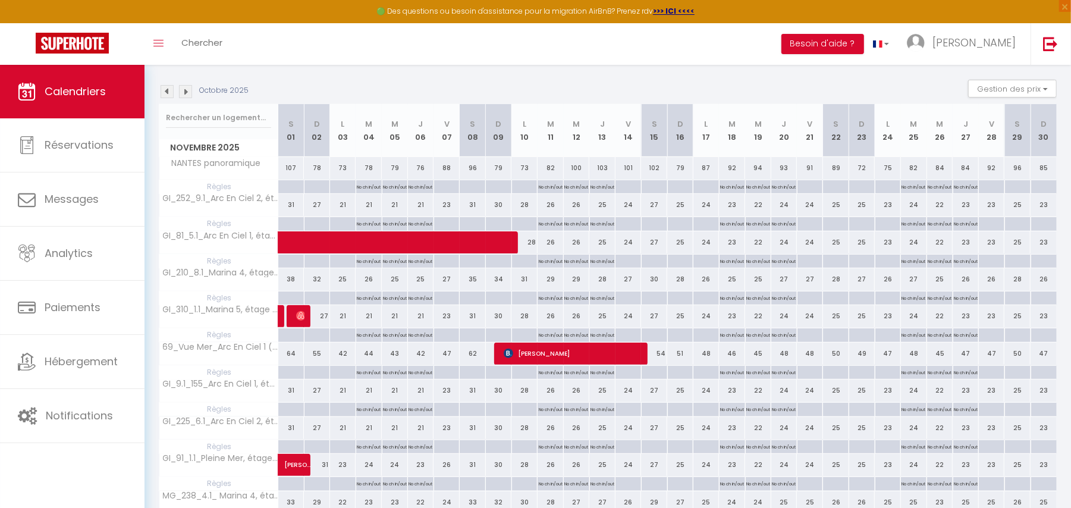
click at [190, 89] on img at bounding box center [185, 91] width 13 height 13
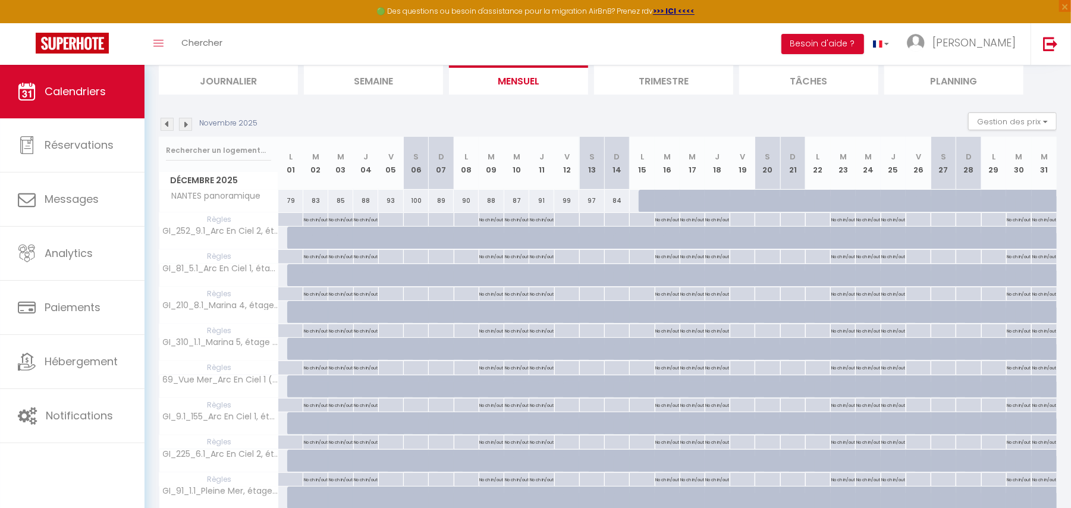
scroll to position [64, 0]
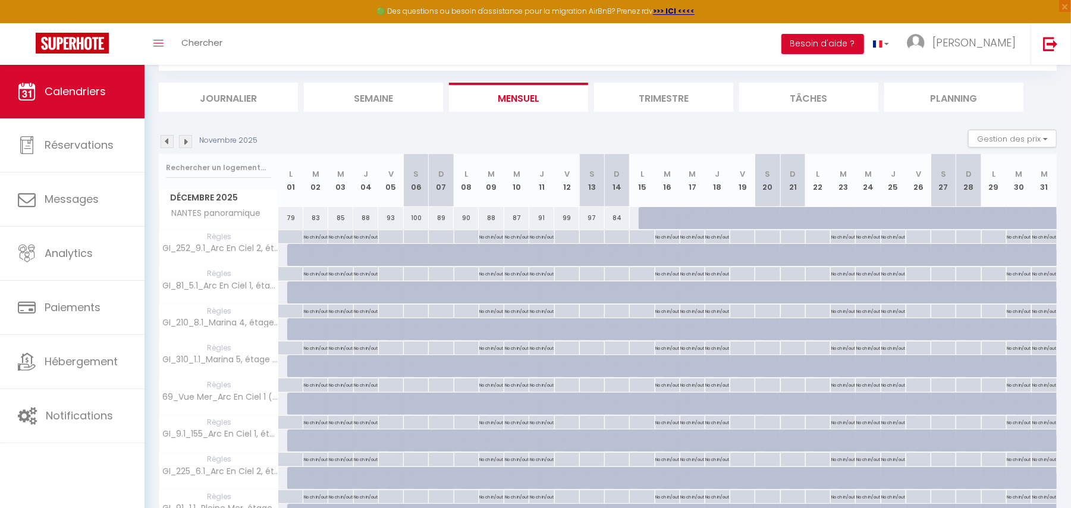
click at [169, 144] on img at bounding box center [167, 141] width 13 height 13
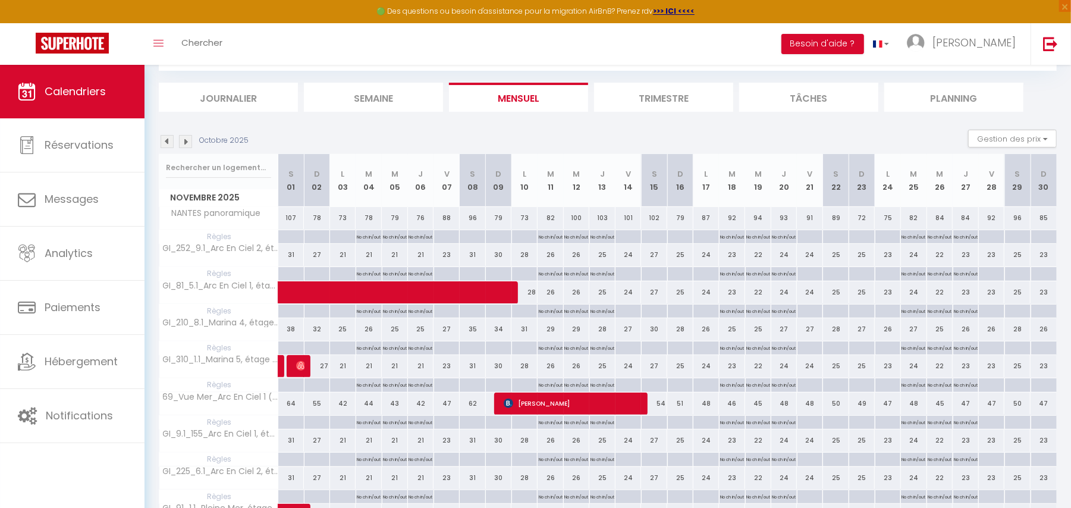
click at [187, 139] on img at bounding box center [185, 141] width 13 height 13
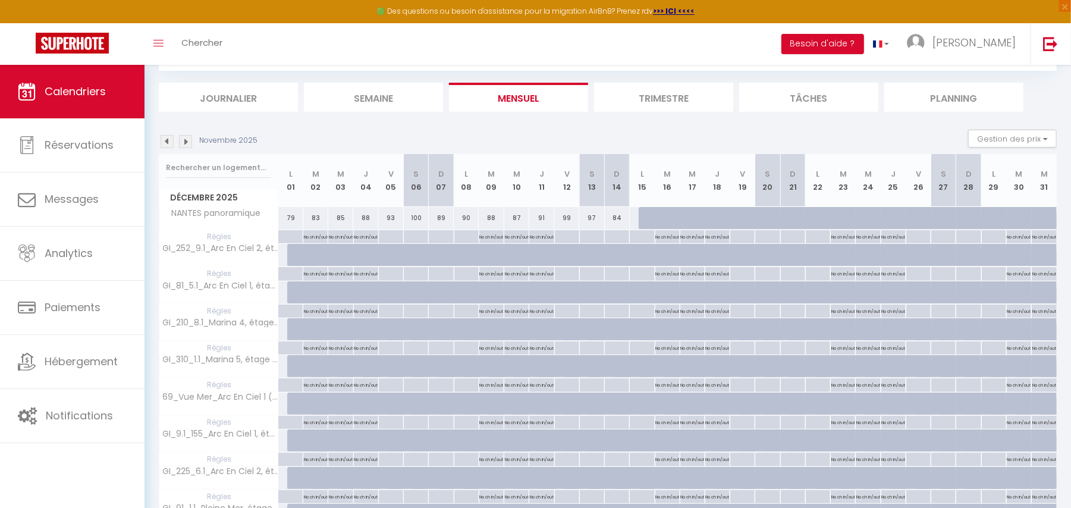
click at [165, 140] on img at bounding box center [167, 141] width 13 height 13
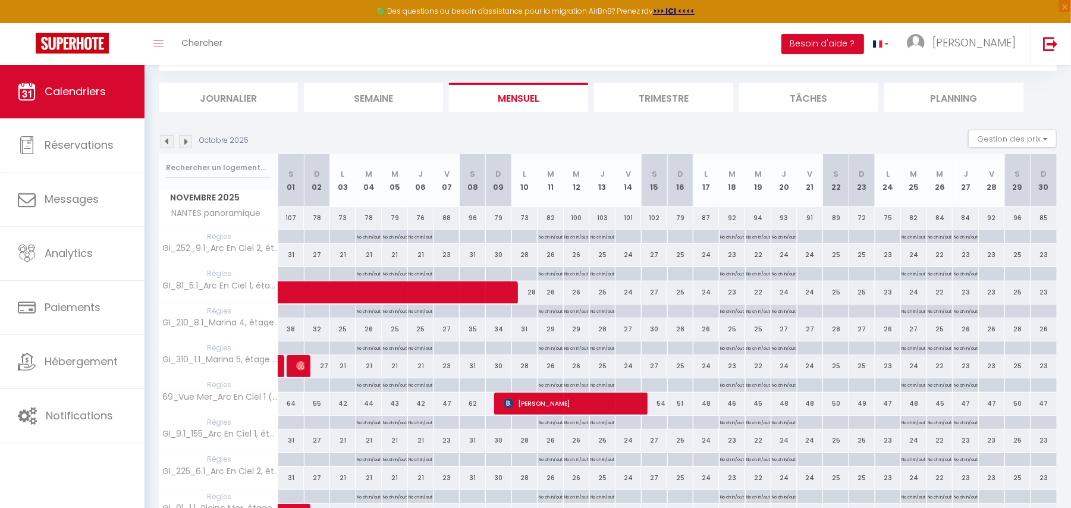
click at [182, 140] on img at bounding box center [185, 141] width 13 height 13
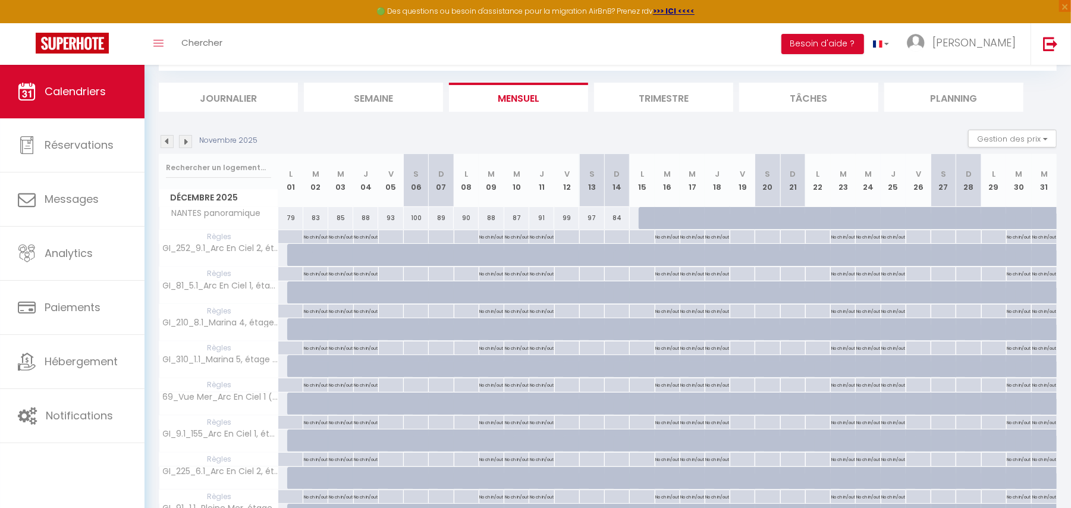
click at [171, 141] on img at bounding box center [167, 141] width 13 height 13
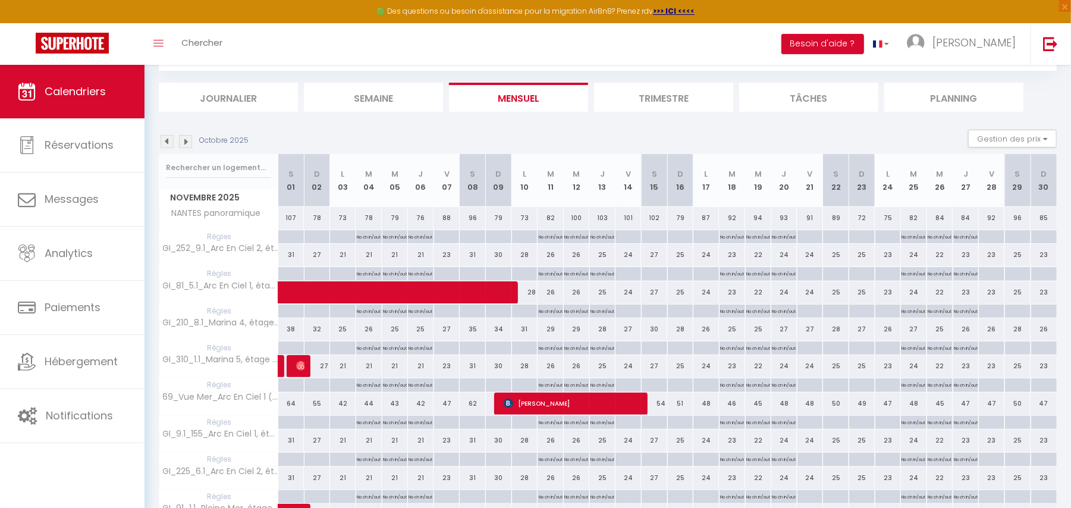
click at [165, 141] on img at bounding box center [167, 141] width 13 height 13
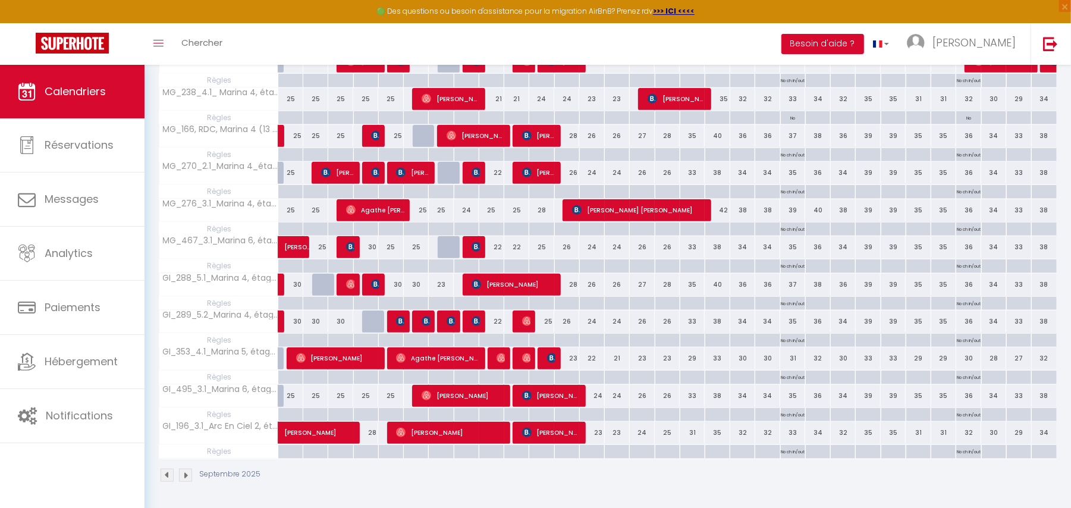
scroll to position [524, 0]
drag, startPoint x: 620, startPoint y: 401, endPoint x: 639, endPoint y: 448, distance: 50.7
click at [639, 448] on tbody "NANTES panoramique 60 Waled Ajrir 60 [PERSON_NAME] 60 [PERSON_NAME] 60" at bounding box center [608, 105] width 898 height 705
click at [647, 367] on div "23" at bounding box center [642, 358] width 25 height 22
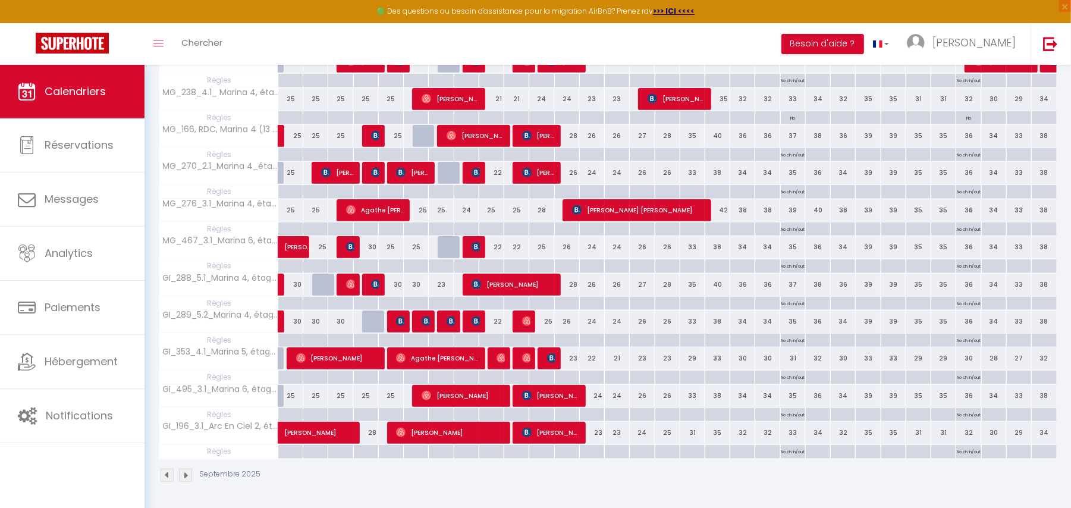
select select "1"
type input "Mer 15 Octobre 2025"
type input "Jeu 16 Octobre 2025"
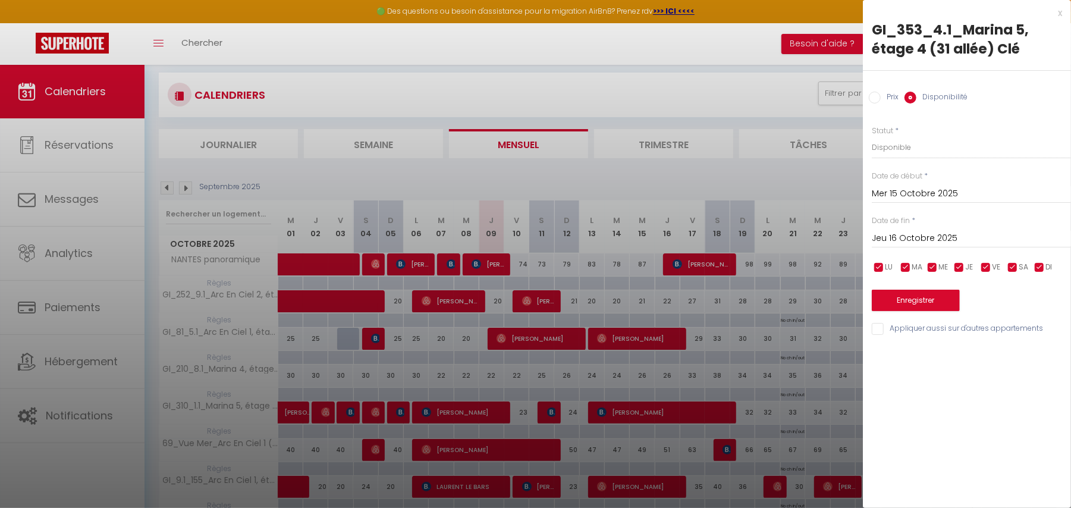
scroll to position [0, 0]
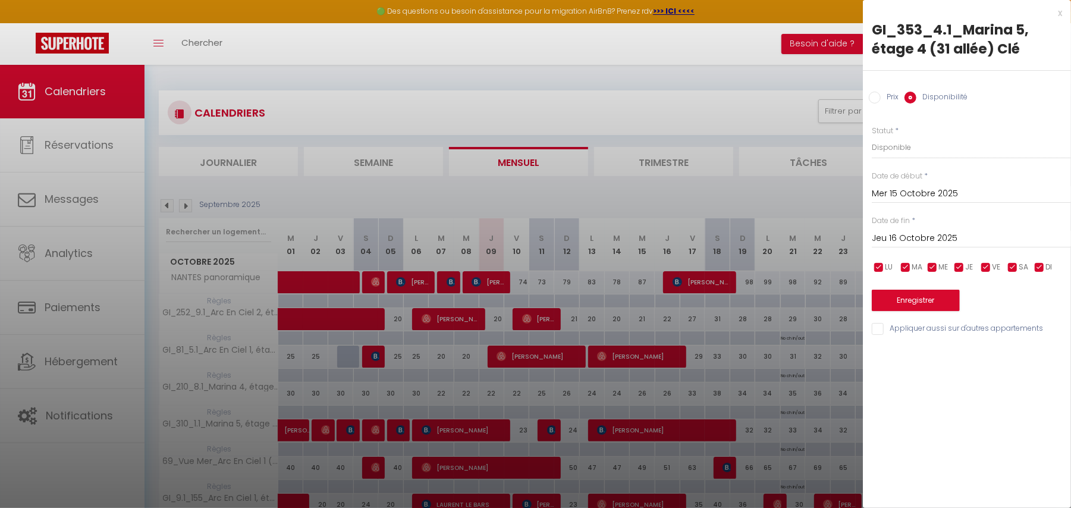
click at [660, 190] on div at bounding box center [535, 254] width 1071 height 508
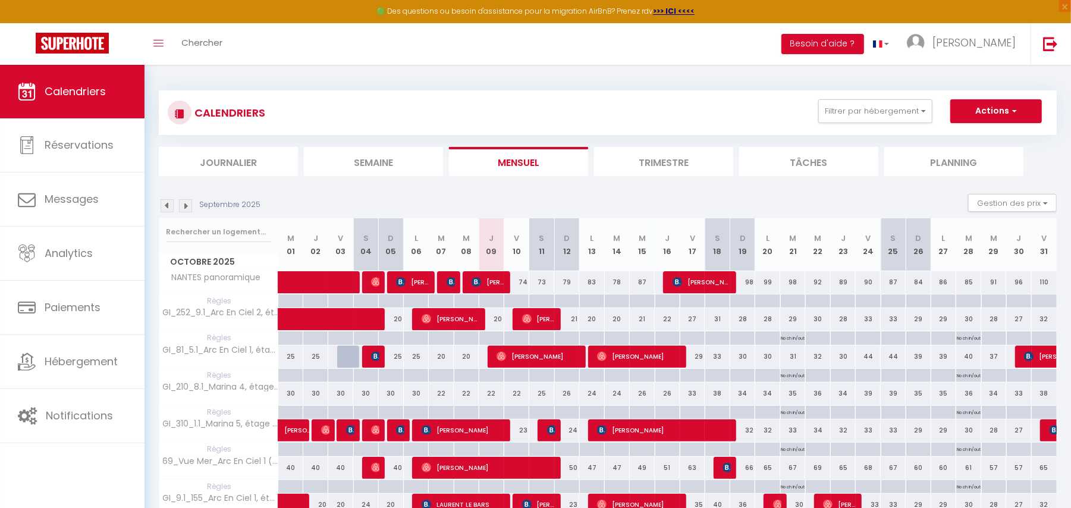
click at [188, 206] on img at bounding box center [185, 205] width 13 height 13
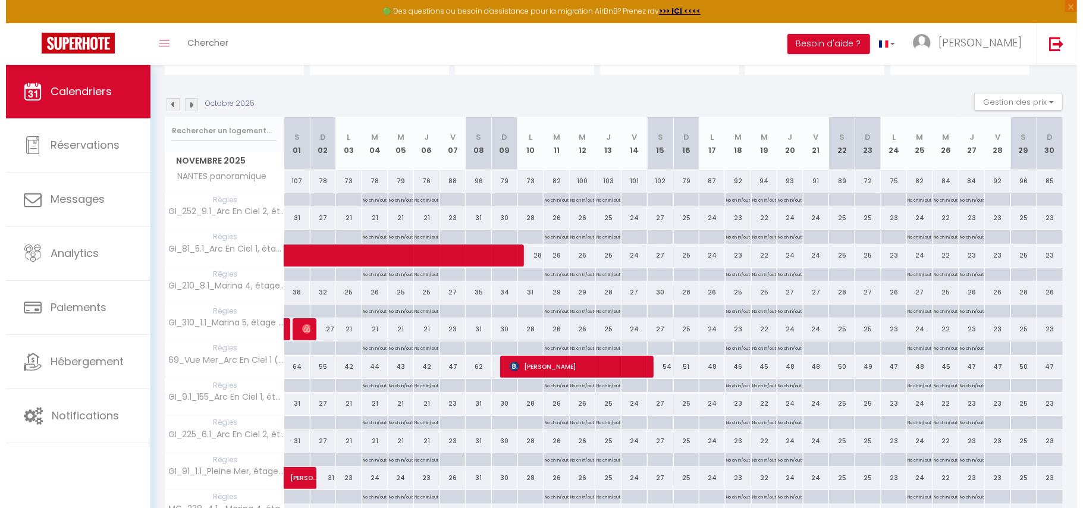
scroll to position [62, 0]
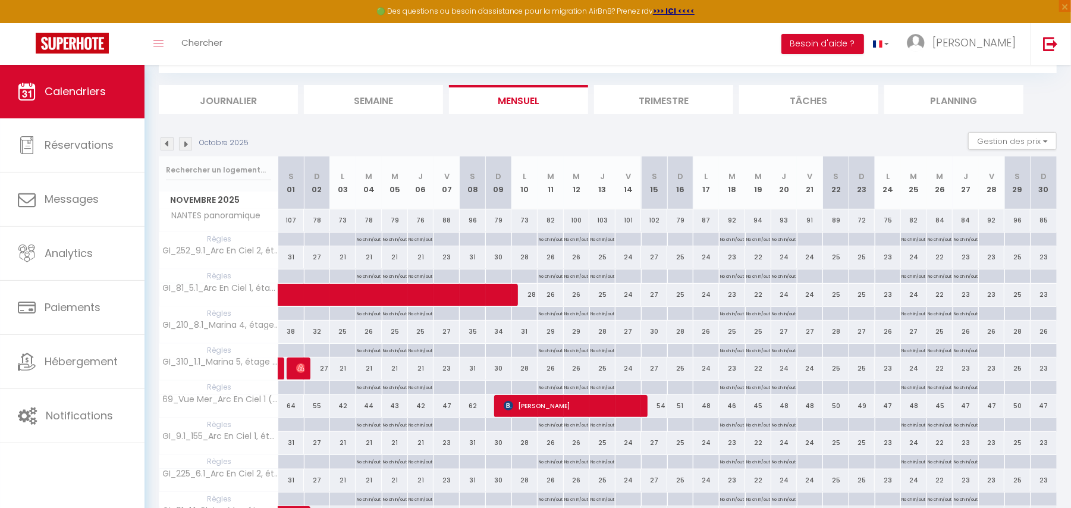
click at [186, 143] on img at bounding box center [185, 143] width 13 height 13
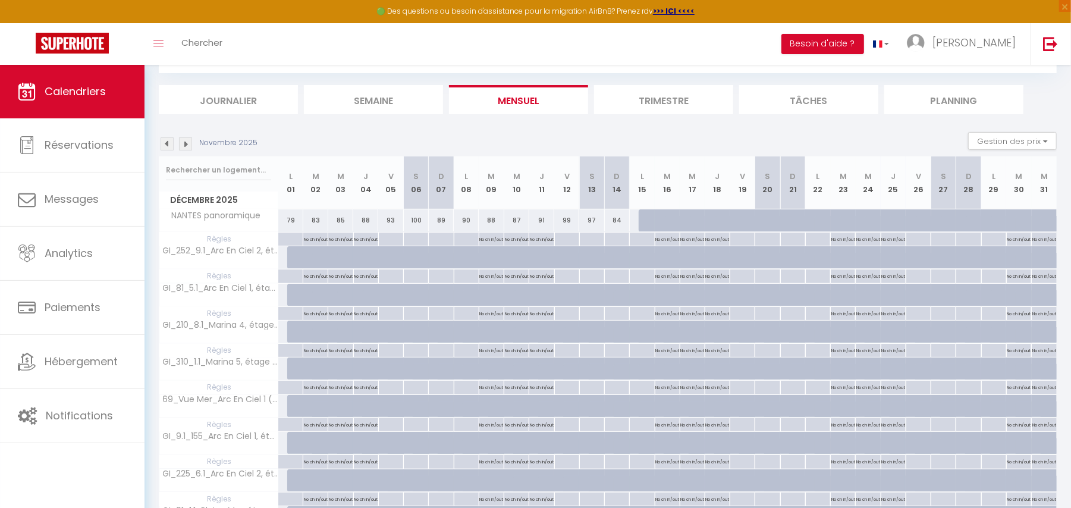
click at [166, 145] on img at bounding box center [167, 143] width 13 height 13
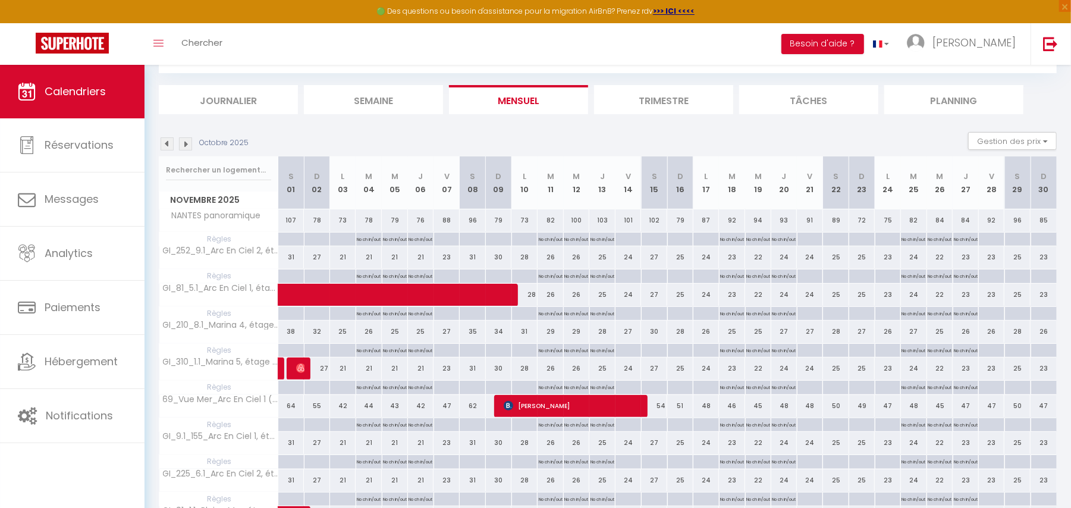
click at [182, 139] on img at bounding box center [185, 143] width 13 height 13
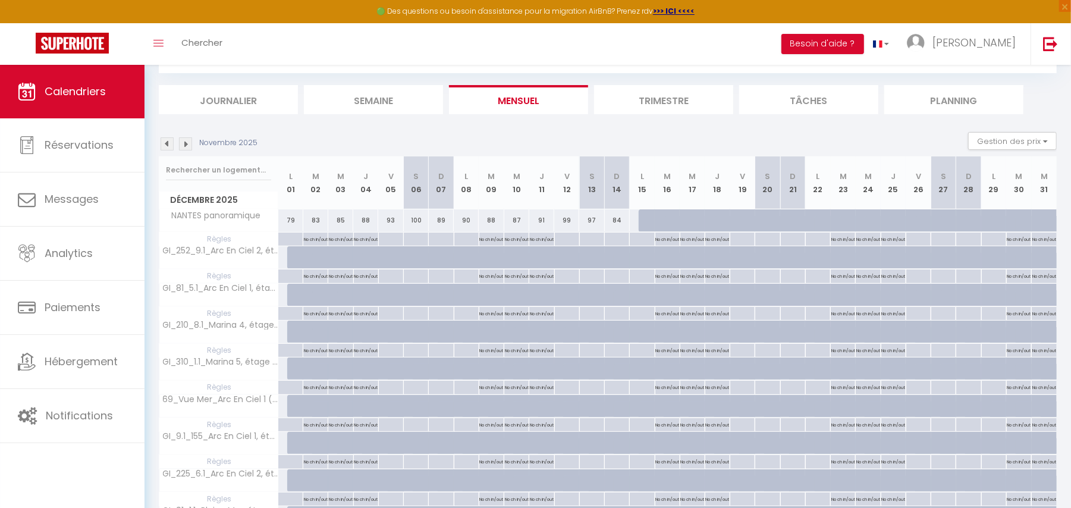
click at [290, 219] on div "79" at bounding box center [290, 220] width 25 height 22
select select "1"
type input "Lun 01 Décembre 2025"
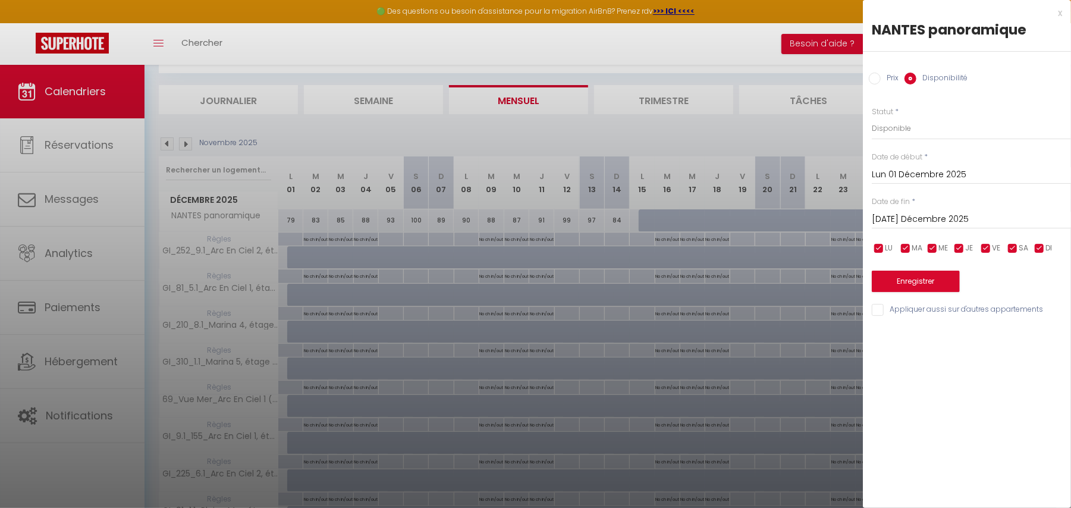
click at [970, 218] on input "[DATE] Décembre 2025" at bounding box center [971, 219] width 199 height 15
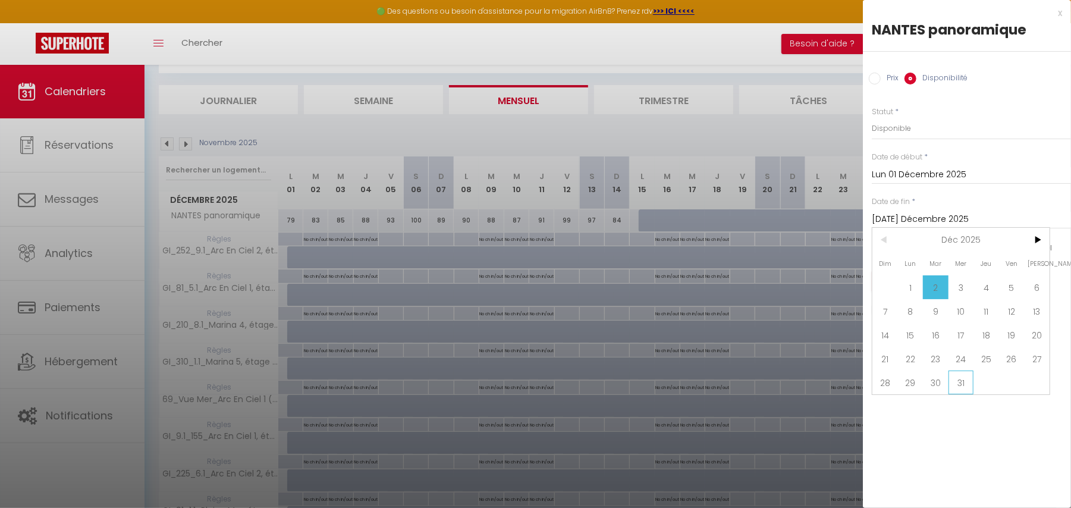
click at [961, 375] on span "31" at bounding box center [961, 382] width 26 height 24
type input "Mer 31 Décembre 2025"
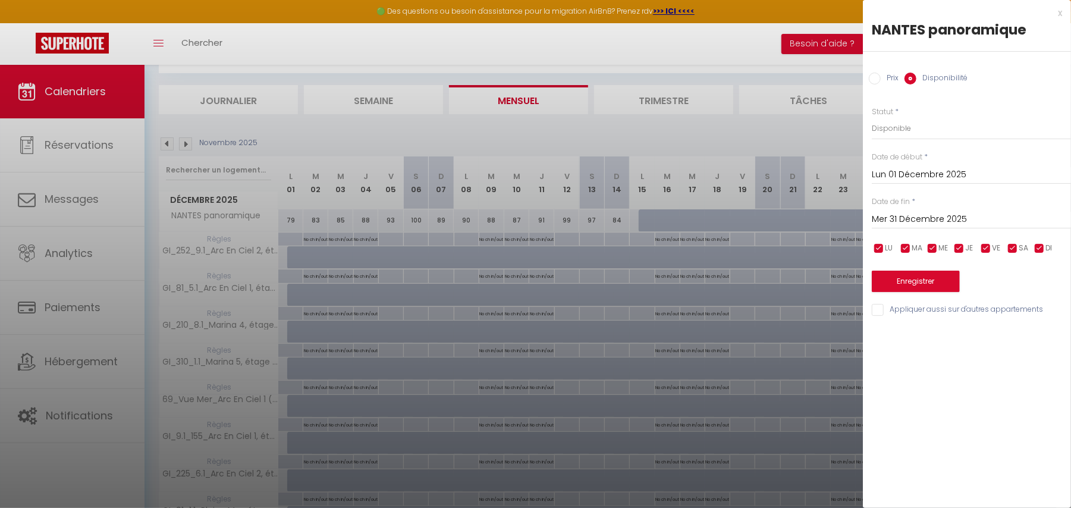
click at [878, 309] on input "Appliquer aussi sur d'autres appartements" at bounding box center [971, 310] width 199 height 12
checkbox input "true"
click at [906, 282] on button "Enregistrer" at bounding box center [916, 281] width 88 height 21
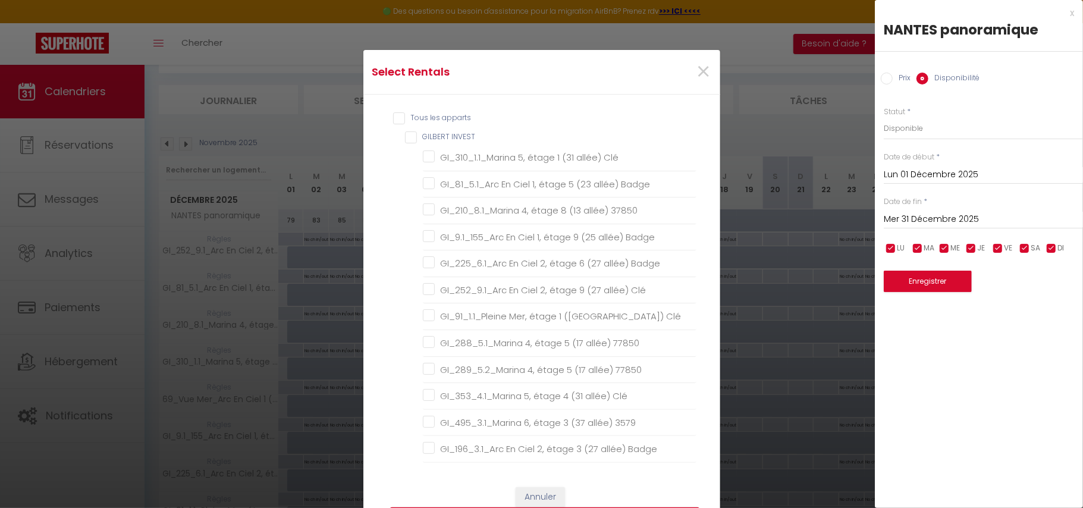
click at [393, 115] on input "Tous les apparts" at bounding box center [544, 118] width 303 height 12
checkbox input "true"
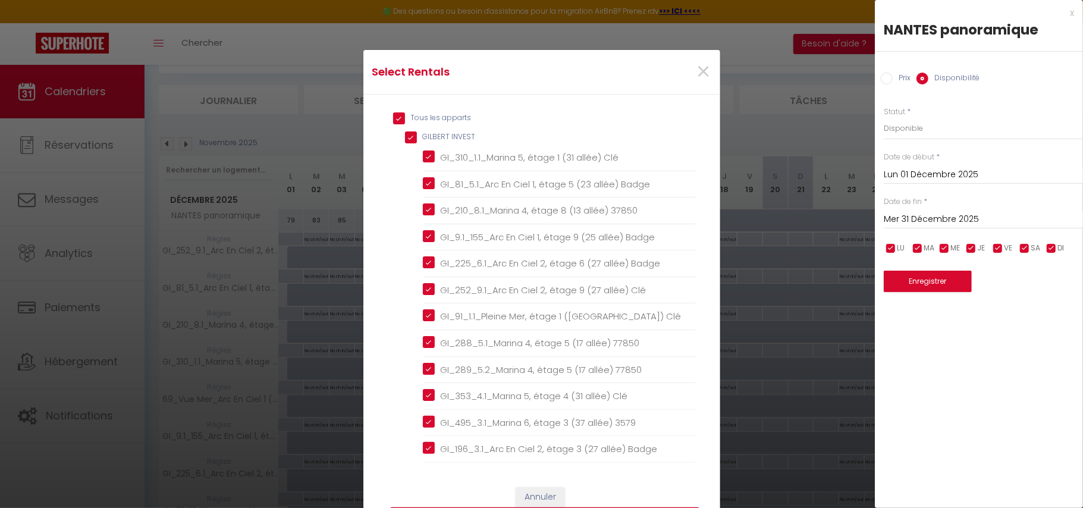
checkbox INVEST "true"
checkbox Clé "true"
checkbox Badge "true"
checkbox 37850 "true"
checkbox Badge "true"
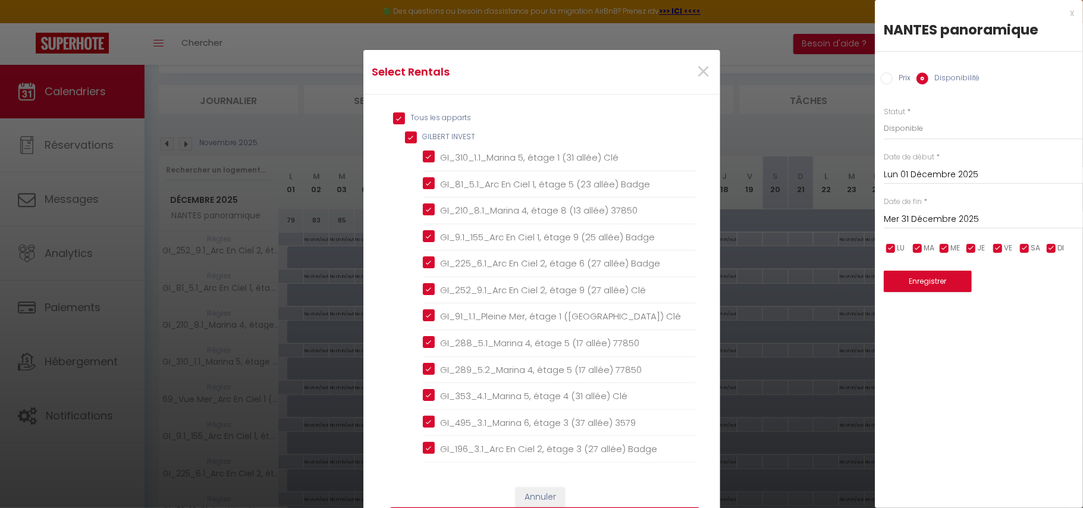
checkbox Badge "true"
checkbox Clé "true"
checkbox 77850 "true"
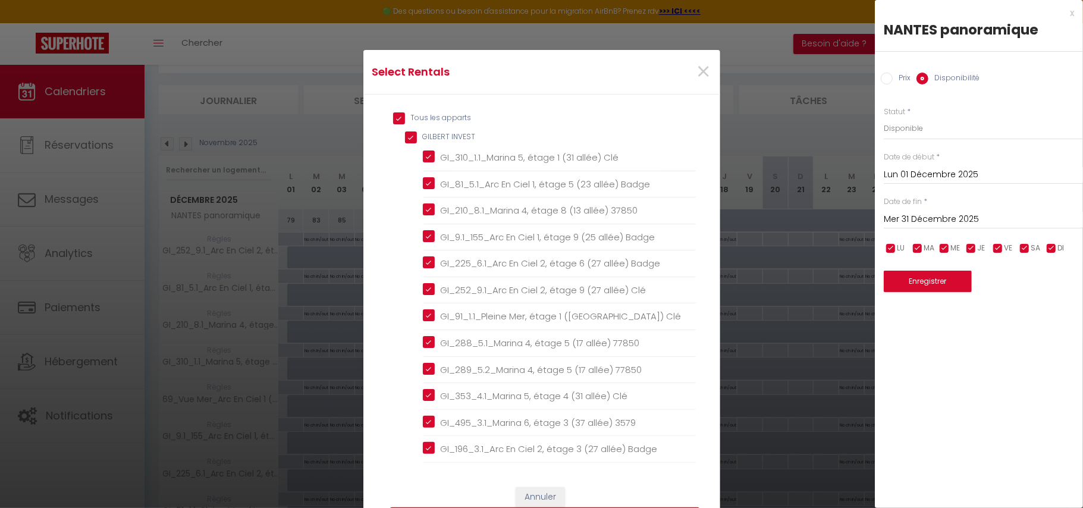
checkbox Clé "true"
checkbox 3579 "true"
checkbox Badge "true"
checkbox MORGAN "true"
checkbox \(23\) "true"
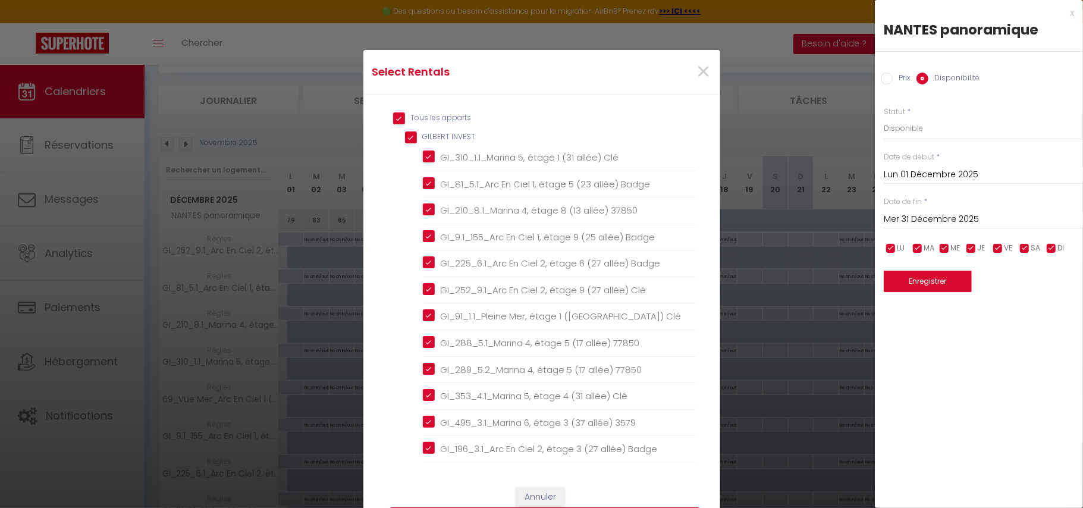
checkbox 57850 "true"
checkbox 37850 "true"
checkbox 77850 "true"
checkbox 3579 "true"
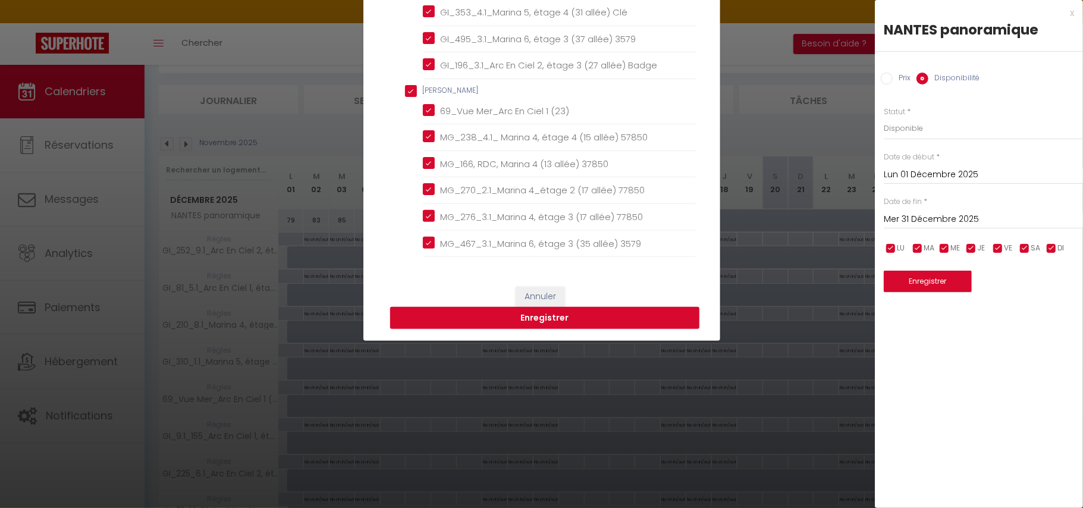
scroll to position [207, 0]
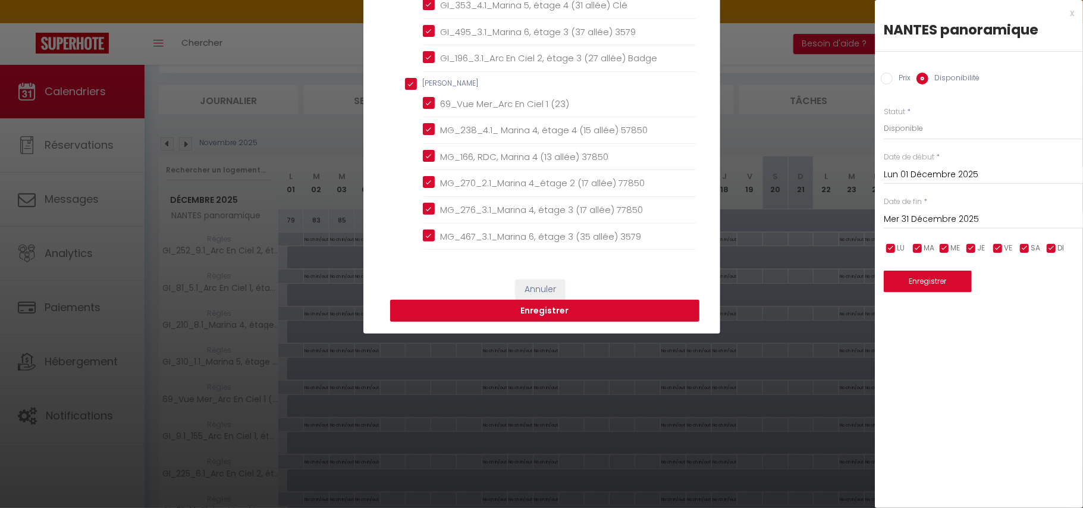
click at [616, 312] on button "Enregistrer" at bounding box center [544, 311] width 309 height 23
type input "Dim 30 Novembre 2025"
type input "[DATE] Décembre 2025"
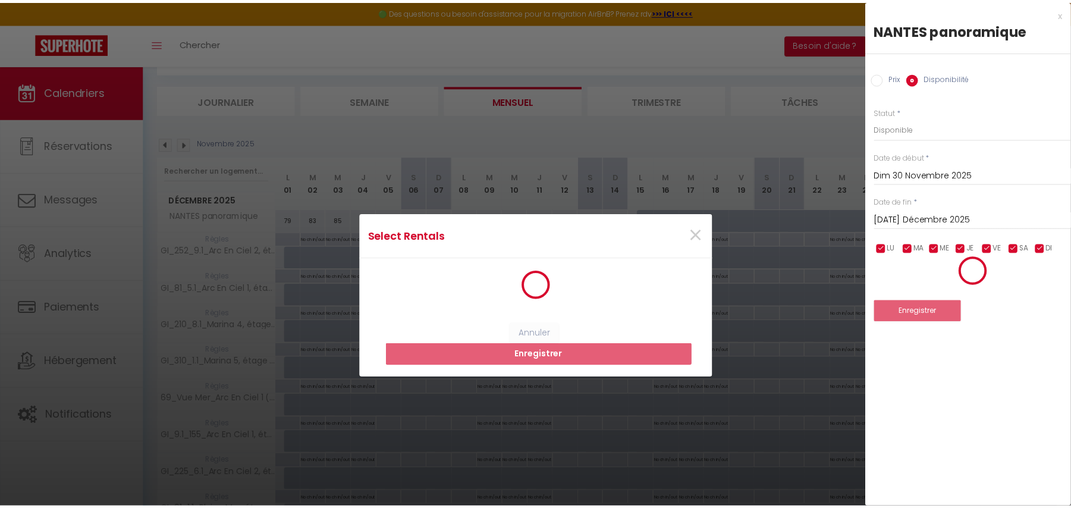
scroll to position [0, 0]
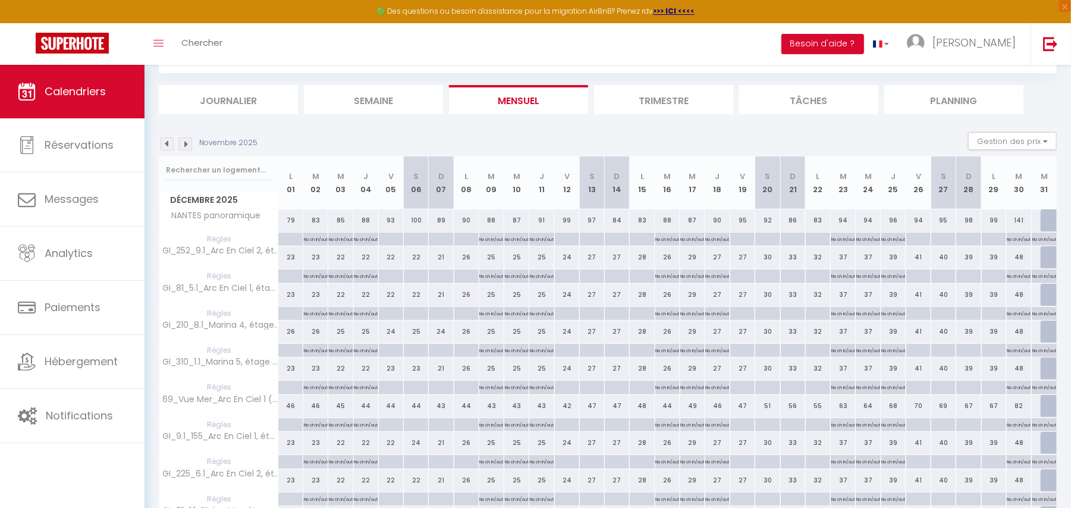
click at [169, 146] on img at bounding box center [167, 143] width 13 height 13
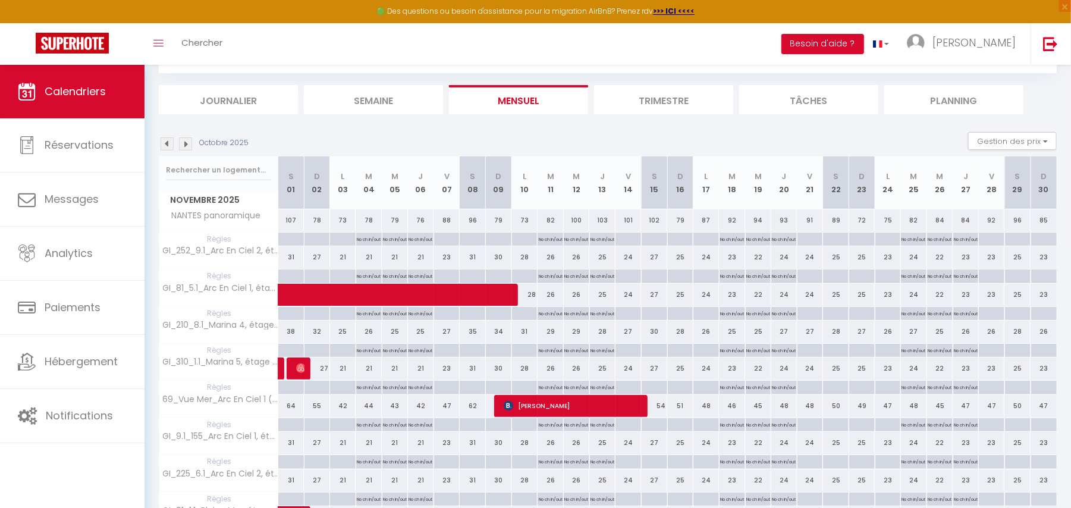
click at [184, 143] on img at bounding box center [185, 143] width 13 height 13
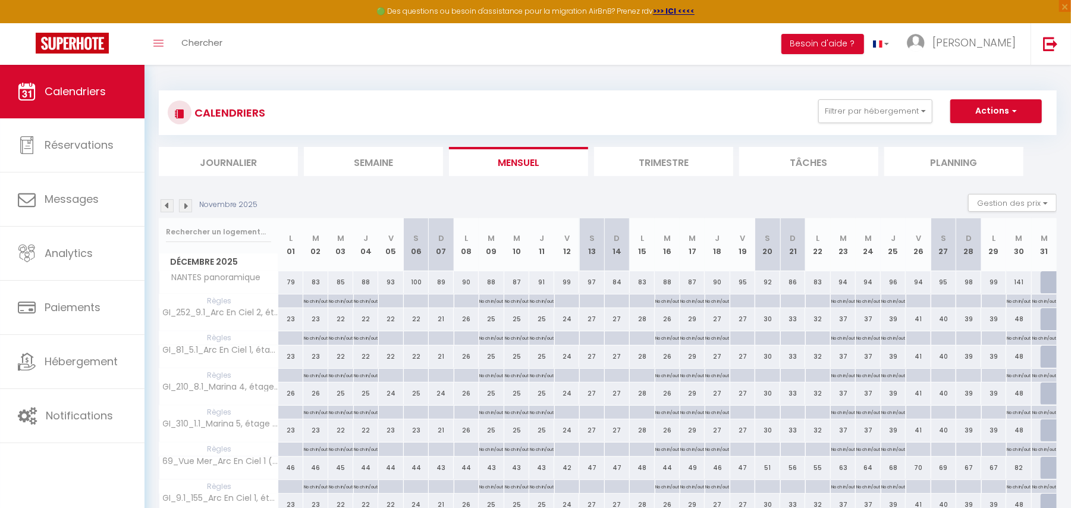
click at [169, 206] on img at bounding box center [167, 205] width 13 height 13
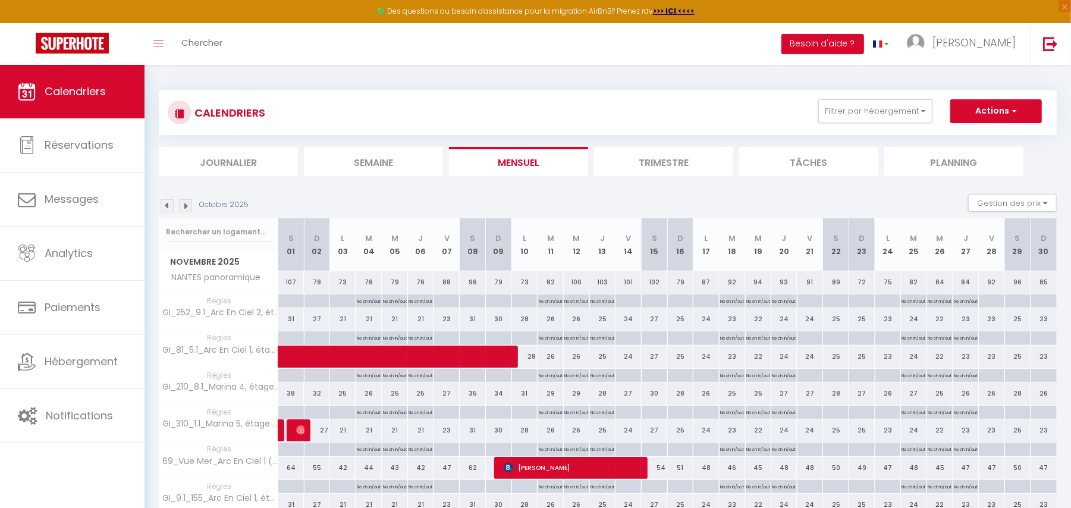
click at [170, 206] on img at bounding box center [167, 205] width 13 height 13
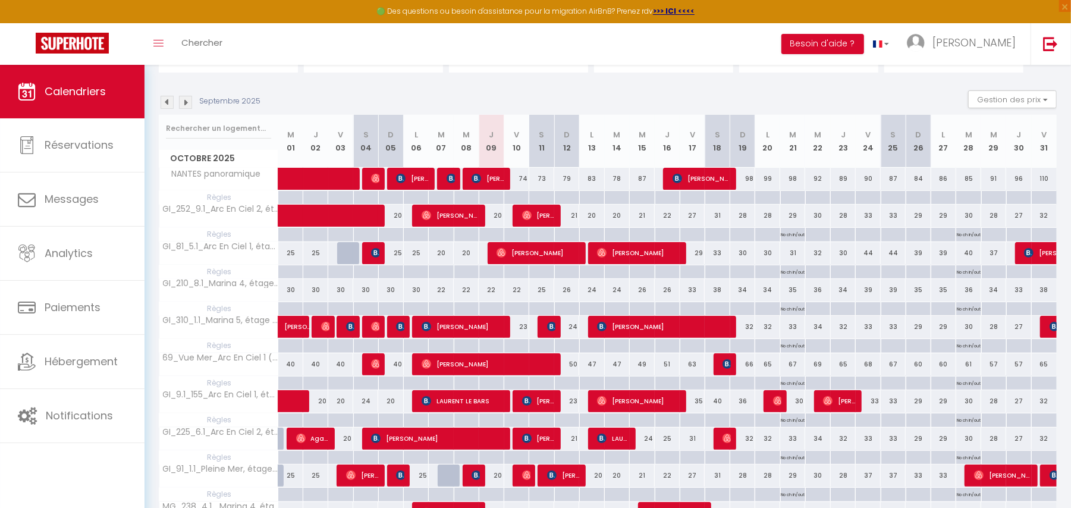
scroll to position [98, 0]
